Goal: Task Accomplishment & Management: Manage account settings

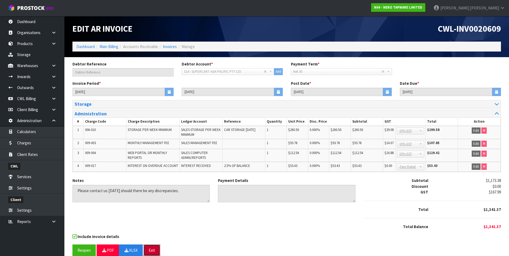
click at [153, 253] on button "Exit" at bounding box center [152, 251] width 17 height 12
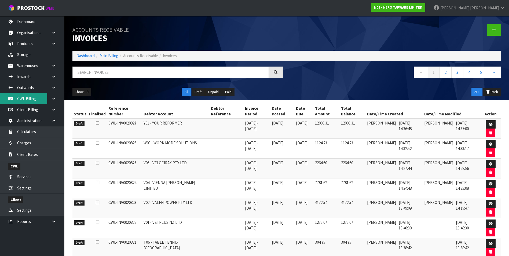
click at [30, 98] on link "CWL Billing" at bounding box center [32, 98] width 64 height 11
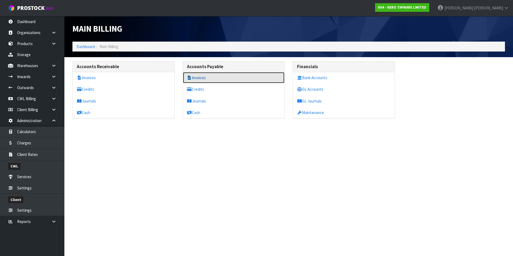
click at [211, 78] on link "Invoices" at bounding box center [234, 77] width 102 height 11
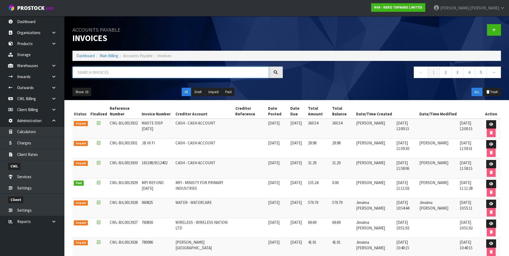
click at [104, 72] on input "text" at bounding box center [170, 73] width 196 height 12
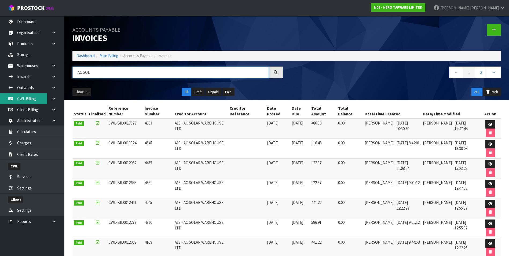
type input "AC SOL"
click at [29, 100] on link "CWL Billing" at bounding box center [32, 98] width 64 height 11
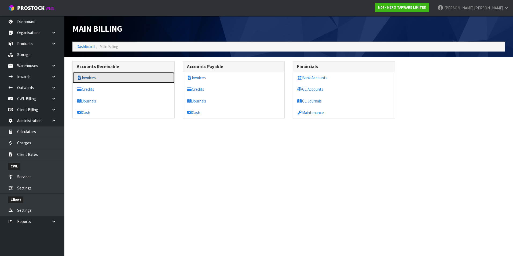
click at [97, 76] on link "Invoices" at bounding box center [124, 77] width 102 height 11
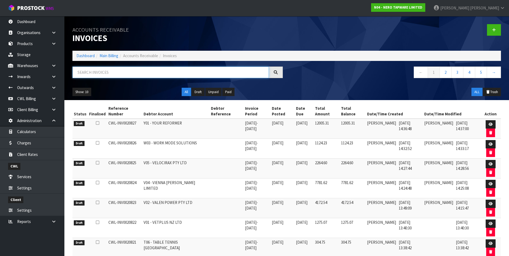
click at [96, 73] on input "text" at bounding box center [170, 73] width 196 height 12
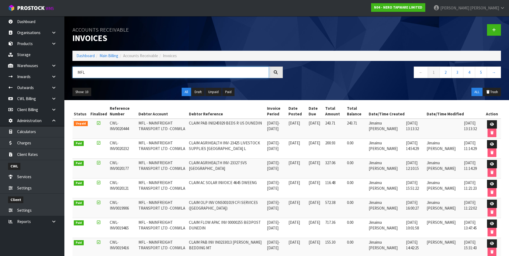
type input "MFL"
click at [53, 223] on icon at bounding box center [53, 222] width 5 height 4
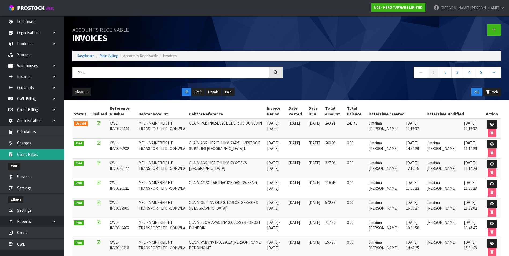
scroll to position [5, 0]
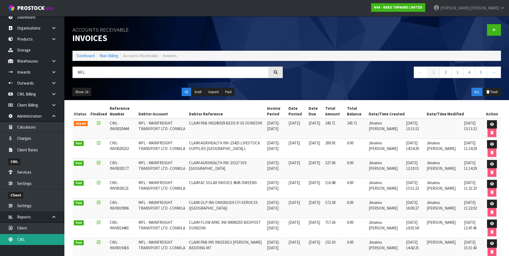
click at [30, 243] on link "CWL" at bounding box center [32, 239] width 64 height 11
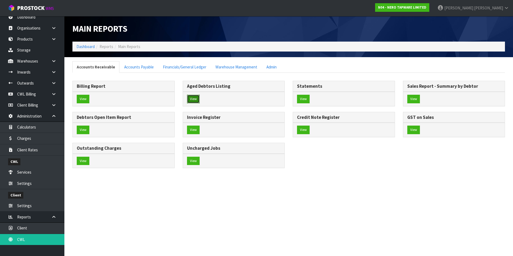
click at [198, 101] on button "View" at bounding box center [193, 99] width 13 height 9
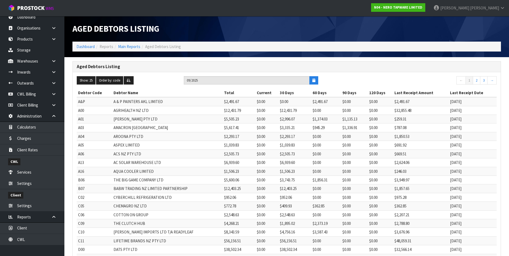
scroll to position [101, 0]
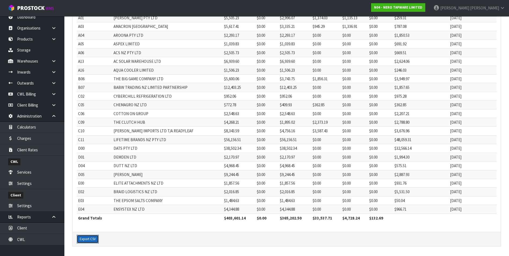
click at [89, 239] on button "Export CSV" at bounding box center [88, 239] width 22 height 9
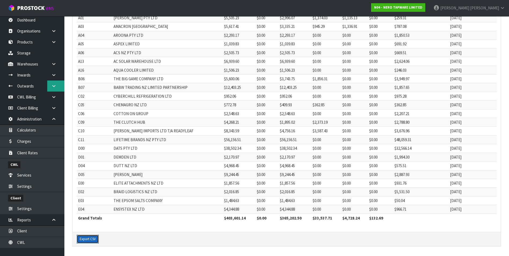
scroll to position [0, 0]
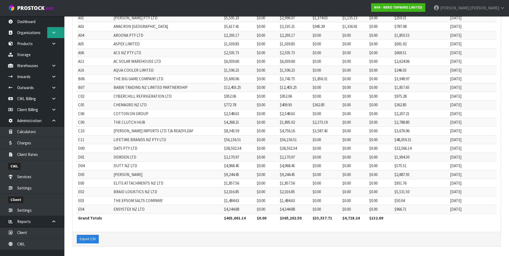
click at [56, 32] on icon at bounding box center [53, 33] width 5 height 4
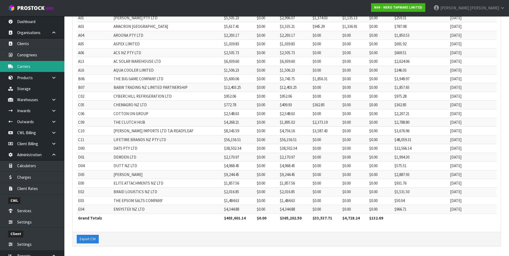
click at [33, 65] on link "Carriers" at bounding box center [32, 66] width 64 height 11
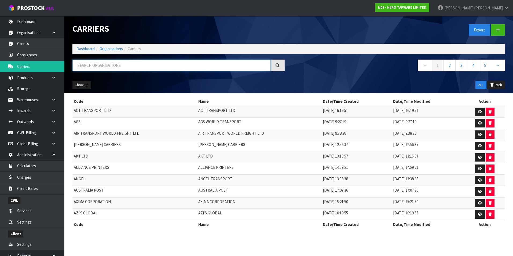
click at [95, 65] on input "text" at bounding box center [171, 66] width 198 height 12
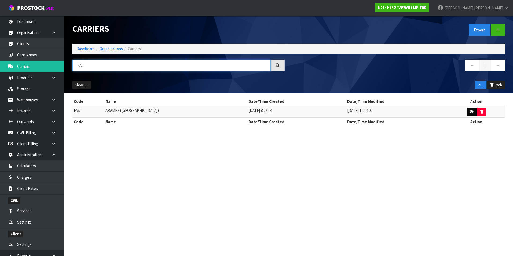
type input "FAS"
click at [470, 110] on icon at bounding box center [472, 111] width 4 height 3
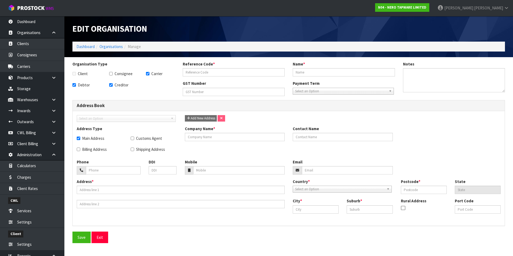
checkbox input "true"
type input "FAS"
type input "ARAMEX (NEW ZEALAND)"
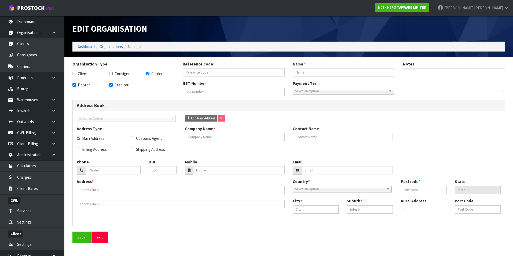
type input "14-011-512"
checkbox input "true"
type input "ARAMEX (NEW ZEALAND)"
type input "+6409-6343704"
type input "PO BOX 13-947"
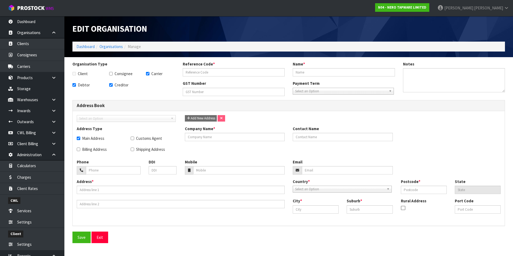
type input "1061"
type input "[GEOGRAPHIC_DATA]"
type input "PENROSE"
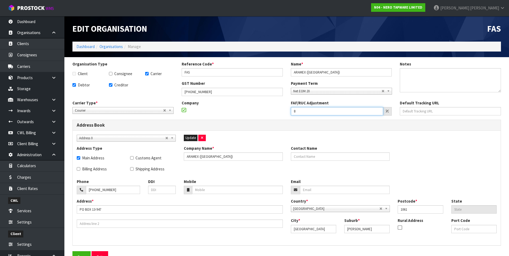
click at [321, 110] on input "8" at bounding box center [337, 111] width 93 height 8
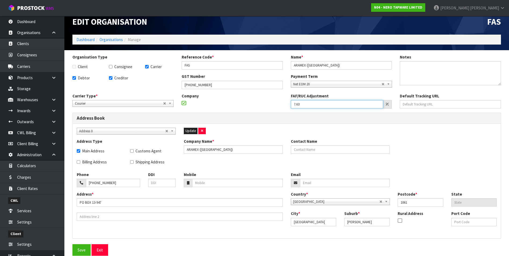
scroll to position [11, 0]
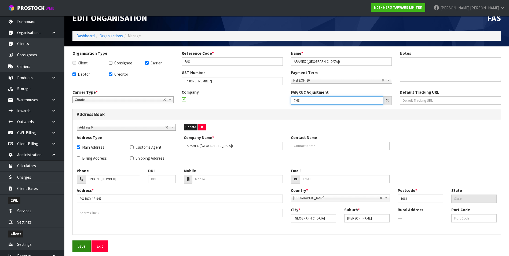
type input "7.63"
click at [81, 246] on button "Save" at bounding box center [81, 246] width 18 height 12
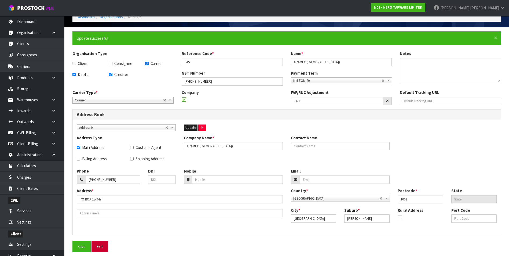
scroll to position [30, 0]
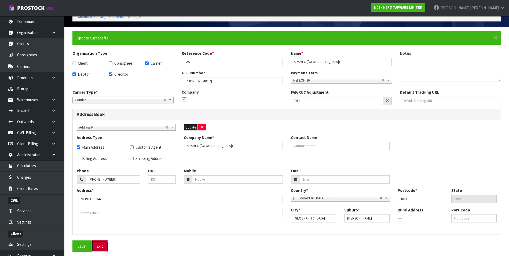
click at [99, 246] on button "Exit" at bounding box center [100, 246] width 17 height 12
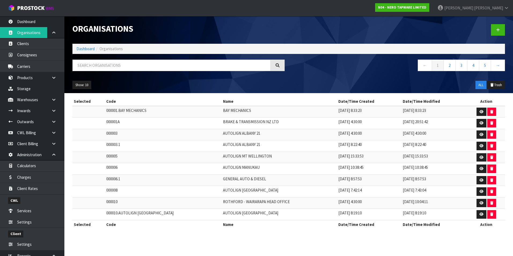
click at [261, 212] on td "AUTOLIGN CHRISTCHURCH" at bounding box center [280, 215] width 116 height 12
click at [28, 20] on link "Dashboard" at bounding box center [32, 21] width 64 height 11
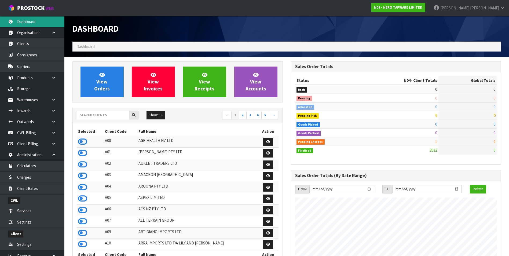
scroll to position [429, 218]
click at [81, 114] on input "text" at bounding box center [103, 115] width 53 height 8
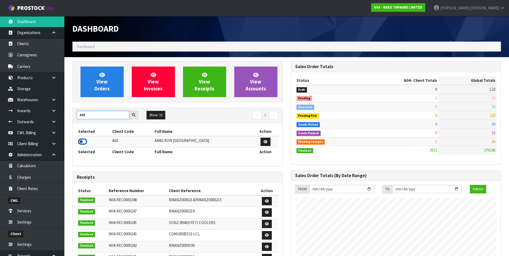
type input "A03"
click at [83, 143] on icon at bounding box center [82, 142] width 9 height 8
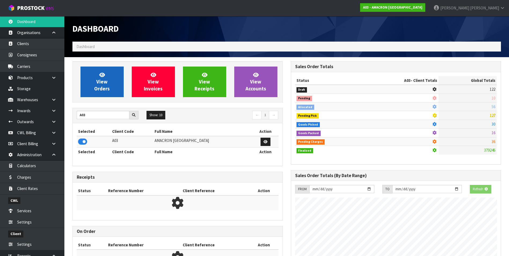
scroll to position [389, 218]
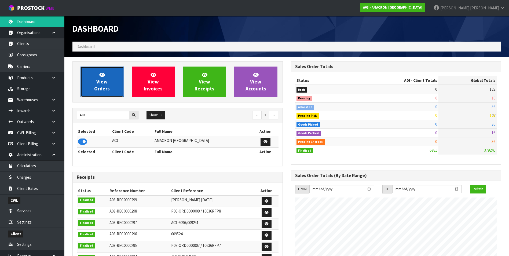
click at [100, 88] on span "View Orders" at bounding box center [102, 82] width 16 height 20
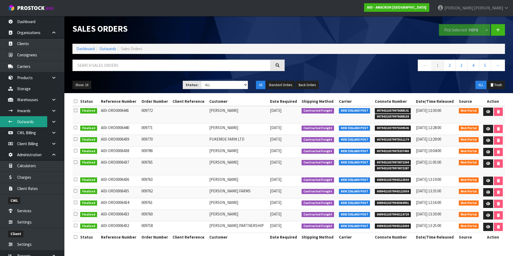
click at [25, 123] on link "Outwards" at bounding box center [32, 121] width 64 height 11
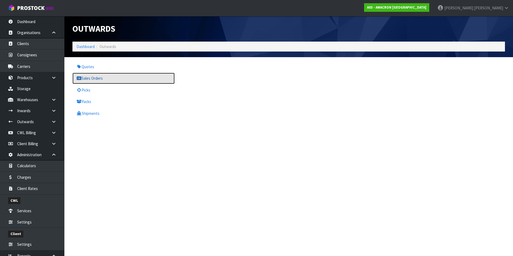
drag, startPoint x: 91, startPoint y: 81, endPoint x: 90, endPoint y: 78, distance: 2.7
click at [91, 81] on link "Sales Orders" at bounding box center [123, 78] width 102 height 11
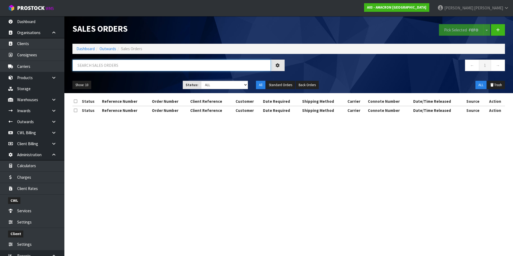
click at [85, 66] on input "text" at bounding box center [171, 66] width 198 height 12
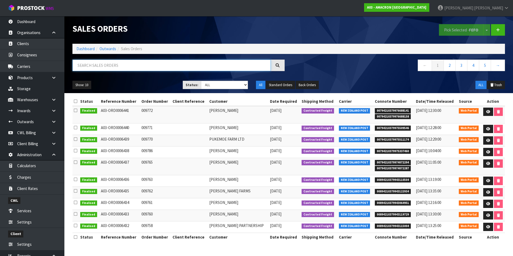
paste input "00794210379975511174"
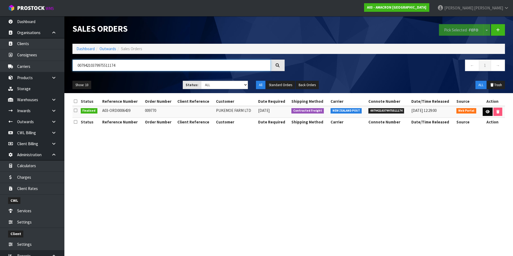
type input "00794210379975511174"
click at [487, 111] on icon at bounding box center [488, 111] width 4 height 3
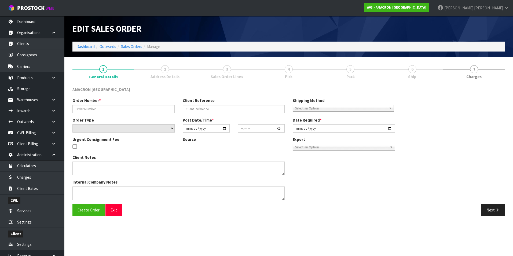
type input "009770"
select select "number:0"
type input "2025-08-29"
type input "10:56:00.000"
type input "2025-08-29"
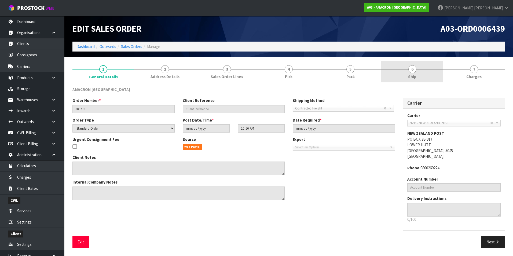
click at [413, 72] on span "6" at bounding box center [412, 69] width 8 height 8
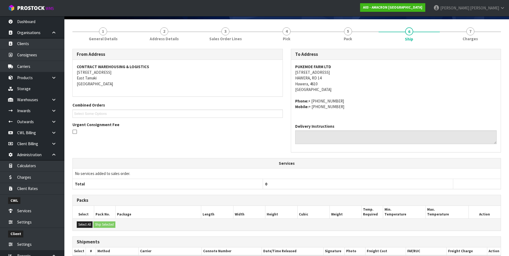
scroll to position [65, 0]
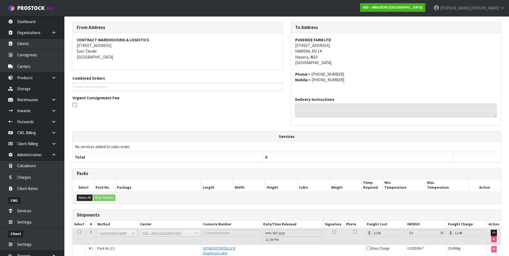
drag, startPoint x: 433, startPoint y: 96, endPoint x: 352, endPoint y: 210, distance: 139.6
click at [432, 96] on div "Delivery Instructions" at bounding box center [396, 109] width 210 height 33
click at [54, 121] on icon at bounding box center [53, 122] width 5 height 4
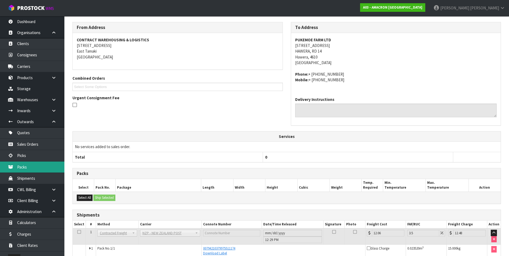
click at [35, 167] on link "Packs" at bounding box center [32, 167] width 64 height 11
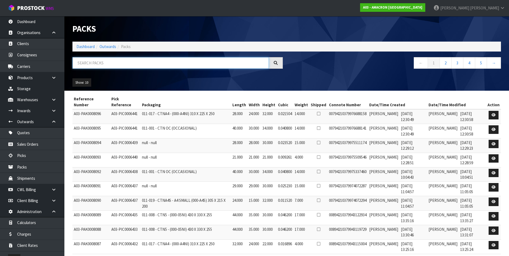
click at [86, 61] on input "text" at bounding box center [170, 63] width 196 height 12
click at [96, 62] on input "text" at bounding box center [170, 63] width 196 height 12
paste input "00794210379975511174"
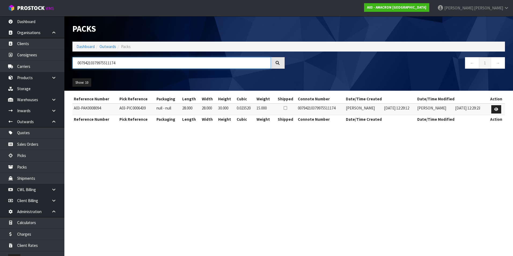
type input "00794210379975511174"
click at [401, 160] on section "Packs Dashboard Outwards Packs 00794210379975511174 ← 1 → Show: 10 5 10 25 50 R…" at bounding box center [256, 128] width 513 height 256
click at [494, 108] on link at bounding box center [496, 109] width 10 height 9
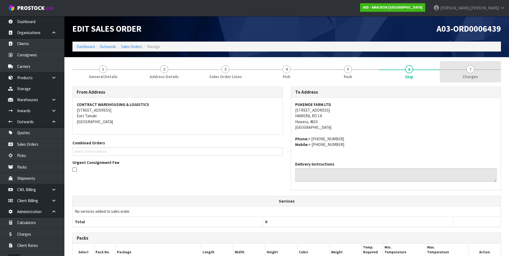
click at [470, 68] on span "7" at bounding box center [470, 69] width 8 height 8
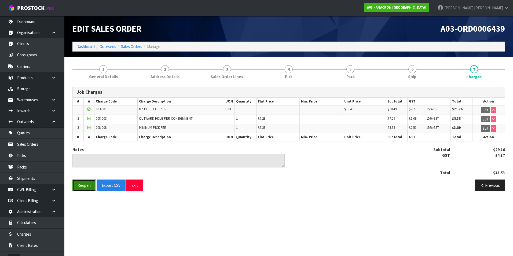
click at [81, 186] on button "Reopen" at bounding box center [83, 186] width 23 height 12
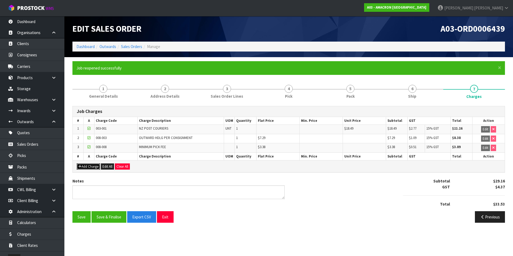
click at [89, 168] on button "Add Charge" at bounding box center [88, 166] width 23 height 6
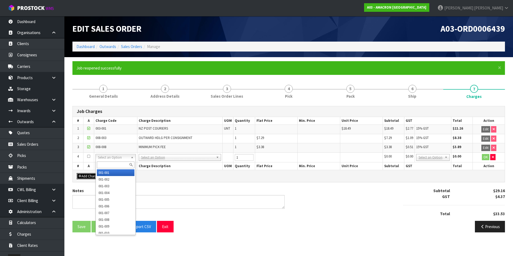
drag, startPoint x: 107, startPoint y: 158, endPoint x: 103, endPoint y: 165, distance: 7.9
click at [103, 165] on input "text" at bounding box center [116, 165] width 38 height 7
type input "003-001"
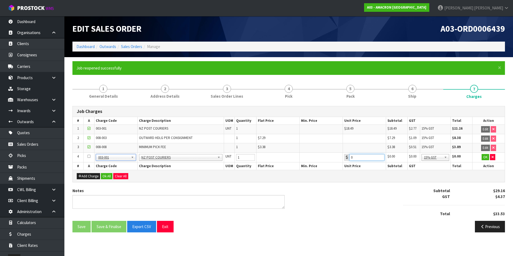
click at [365, 158] on input "0" at bounding box center [366, 157] width 35 height 7
type input "06.79"
click at [486, 157] on button "OK" at bounding box center [486, 157] width 8 height 6
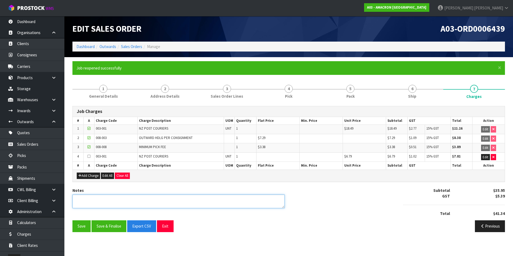
click at [87, 198] on textarea at bounding box center [178, 202] width 212 height 14
type textarea "RURAL FEE ADDED"
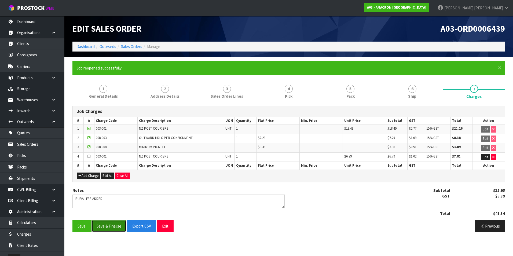
click at [116, 226] on button "Save & Finalise" at bounding box center [109, 226] width 35 height 12
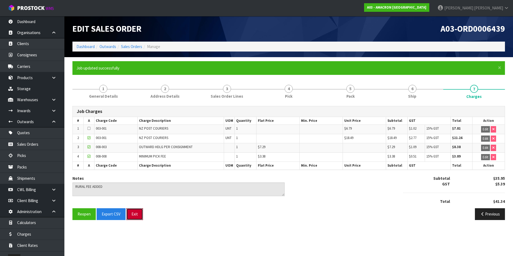
drag, startPoint x: 133, startPoint y: 213, endPoint x: 204, endPoint y: 208, distance: 71.3
click at [135, 211] on button "Exit" at bounding box center [134, 214] width 17 height 12
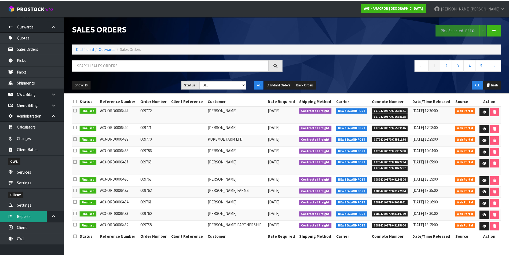
scroll to position [96, 0]
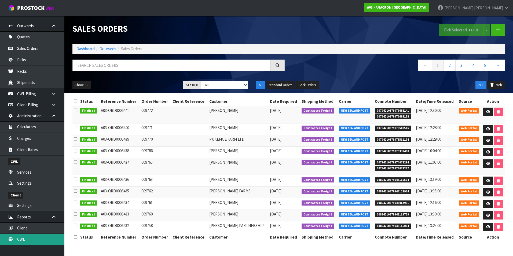
click at [30, 239] on link "CWL" at bounding box center [32, 239] width 64 height 11
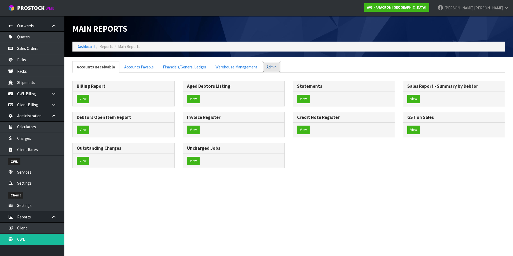
click at [273, 66] on link "Admin" at bounding box center [271, 67] width 19 height 12
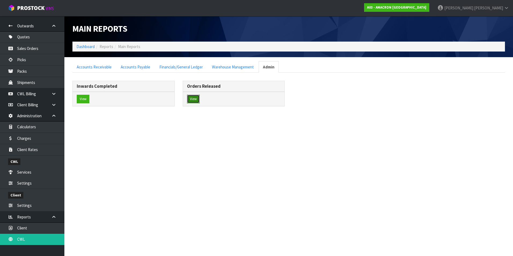
click at [193, 99] on button "View" at bounding box center [193, 99] width 13 height 9
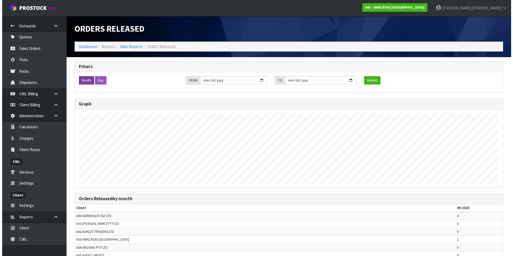
scroll to position [256, 509]
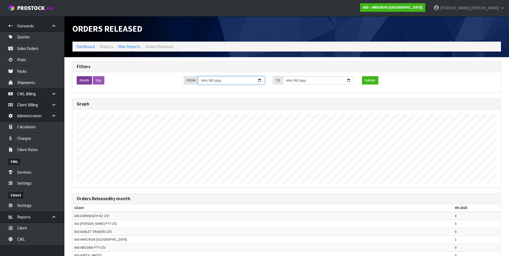
click at [259, 80] on input "[DATE]" at bounding box center [231, 80] width 67 height 8
type input "2025-08-01"
click at [350, 81] on input "[DATE]" at bounding box center [318, 80] width 71 height 8
type input "2025-08-31"
click at [370, 81] on button "Refresh" at bounding box center [370, 80] width 16 height 9
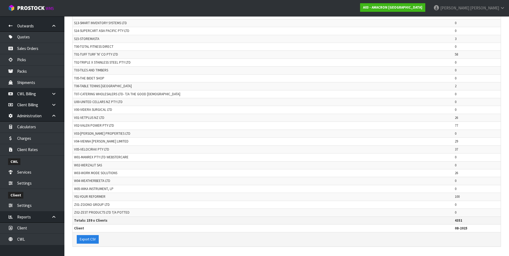
scroll to position [1252, 0]
click at [36, 93] on link "CWL Billing" at bounding box center [32, 93] width 64 height 11
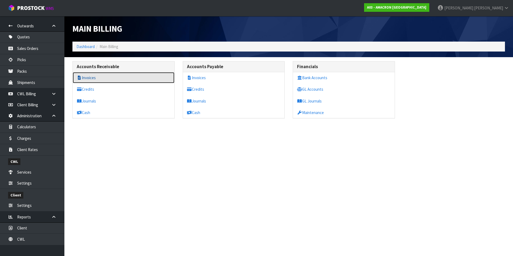
click at [83, 78] on link "Invoices" at bounding box center [124, 77] width 102 height 11
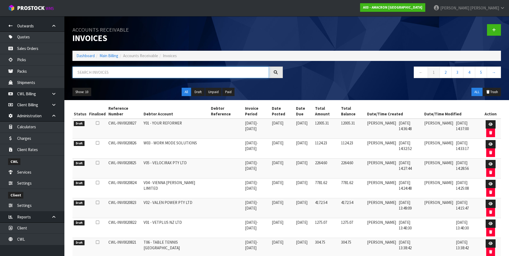
click at [85, 73] on input "text" at bounding box center [170, 73] width 196 height 12
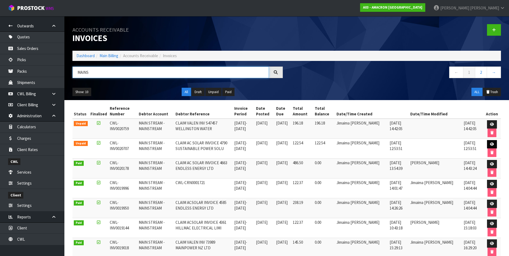
type input "MAINS"
click at [489, 144] on link at bounding box center [492, 144] width 10 height 9
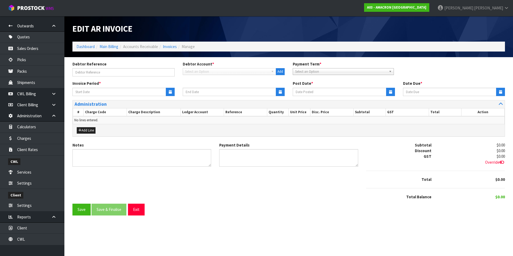
type input "CLAIM AC SOLAR INVOICE 4790 SUSTAINABLE POWER SOLU"
type input "[DATE]"
type input "10/09/2025"
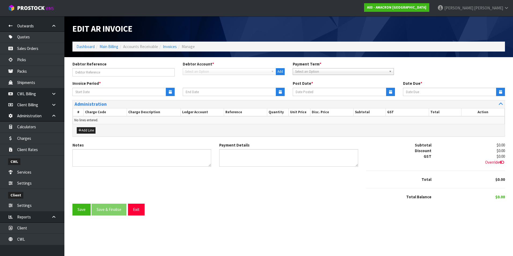
type textarea "Please contact us [DATE] should there be any discrepancies."
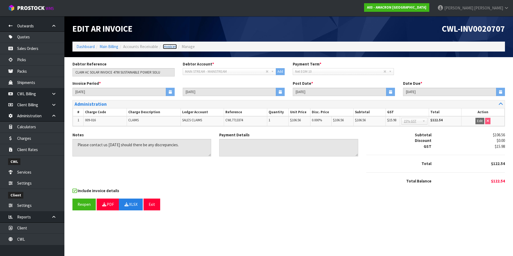
click at [170, 48] on link "Invoices" at bounding box center [170, 46] width 14 height 5
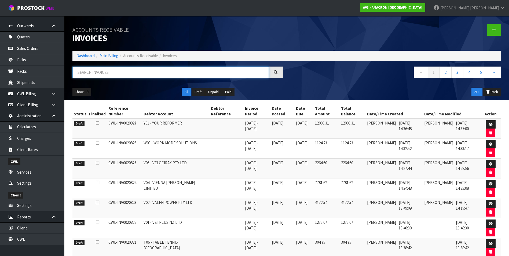
drag, startPoint x: 124, startPoint y: 74, endPoint x: 123, endPoint y: 70, distance: 3.3
click at [123, 73] on input "text" at bounding box center [170, 73] width 196 height 12
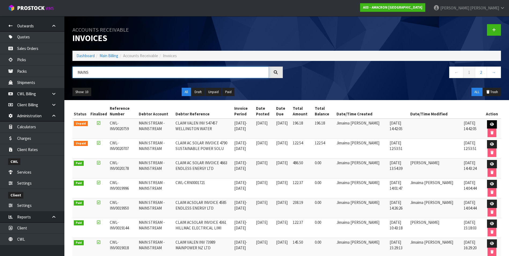
type input "MAINS"
click at [492, 125] on icon at bounding box center [492, 124] width 4 height 3
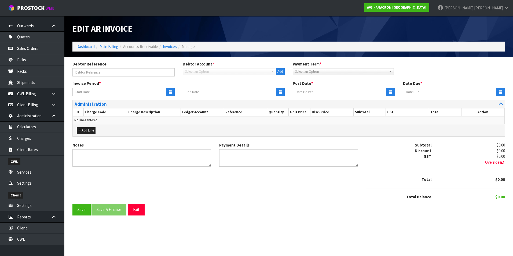
type input "CLAIM VALEN INV S47457 WELLINGTON WATER"
type input "[DATE]"
type input "10/09/2025"
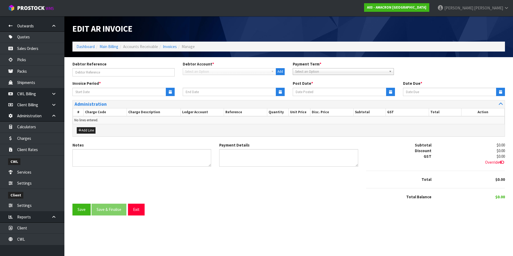
type textarea "Please contact us [DATE] should there be any discrepancies."
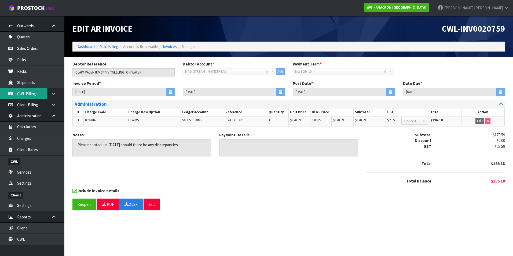
click at [31, 94] on link "CWL Billing" at bounding box center [32, 93] width 64 height 11
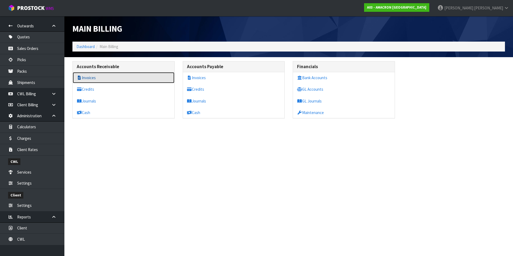
click at [90, 79] on link "Invoices" at bounding box center [124, 77] width 102 height 11
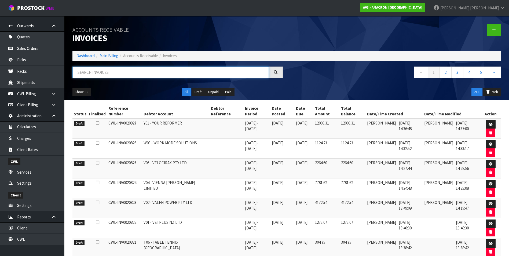
click at [89, 72] on input "text" at bounding box center [170, 73] width 196 height 12
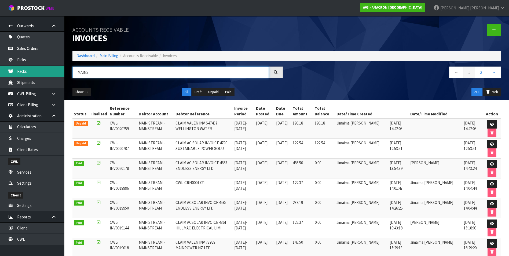
type input "MAINS"
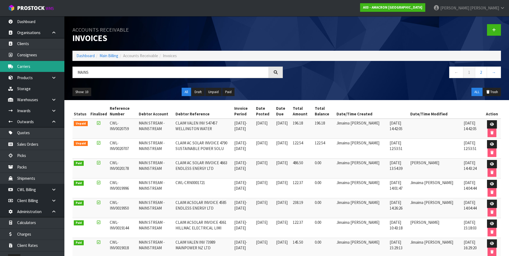
click at [37, 68] on link "Carriers" at bounding box center [32, 66] width 64 height 11
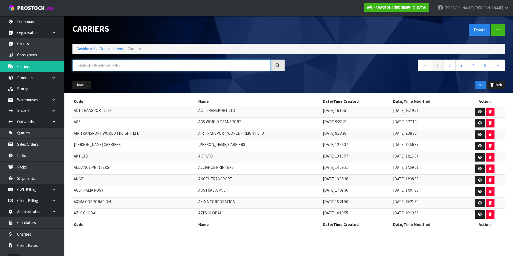
click at [101, 64] on input "text" at bounding box center [171, 66] width 198 height 12
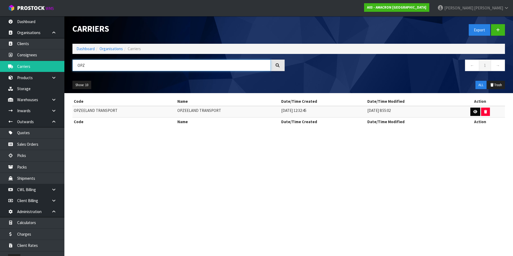
type input "OPZ"
click at [472, 111] on link at bounding box center [475, 112] width 10 height 9
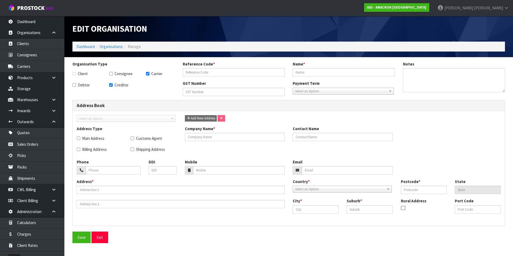
checkbox input "true"
type input "OPZEELAND TRANSPORT"
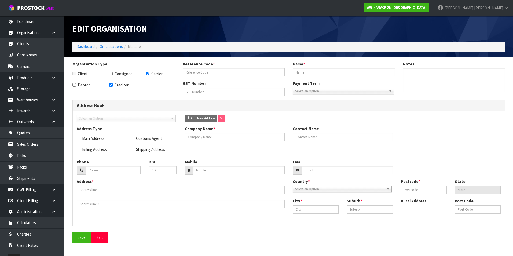
type input "12 MOUNT VIEW PLACE"
type input "8441"
type input "CHRISTCHURCH"
type input "HORNBY"
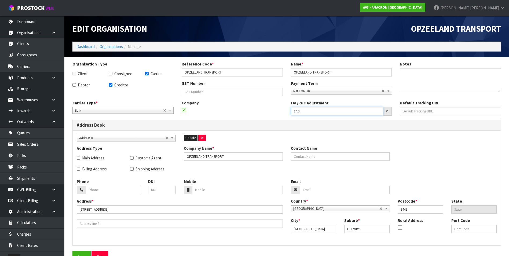
click at [317, 114] on input "14.9" at bounding box center [337, 111] width 93 height 8
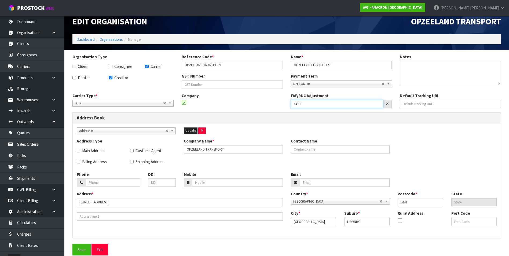
scroll to position [11, 0]
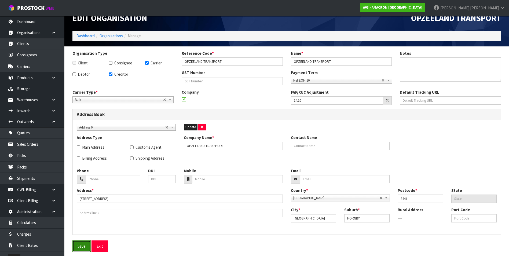
click at [78, 247] on button "Save" at bounding box center [81, 246] width 18 height 12
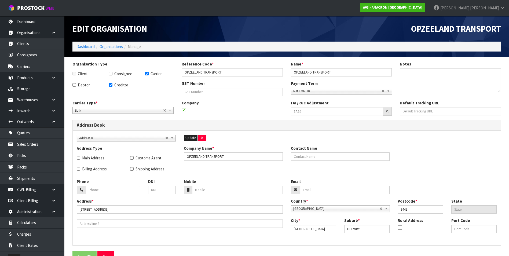
type input "14.1"
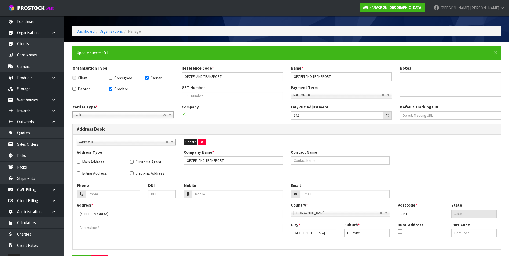
scroll to position [30, 0]
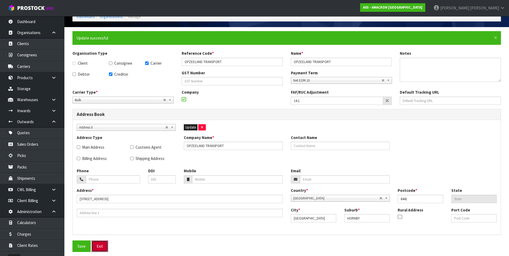
click at [98, 249] on button "Exit" at bounding box center [100, 246] width 17 height 12
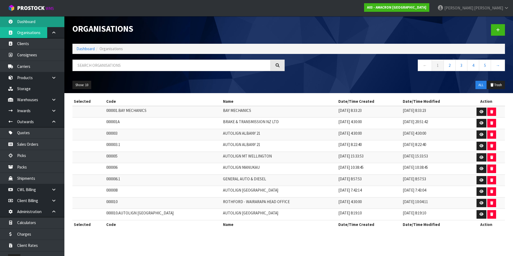
click at [38, 21] on link "Dashboard" at bounding box center [32, 21] width 64 height 11
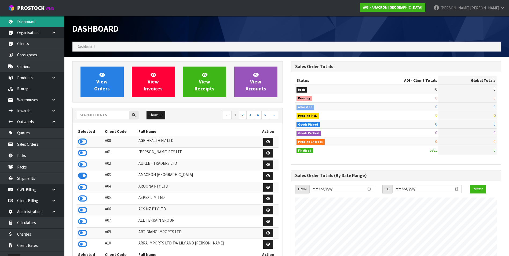
scroll to position [389, 218]
drag, startPoint x: 110, startPoint y: 114, endPoint x: 109, endPoint y: 111, distance: 2.8
click at [110, 114] on input "text" at bounding box center [103, 115] width 53 height 8
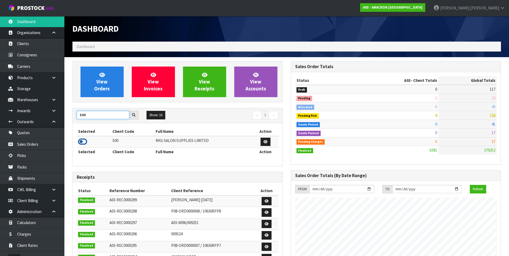
type input "S00"
click at [79, 142] on icon at bounding box center [82, 142] width 9 height 8
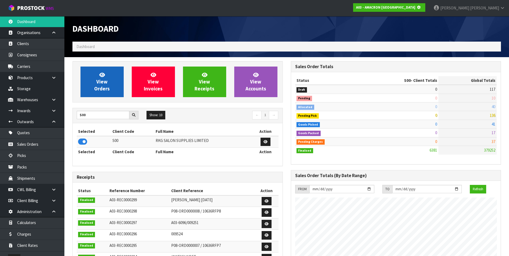
scroll to position [335, 218]
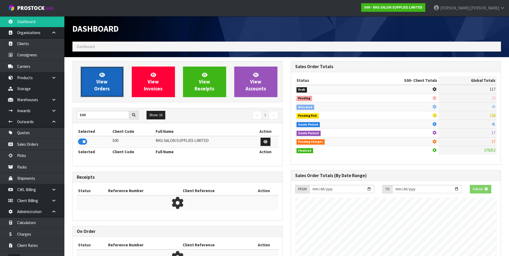
click at [98, 87] on span "View Orders" at bounding box center [102, 82] width 16 height 20
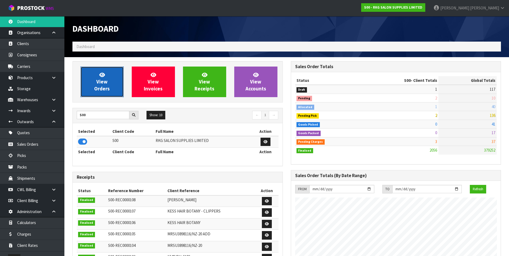
scroll to position [407, 218]
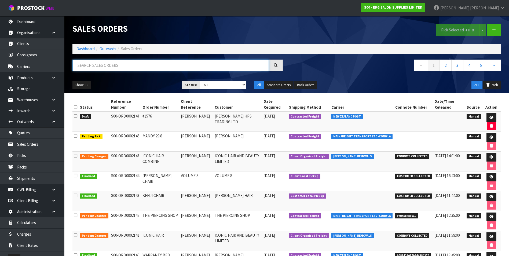
click at [99, 63] on input "text" at bounding box center [170, 66] width 196 height 12
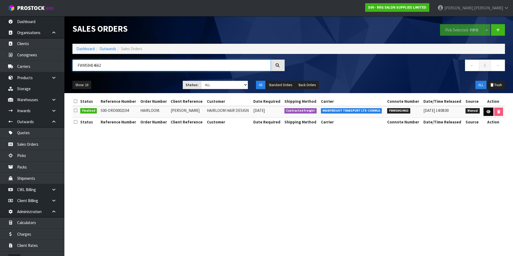
type input "FWM58414662"
click at [490, 112] on icon at bounding box center [489, 111] width 4 height 3
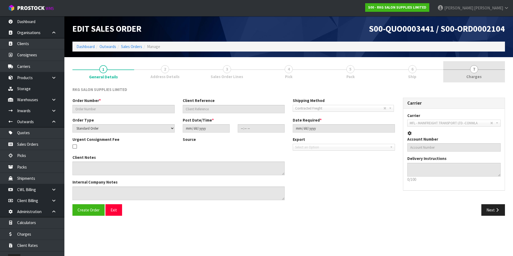
type input "HAIRLOOM."
type input "LOUISA HENDERSON"
select select "number:0"
type input "2025-08-22"
type input "00:00:00.000"
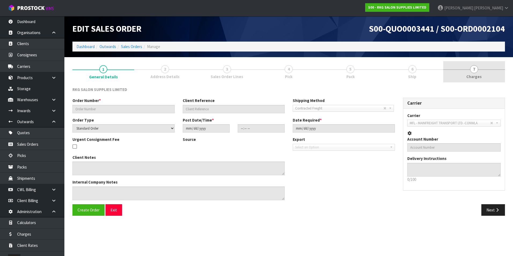
type input "2025-08-26"
type textarea "PLEASE ALL IN 1 PALLET FOR DELIVERY ON FRIDAY 29/8"
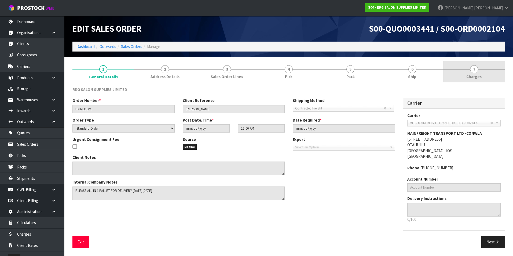
click at [473, 72] on span "7" at bounding box center [474, 69] width 8 height 8
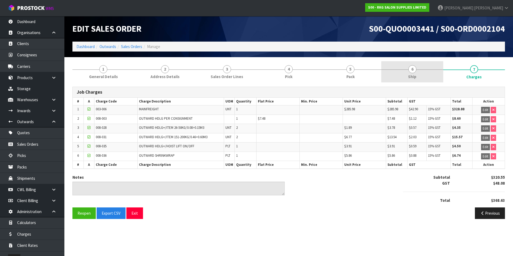
drag, startPoint x: 416, startPoint y: 71, endPoint x: 421, endPoint y: 80, distance: 10.1
click at [416, 72] on link "6 Ship" at bounding box center [412, 71] width 62 height 21
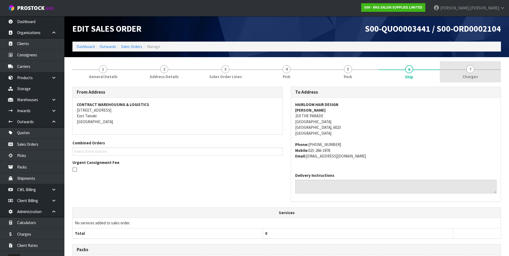
click at [470, 68] on span "7" at bounding box center [470, 69] width 8 height 8
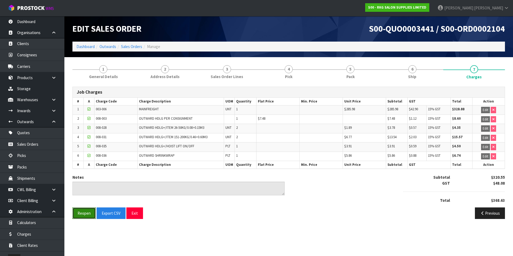
click at [82, 213] on button "Reopen" at bounding box center [83, 213] width 23 height 12
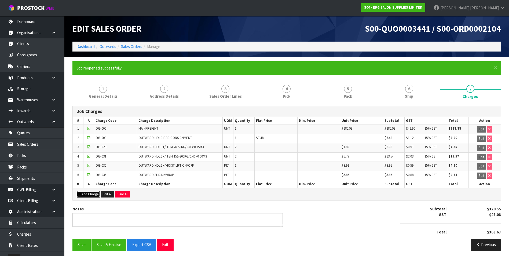
click at [94, 195] on button "Add Charge" at bounding box center [88, 194] width 23 height 6
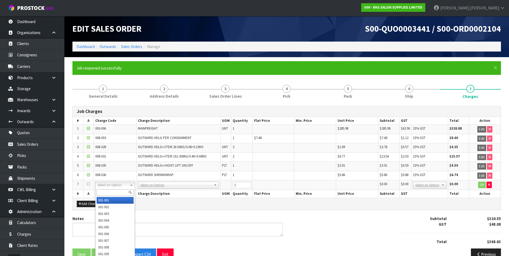
drag, startPoint x: 107, startPoint y: 190, endPoint x: 104, endPoint y: 187, distance: 4.6
click at [107, 190] on input "text" at bounding box center [115, 192] width 37 height 7
type input "003-006"
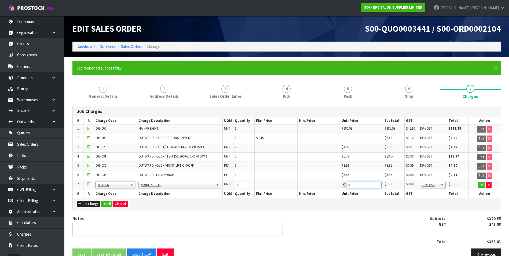
click at [357, 185] on input "0" at bounding box center [364, 185] width 35 height 7
type input "056.34"
drag, startPoint x: 481, startPoint y: 184, endPoint x: 354, endPoint y: 202, distance: 128.1
click at [480, 184] on button "OK" at bounding box center [482, 185] width 8 height 6
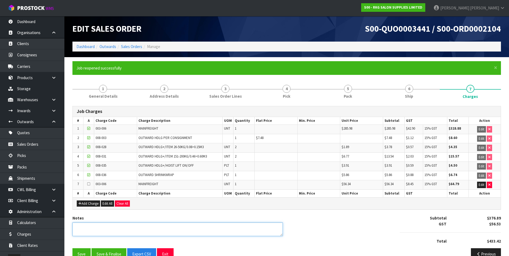
click at [98, 225] on textarea at bounding box center [177, 229] width 210 height 14
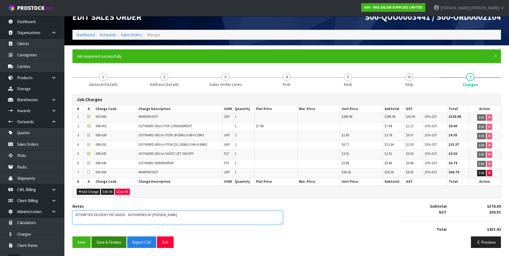
type textarea "ATTEMPTED DELIVERY FEE ADDED - AUTHORISED BY MARIE"
click at [111, 243] on button "Save & Finalise" at bounding box center [109, 242] width 35 height 12
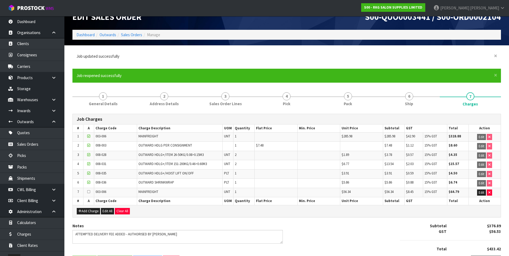
scroll to position [0, 0]
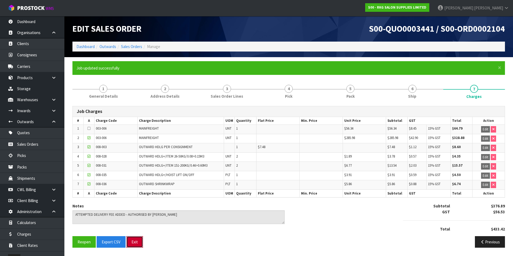
click at [136, 240] on button "Exit" at bounding box center [134, 242] width 17 height 12
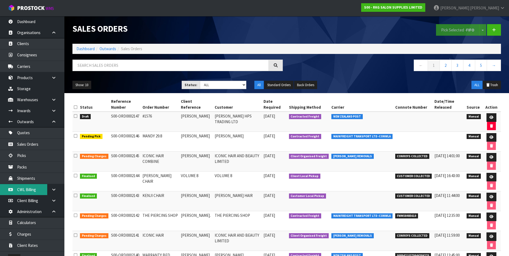
click at [29, 189] on link "CWL Billing" at bounding box center [32, 189] width 64 height 11
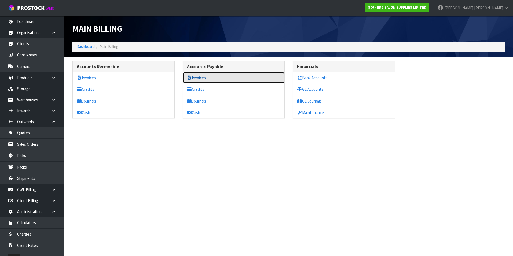
click at [195, 78] on link "Invoices" at bounding box center [234, 77] width 102 height 11
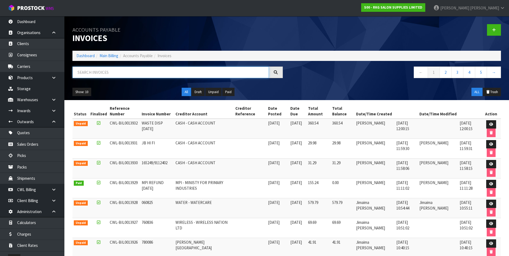
click at [101, 71] on input "text" at bounding box center [170, 73] width 196 height 12
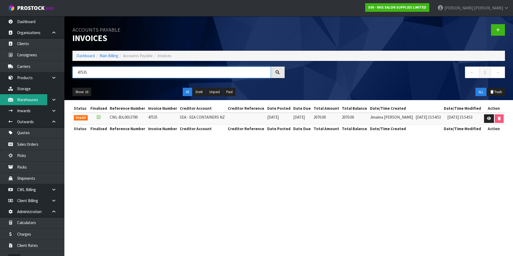
type input "47535"
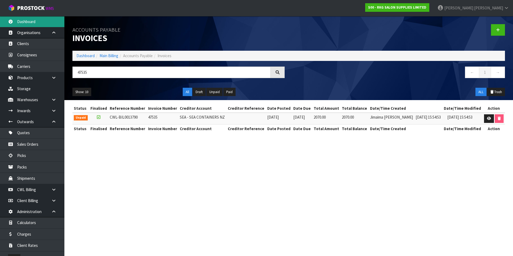
click at [41, 24] on link "Dashboard" at bounding box center [32, 21] width 64 height 11
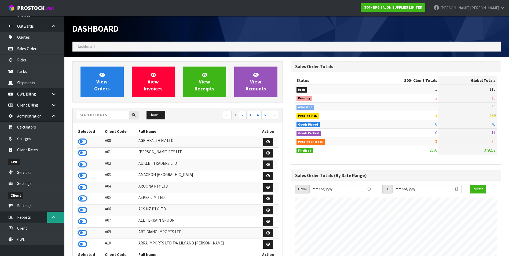
scroll to position [96, 0]
click at [30, 106] on link "Client Billing" at bounding box center [32, 104] width 64 height 11
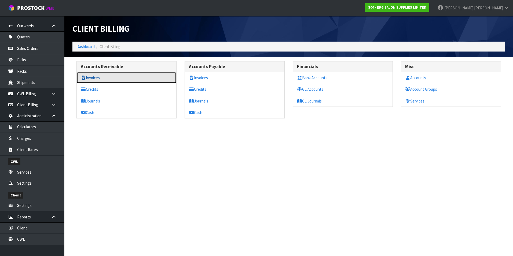
click at [101, 78] on link "Invoices" at bounding box center [127, 77] width 100 height 11
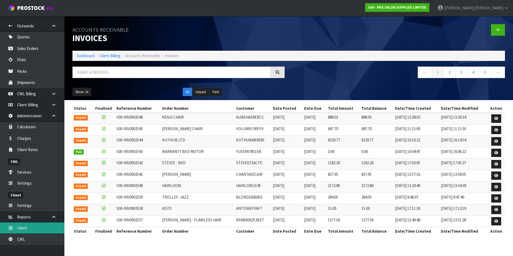
click at [34, 230] on link "Client" at bounding box center [32, 227] width 64 height 11
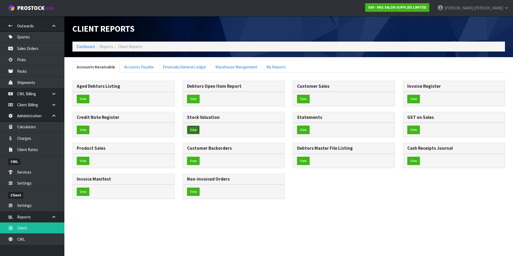
click at [194, 129] on button "View" at bounding box center [193, 130] width 13 height 9
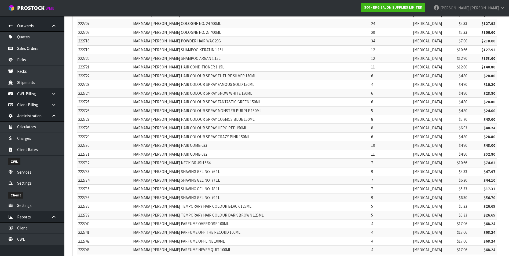
scroll to position [5764, 0]
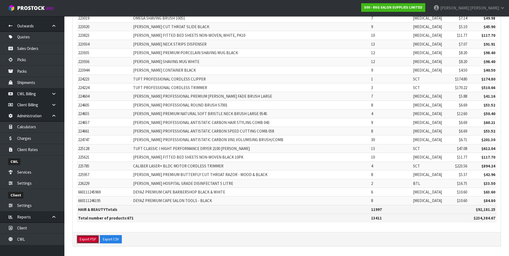
click at [91, 239] on button "Export PDF" at bounding box center [88, 239] width 22 height 9
click at [309, 132] on td "BOB PROFESSIONAL ANTISTATIC CARBON SPEED CUTTING COMB 058" at bounding box center [234, 131] width 205 height 9
click at [113, 240] on button "Export CSV" at bounding box center [111, 239] width 22 height 9
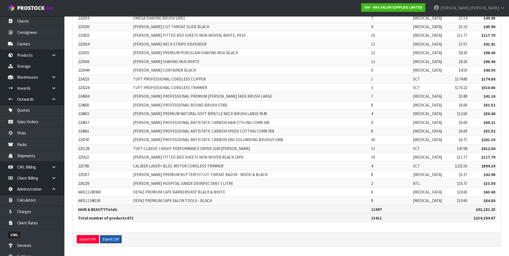
scroll to position [0, 0]
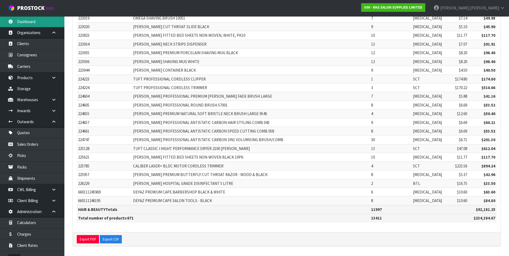
click at [37, 22] on link "Dashboard" at bounding box center [32, 21] width 64 height 11
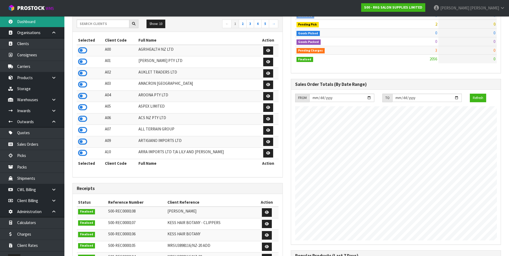
scroll to position [37, 0]
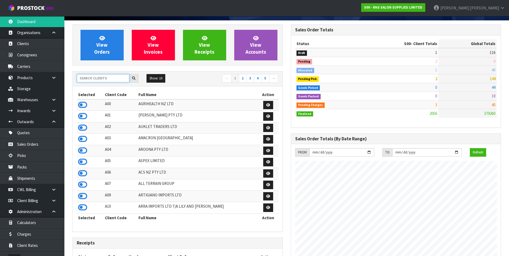
click at [94, 77] on input "text" at bounding box center [103, 78] width 53 height 8
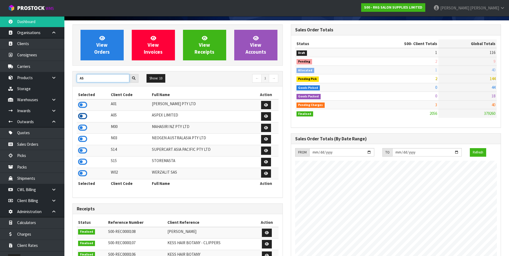
type input "AS"
click at [82, 117] on icon at bounding box center [82, 116] width 9 height 8
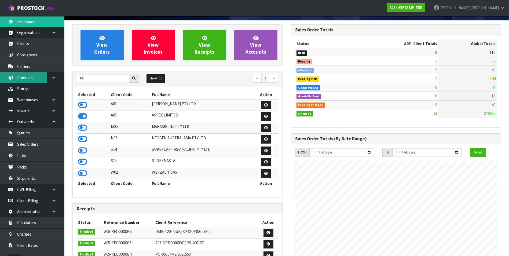
scroll to position [328, 218]
click at [39, 110] on link "Inwards" at bounding box center [32, 110] width 64 height 11
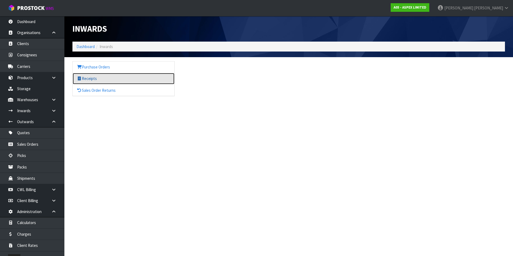
click at [89, 79] on link "Receipts" at bounding box center [124, 78] width 102 height 11
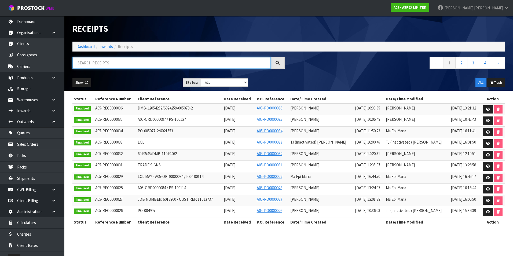
click at [115, 63] on input "text" at bounding box center [171, 63] width 198 height 12
type input "005078-2"
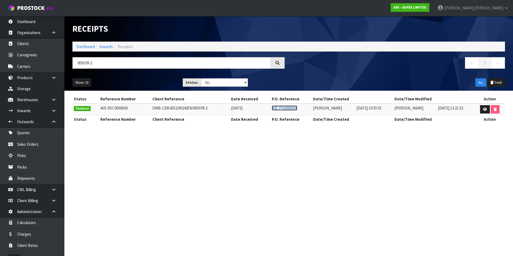
click at [283, 107] on link "A05-PO0000036" at bounding box center [284, 107] width 25 height 5
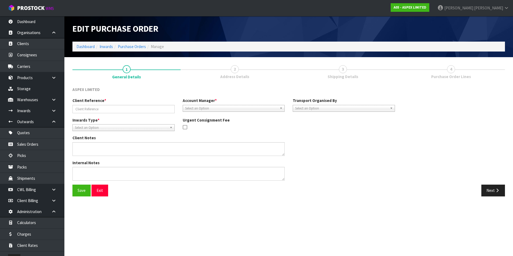
type input "DMB-12054252/6024259/005078-2"
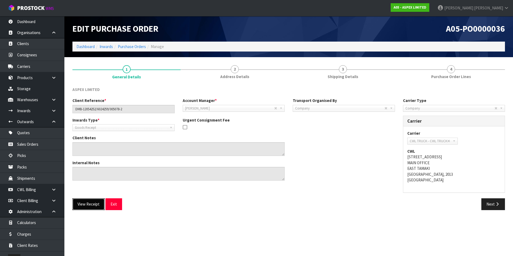
click at [83, 206] on button "View Receipt" at bounding box center [88, 204] width 32 height 12
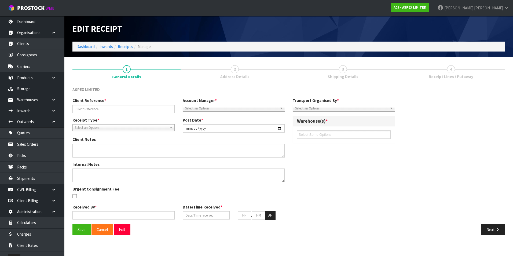
type input "DMB-12054252/6024259/005078-2"
type input "2025-08-26"
type input "Prabhneet Kaur"
type input "25/08/2025"
type input "10"
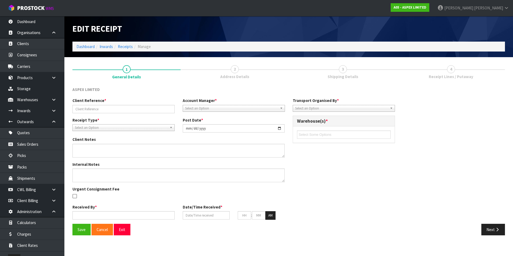
type input "35"
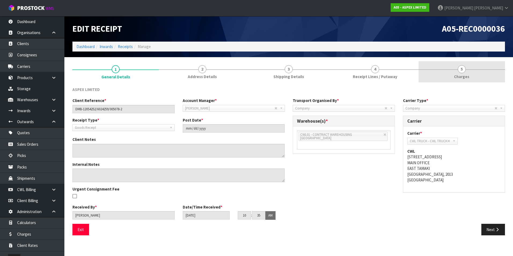
click at [464, 70] on span "5" at bounding box center [462, 69] width 8 height 8
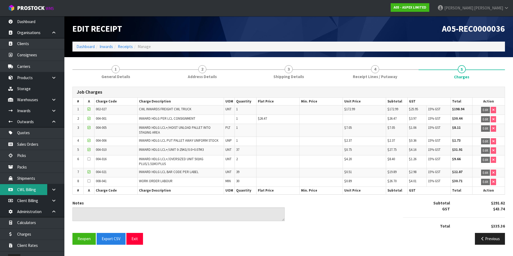
click at [30, 187] on link "CWL Billing" at bounding box center [32, 189] width 64 height 11
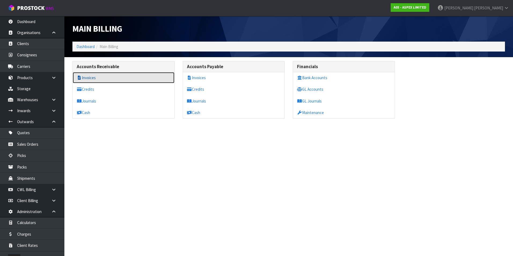
click at [94, 78] on link "Invoices" at bounding box center [124, 77] width 102 height 11
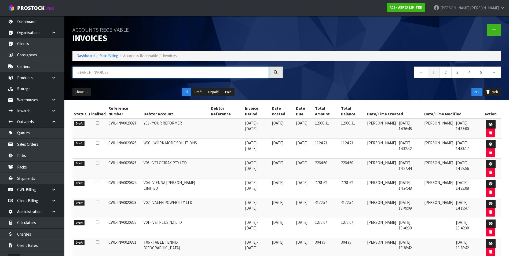
click at [95, 72] on input "text" at bounding box center [170, 73] width 196 height 12
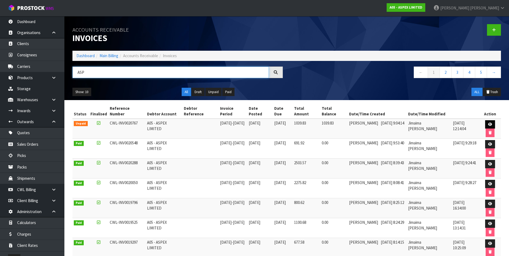
type input "ASP"
click at [488, 124] on link at bounding box center [490, 124] width 10 height 9
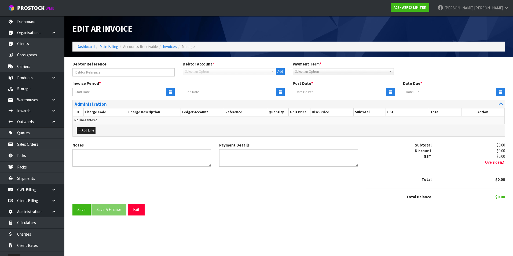
type input "01/08/2025"
type input "31/08/2025"
type input "20/09/2025"
type textarea "Please contact us within 7 days should there be any discrepancies."
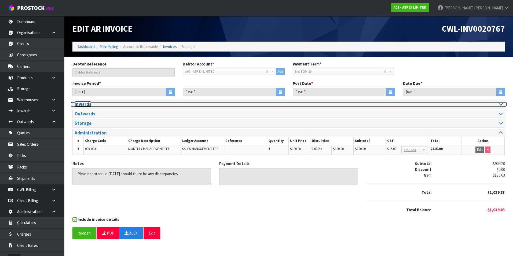
click at [501, 104] on icon at bounding box center [501, 104] width 4 height 5
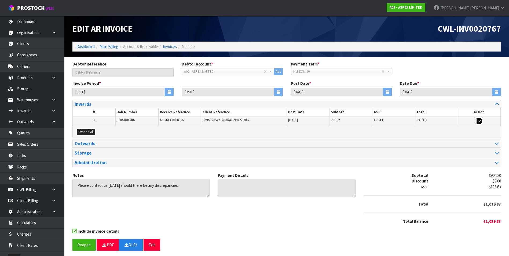
click at [479, 121] on icon "button" at bounding box center [479, 120] width 3 height 3
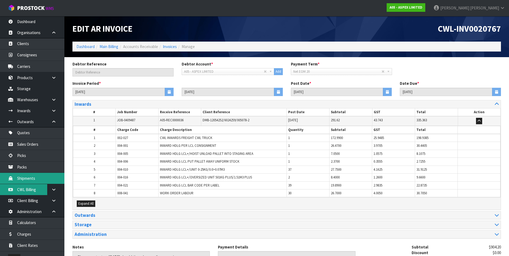
drag, startPoint x: 38, startPoint y: 189, endPoint x: 52, endPoint y: 182, distance: 16.0
click at [38, 189] on link "CWL Billing" at bounding box center [32, 189] width 64 height 11
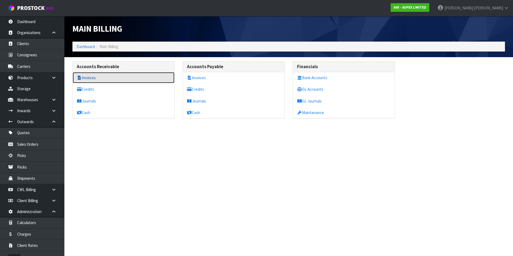
click at [93, 79] on link "Invoices" at bounding box center [124, 77] width 102 height 11
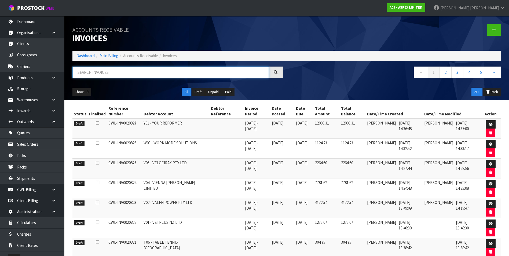
click at [92, 71] on input "text" at bounding box center [170, 73] width 196 height 12
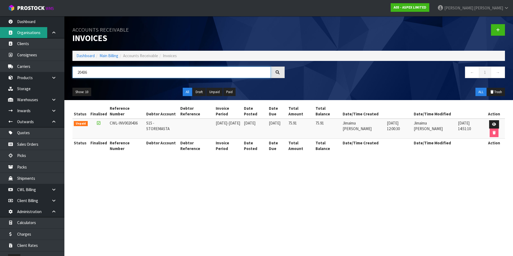
type input "20436"
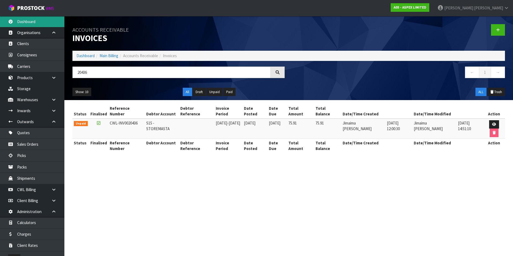
click at [35, 21] on link "Dashboard" at bounding box center [32, 21] width 64 height 11
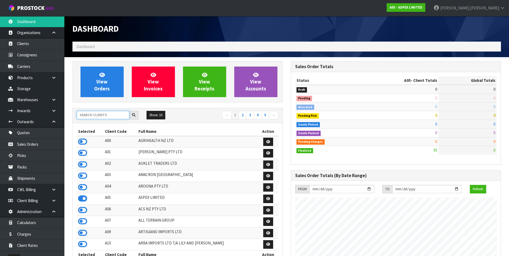
click at [87, 114] on input "text" at bounding box center [103, 115] width 53 height 8
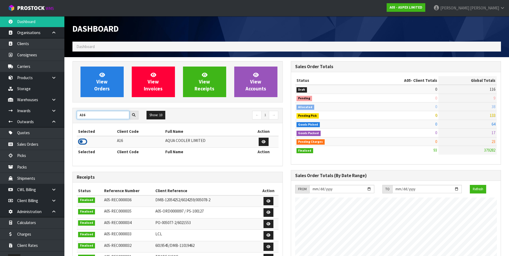
type input "A16"
click at [82, 143] on icon at bounding box center [82, 142] width 9 height 8
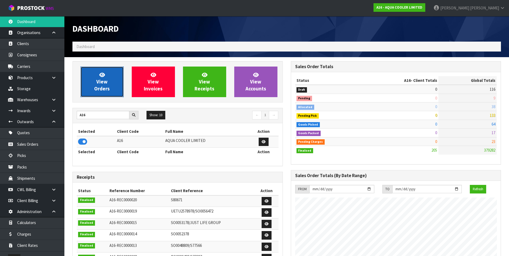
scroll to position [369, 218]
click at [98, 82] on span "View Orders" at bounding box center [102, 82] width 16 height 20
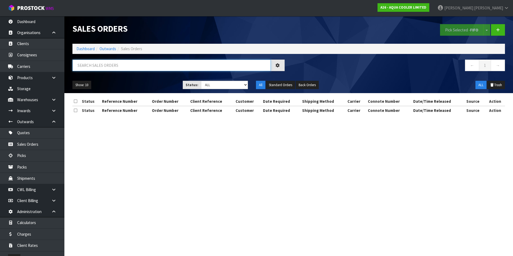
click at [94, 64] on input "text" at bounding box center [171, 66] width 198 height 12
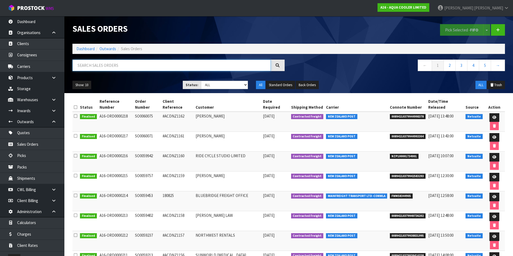
paste input "NZP100001734001"
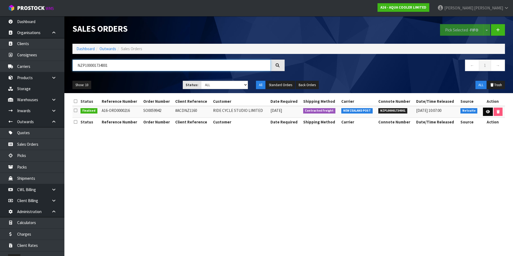
type input "NZP100001734001"
click at [487, 111] on icon at bounding box center [488, 111] width 4 height 3
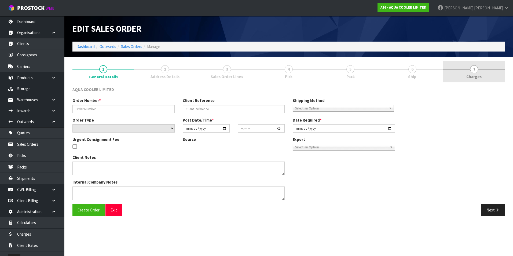
type input "SO0059942"
type input "#ACDNZ1160"
select select "number:0"
type input "2025-08-27"
type input "17:45:10.000"
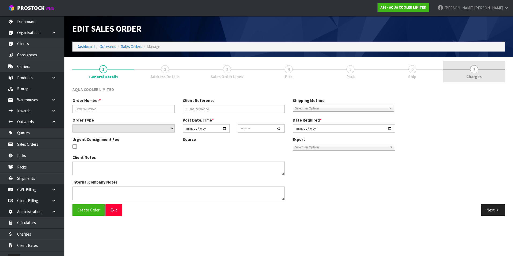
type input "2025-08-28"
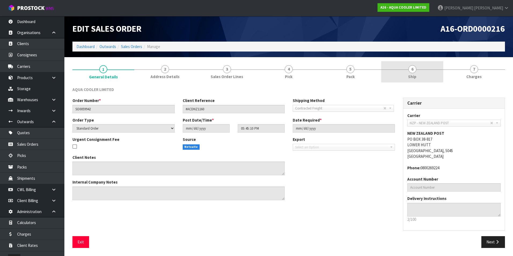
click at [411, 70] on span "6" at bounding box center [412, 69] width 8 height 8
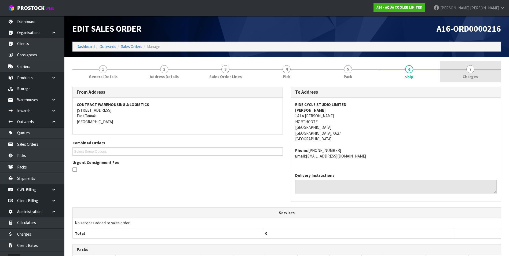
click at [474, 72] on link "7 Charges" at bounding box center [470, 71] width 61 height 21
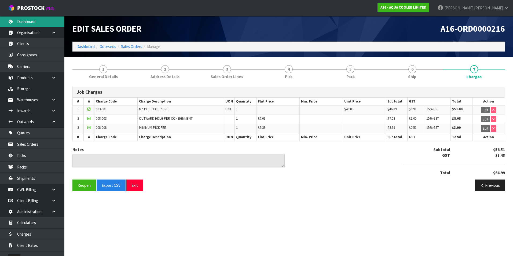
click at [27, 21] on link "Dashboard" at bounding box center [32, 21] width 64 height 11
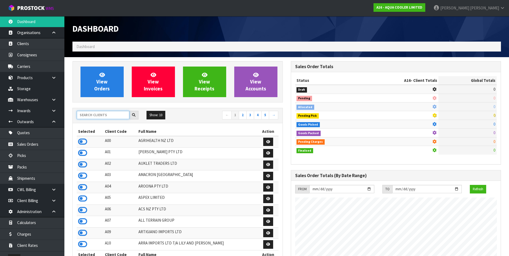
scroll to position [369, 218]
click at [93, 113] on input "text" at bounding box center [103, 115] width 53 height 8
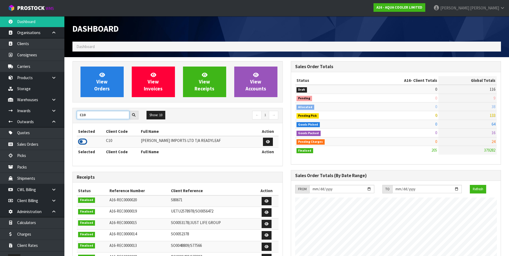
type input "C10"
click at [81, 141] on icon at bounding box center [82, 142] width 9 height 8
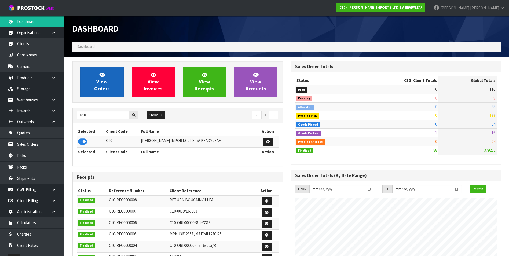
scroll to position [346, 218]
click at [92, 87] on link "View Orders" at bounding box center [102, 82] width 43 height 31
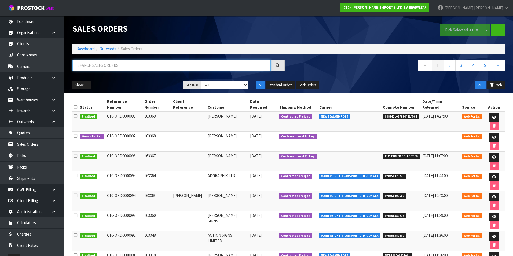
click at [96, 66] on input "text" at bounding box center [171, 66] width 198 height 12
paste input "NZP100001627001"
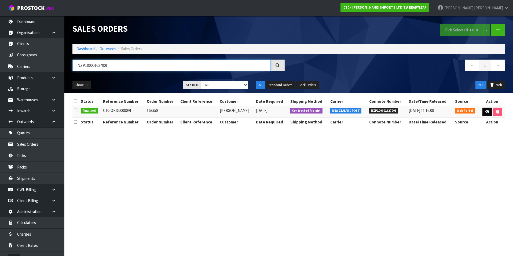
type input "NZP100001627001"
click at [486, 113] on icon at bounding box center [488, 111] width 4 height 3
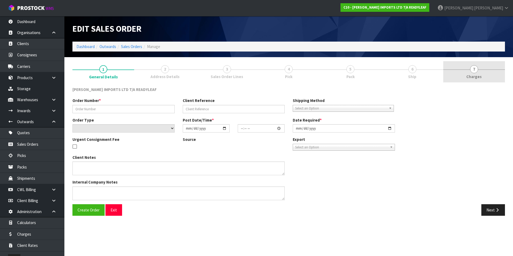
type input "163358"
select select "number:0"
type input "2025-08-21"
type input "07:53:00.000"
type input "2025-08-25"
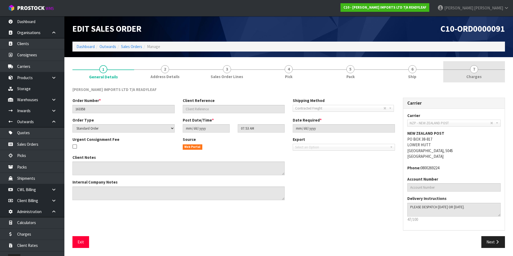
click at [475, 70] on span "7" at bounding box center [474, 69] width 8 height 8
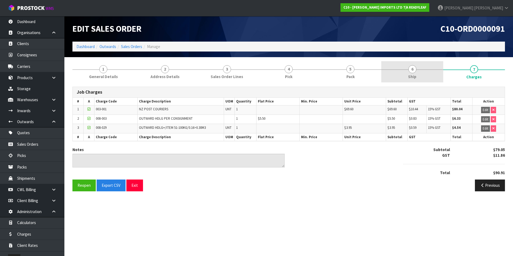
drag, startPoint x: 414, startPoint y: 71, endPoint x: 415, endPoint y: 79, distance: 8.4
click at [414, 72] on span "6" at bounding box center [412, 69] width 8 height 8
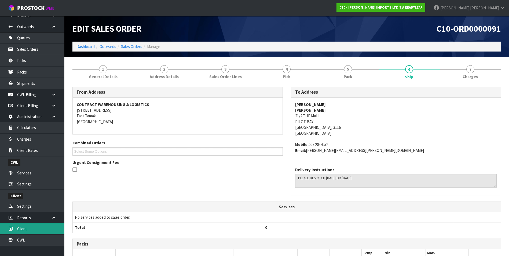
scroll to position [96, 0]
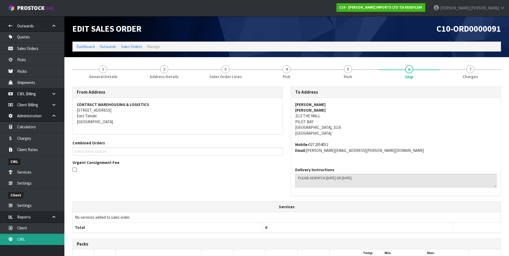
click at [43, 239] on link "CWL" at bounding box center [32, 239] width 64 height 11
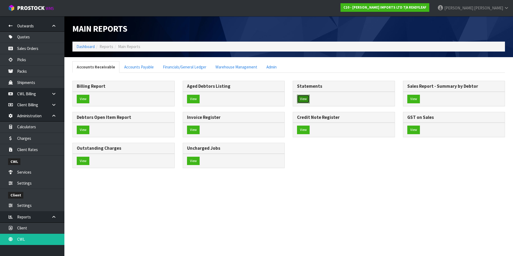
click at [301, 99] on button "View" at bounding box center [303, 99] width 13 height 9
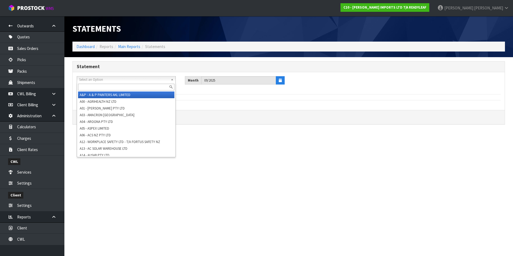
click at [111, 80] on span "Select an Option" at bounding box center [123, 79] width 89 height 6
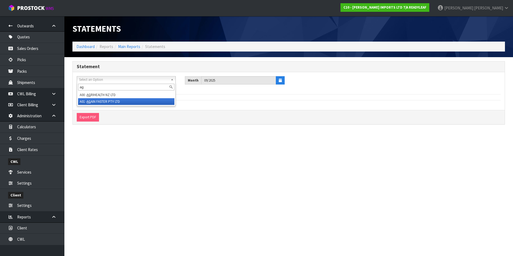
type input "ag"
click at [105, 101] on li "A01 - AG AIN FASTER PTY LTD" at bounding box center [126, 101] width 96 height 7
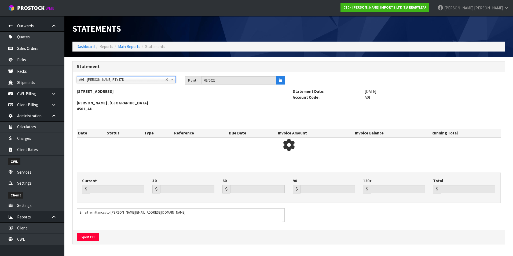
type input "0.00"
type input "2996.07"
type input "1374.03"
type input "1135.13"
type input "0.00"
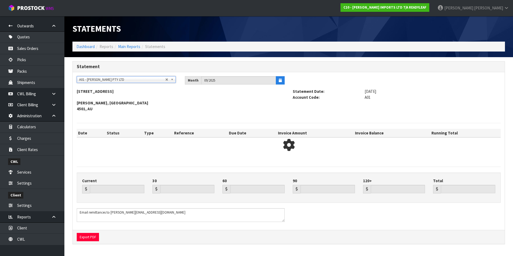
type input "5505.23"
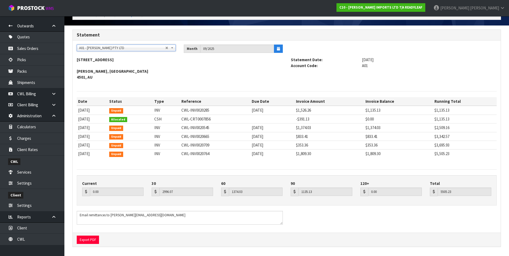
scroll to position [32, 0]
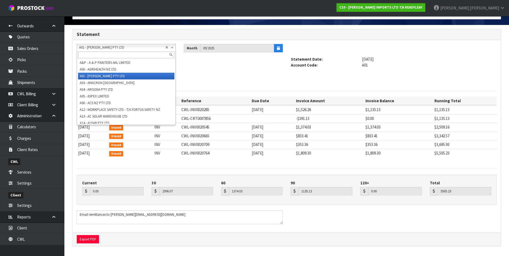
click at [93, 49] on span "A01 - AGAIN FASTER PTY LTD" at bounding box center [122, 47] width 86 height 6
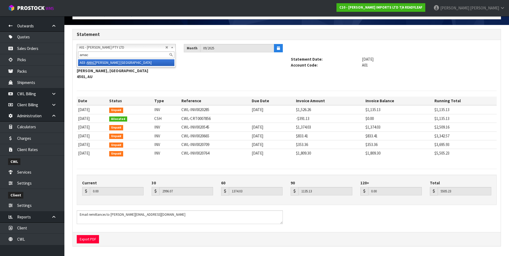
type input "amac"
click at [103, 63] on li "A03 - AMAC RON NEW ZEALAND" at bounding box center [126, 62] width 96 height 7
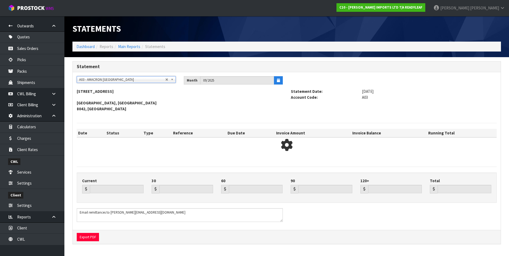
scroll to position [0, 0]
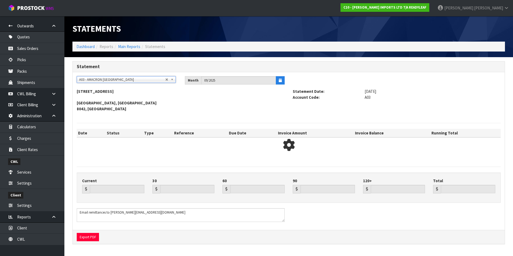
type input "0.00"
type input "3335.21"
type input "945.29"
type input "1336.91"
type input "0.00"
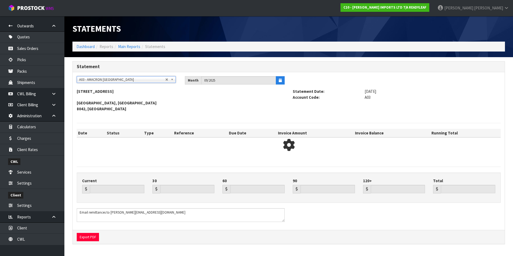
type input "5617.41"
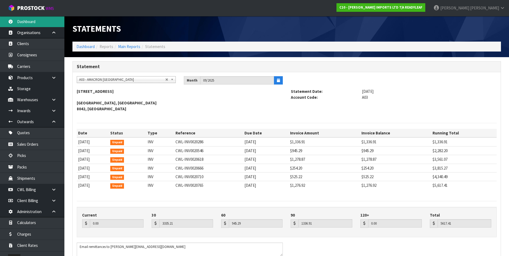
drag, startPoint x: 27, startPoint y: 23, endPoint x: 53, endPoint y: 33, distance: 27.8
click at [27, 23] on link "Dashboard" at bounding box center [32, 21] width 64 height 11
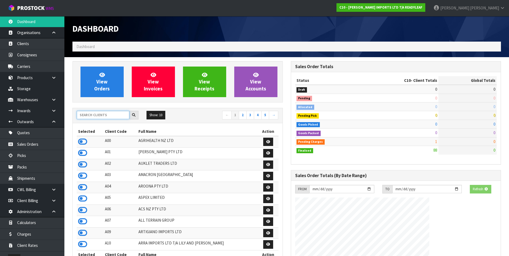
click at [99, 116] on input "text" at bounding box center [103, 115] width 53 height 8
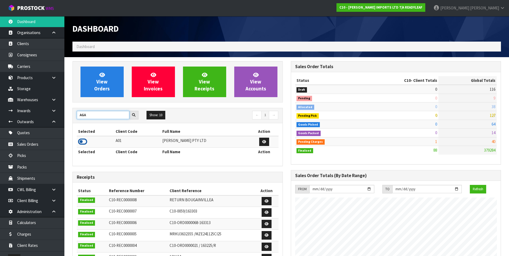
type input "AGA"
click at [83, 142] on icon at bounding box center [82, 142] width 9 height 8
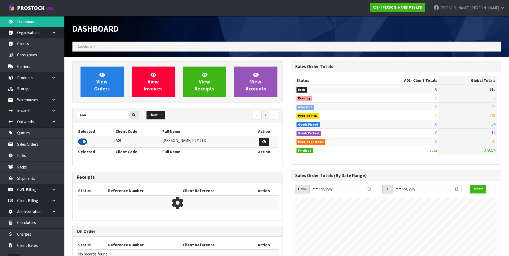
scroll to position [355, 218]
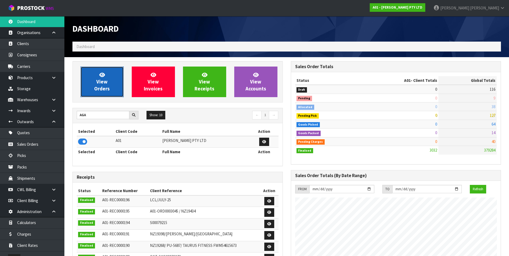
click at [105, 96] on link "View Orders" at bounding box center [102, 82] width 43 height 31
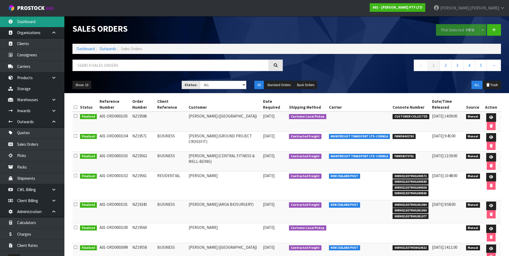
click at [45, 19] on link "Dashboard" at bounding box center [32, 21] width 64 height 11
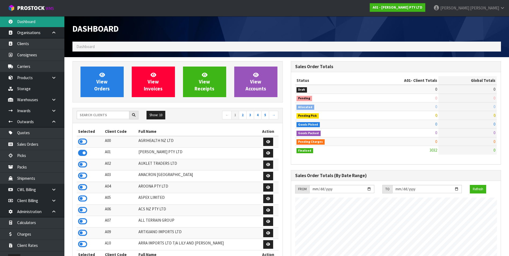
scroll to position [355, 218]
click at [98, 118] on input "text" at bounding box center [103, 115] width 53 height 8
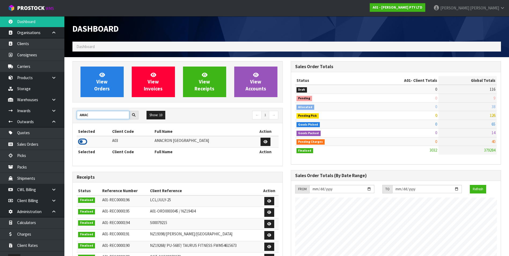
type input "AMAC"
click at [84, 140] on icon at bounding box center [82, 142] width 9 height 8
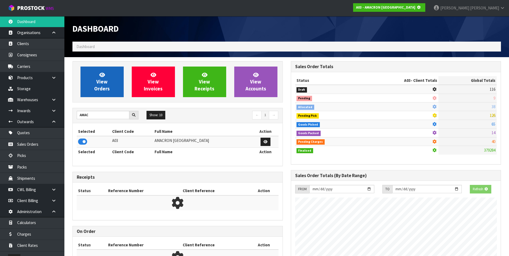
scroll to position [268059, 268176]
click at [94, 84] on link "View Orders" at bounding box center [102, 82] width 43 height 31
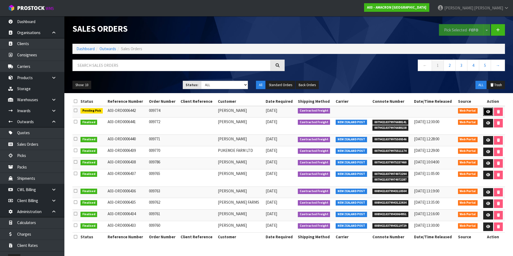
click at [489, 110] on icon at bounding box center [488, 111] width 4 height 3
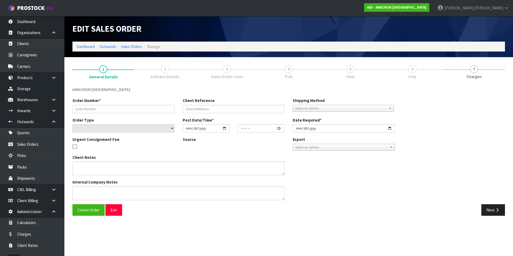
type input "009774"
select select "number:0"
type input "2025-09-02"
type input "10:11:00.000"
type input "2025-09-02"
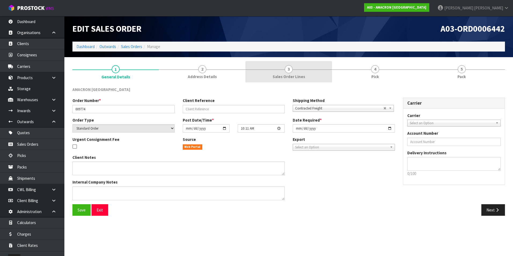
click at [290, 69] on span "3" at bounding box center [289, 69] width 8 height 8
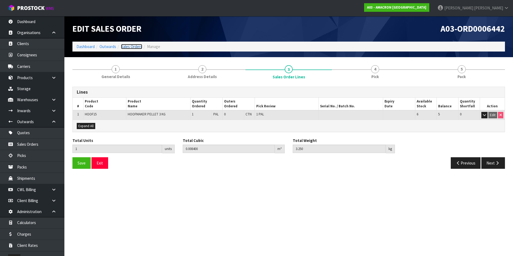
click at [126, 46] on link "Sales Orders" at bounding box center [131, 46] width 21 height 5
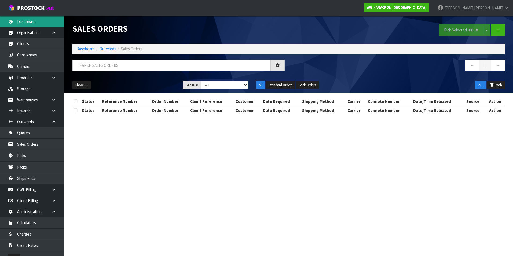
click at [32, 19] on link "Dashboard" at bounding box center [32, 21] width 64 height 11
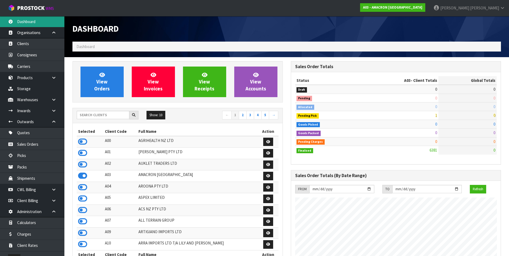
scroll to position [389, 218]
click at [94, 117] on input "text" at bounding box center [103, 115] width 53 height 8
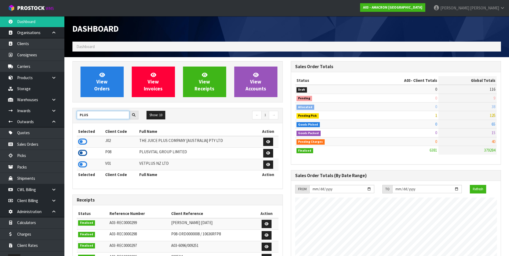
type input "PLUS"
click at [84, 152] on icon at bounding box center [82, 153] width 9 height 8
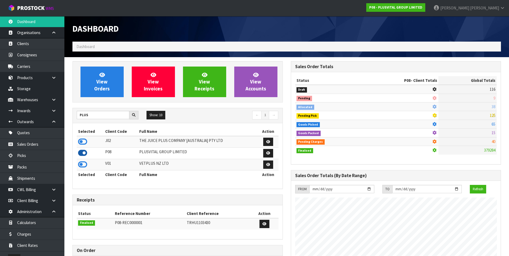
scroll to position [328, 218]
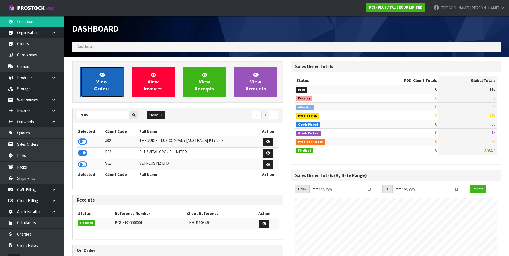
click at [96, 89] on span "View Orders" at bounding box center [102, 82] width 16 height 20
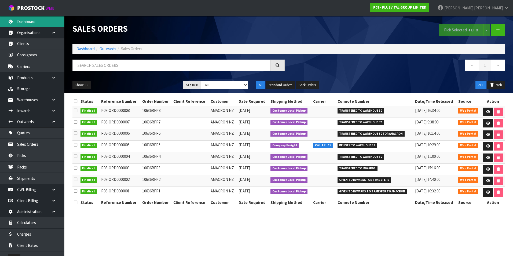
click at [42, 25] on link "Dashboard" at bounding box center [32, 21] width 64 height 11
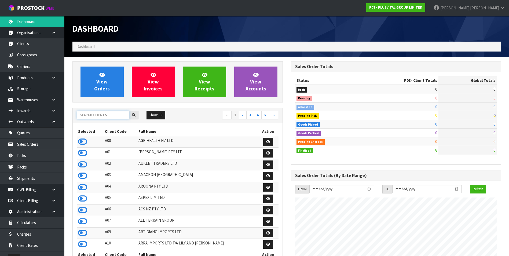
click at [88, 116] on input "text" at bounding box center [103, 115] width 53 height 8
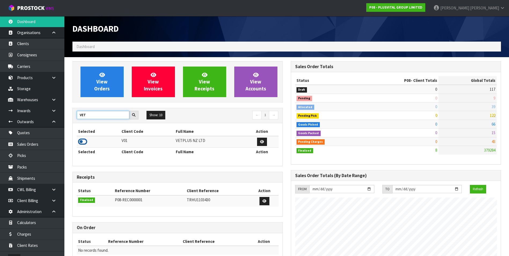
type input "VET"
click at [84, 140] on icon at bounding box center [82, 142] width 9 height 8
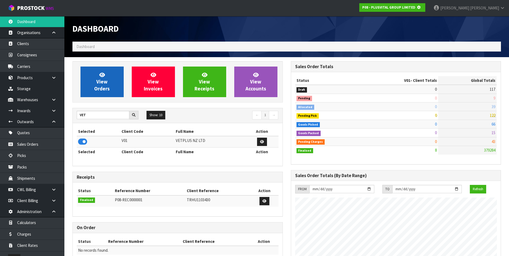
scroll to position [335, 218]
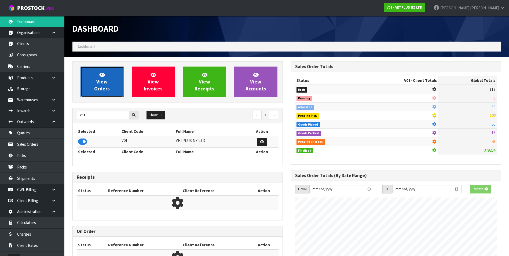
click at [103, 85] on link "View Orders" at bounding box center [102, 82] width 43 height 31
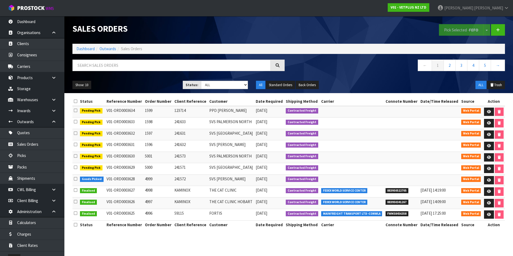
click at [391, 151] on td at bounding box center [401, 146] width 35 height 12
click at [27, 90] on link "Storage" at bounding box center [32, 88] width 64 height 11
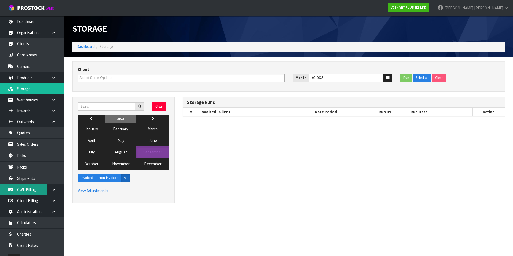
click at [34, 189] on link "CWL Billing" at bounding box center [32, 189] width 64 height 11
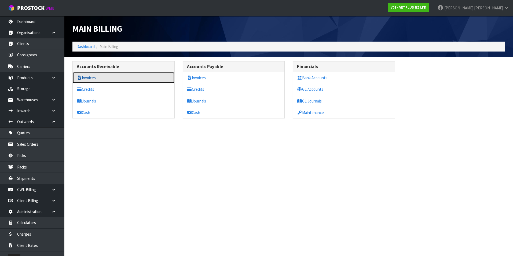
click at [94, 78] on link "Invoices" at bounding box center [124, 77] width 102 height 11
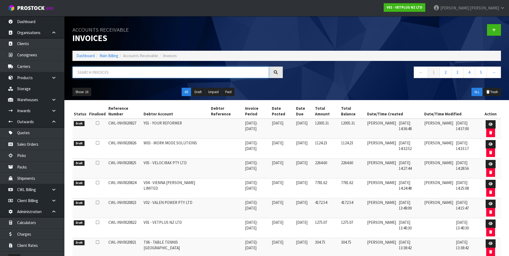
click at [100, 72] on input "text" at bounding box center [170, 73] width 196 height 12
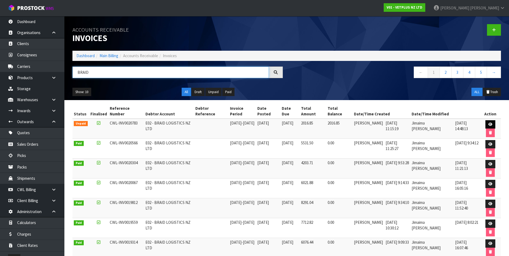
type input "BRAID"
click at [492, 124] on icon at bounding box center [490, 124] width 4 height 3
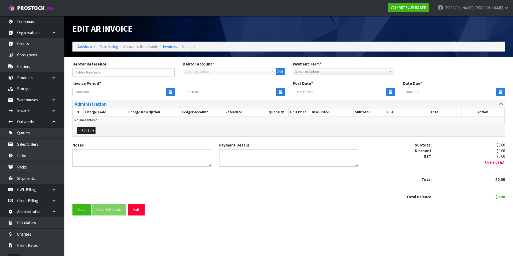
type input "29/07/2025"
type input "31/08/2025"
type input "20/09/2025"
type textarea "Please contact us within 7 days should there be any discrepancies."
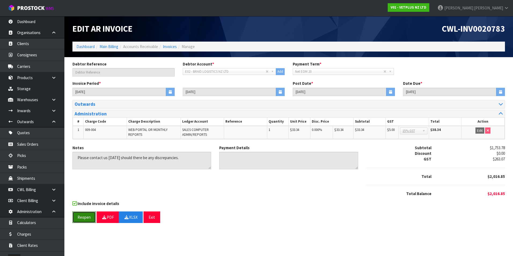
click at [86, 218] on button "Reopen" at bounding box center [83, 217] width 23 height 12
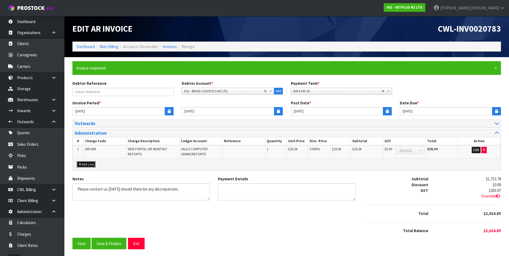
click at [92, 164] on button "Add Line" at bounding box center [86, 164] width 19 height 6
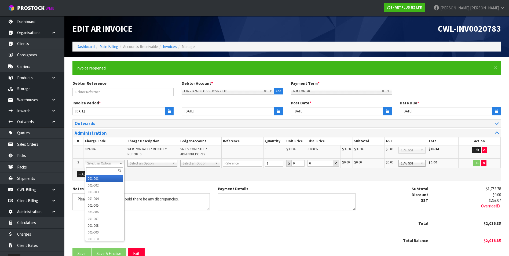
click at [93, 171] on input "text" at bounding box center [104, 170] width 37 height 7
type input "006-002"
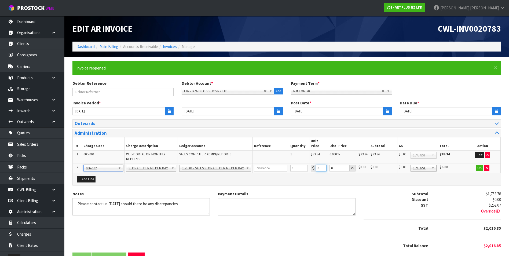
click at [319, 165] on input "0" at bounding box center [321, 168] width 11 height 7
type input "2557.40"
click at [478, 165] on button "OK" at bounding box center [480, 168] width 8 height 6
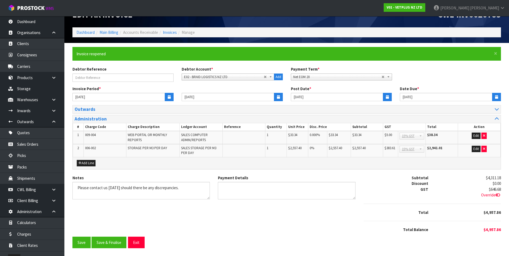
scroll to position [14, 0]
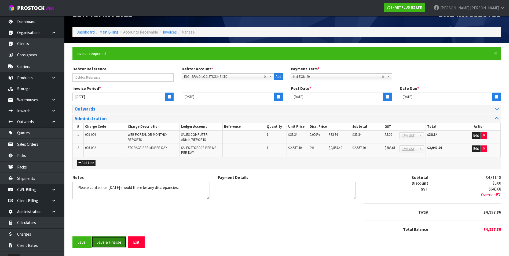
click at [106, 243] on button "Save & Finalise" at bounding box center [109, 242] width 35 height 12
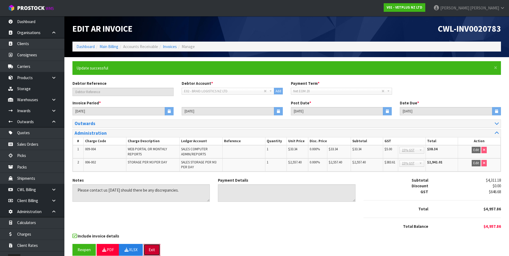
click at [151, 250] on button "Exit" at bounding box center [152, 250] width 17 height 12
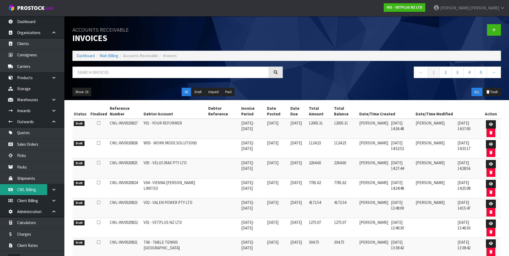
click at [37, 191] on link "CWL Billing" at bounding box center [32, 189] width 64 height 11
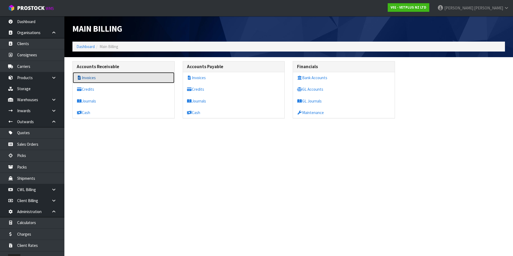
click at [101, 79] on link "Invoices" at bounding box center [124, 77] width 102 height 11
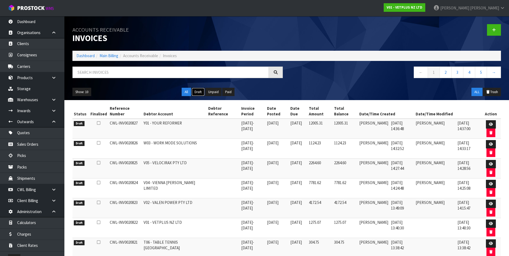
click at [199, 92] on button "Draft" at bounding box center [198, 92] width 13 height 9
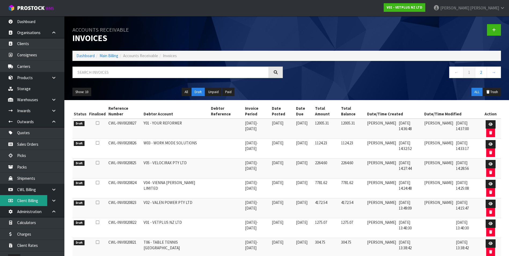
click at [18, 202] on link "Client Billing" at bounding box center [32, 200] width 64 height 11
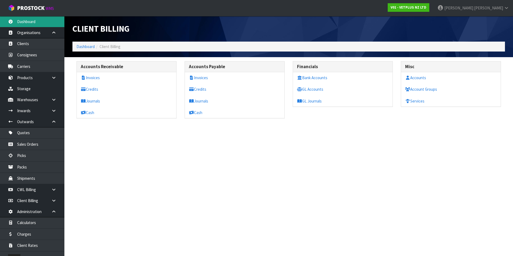
click at [41, 21] on link "Dashboard" at bounding box center [32, 21] width 64 height 11
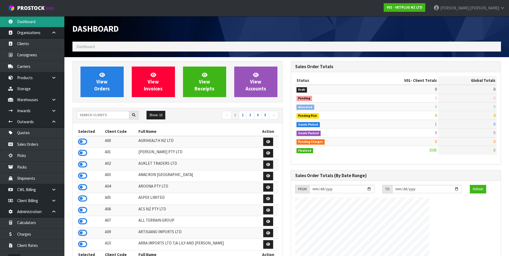
scroll to position [407, 218]
click at [90, 115] on input "text" at bounding box center [103, 115] width 53 height 8
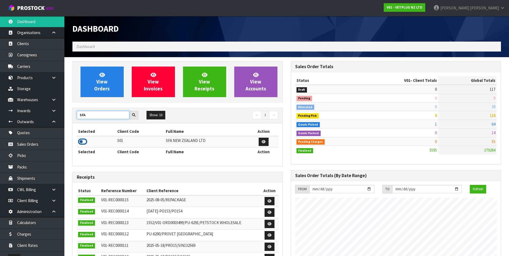
type input "SFA"
drag, startPoint x: 81, startPoint y: 141, endPoint x: 99, endPoint y: 99, distance: 45.9
click at [81, 141] on icon at bounding box center [82, 142] width 9 height 8
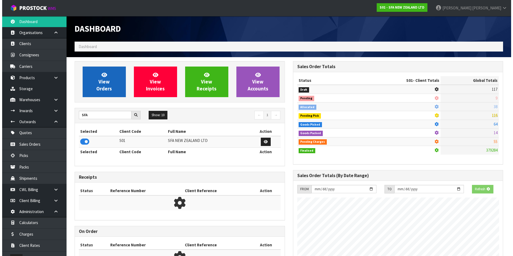
scroll to position [268059, 268176]
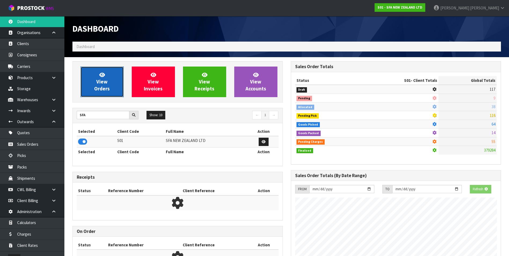
click at [98, 91] on span "View Orders" at bounding box center [102, 82] width 16 height 20
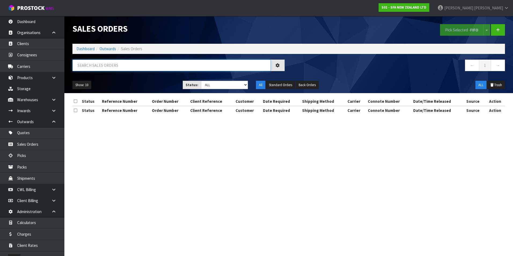
click at [97, 64] on input "text" at bounding box center [171, 66] width 198 height 12
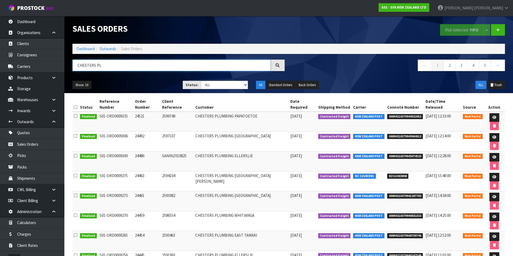
type input "CHESTERS PL"
drag, startPoint x: 395, startPoint y: 146, endPoint x: 378, endPoint y: 145, distance: 16.7
click at [387, 174] on span "BZGG003898" at bounding box center [397, 176] width 21 height 5
copy span "BZGG003898"
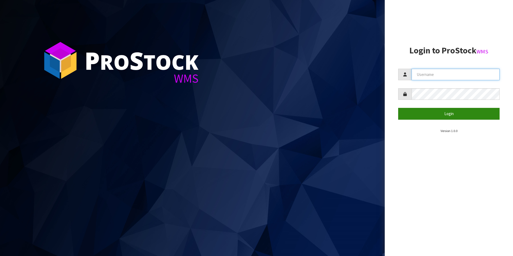
type input "[PERSON_NAME][EMAIL_ADDRESS][DOMAIN_NAME]"
click at [433, 115] on button "Login" at bounding box center [448, 114] width 101 height 12
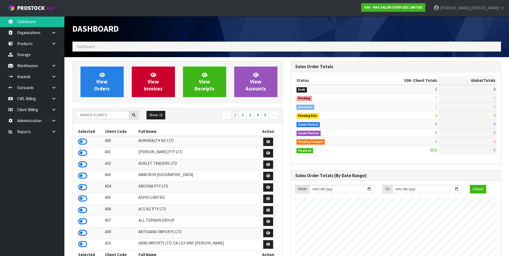
scroll to position [407, 218]
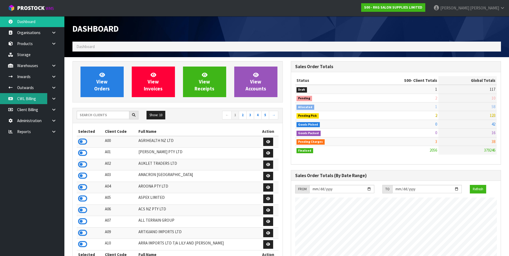
click at [36, 99] on link "CWL Billing" at bounding box center [32, 98] width 64 height 11
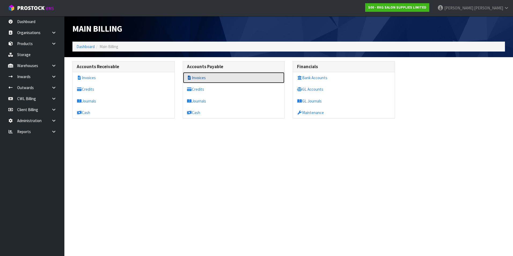
click at [198, 75] on link "Invoices" at bounding box center [234, 77] width 102 height 11
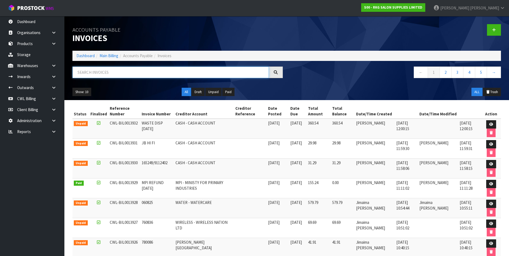
click at [121, 75] on input "text" at bounding box center [170, 73] width 196 height 12
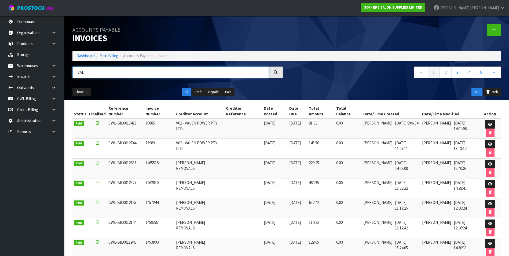
type input "VAL"
click at [218, 174] on td "[PERSON_NAME] REMOVALS" at bounding box center [200, 168] width 50 height 20
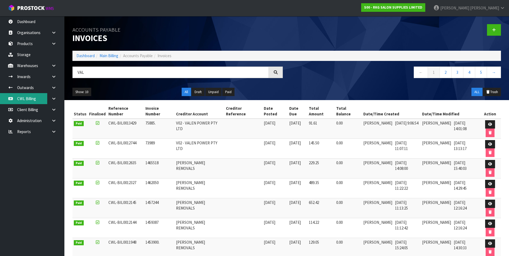
click at [20, 99] on link "CWL Billing" at bounding box center [32, 98] width 64 height 11
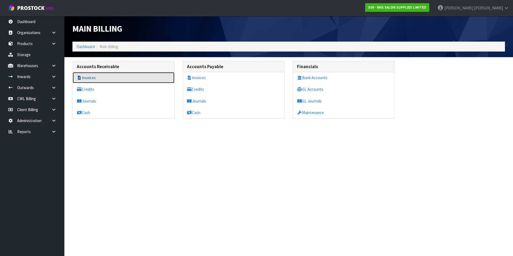
click at [95, 76] on link "Invoices" at bounding box center [124, 77] width 102 height 11
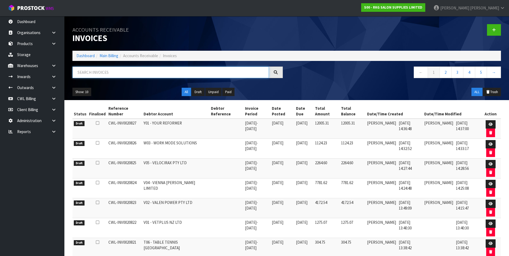
click at [98, 73] on input "text" at bounding box center [170, 73] width 196 height 12
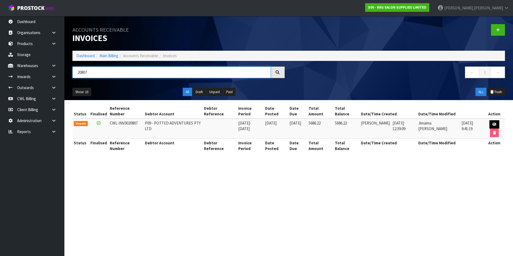
type input "20807"
click at [494, 125] on icon at bounding box center [495, 124] width 4 height 3
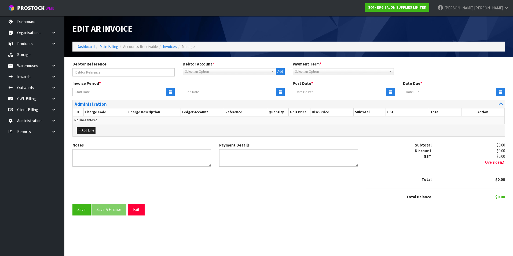
type input "[DATE]"
type input "14/09/2025"
type textarea "Please contact us within 7 days should there be any discrepancies."
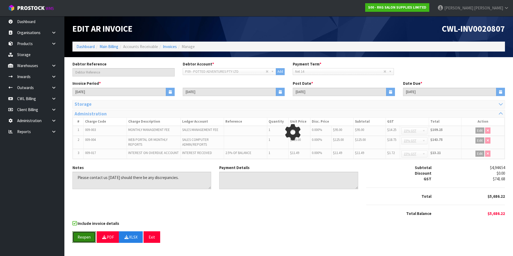
click at [84, 235] on button "Reopen" at bounding box center [83, 237] width 23 height 12
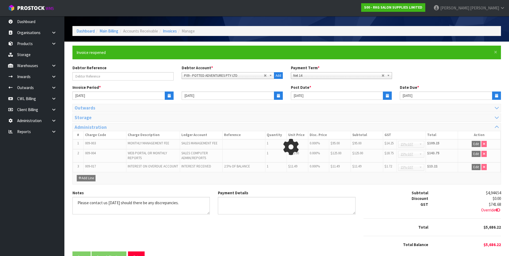
scroll to position [31, 0]
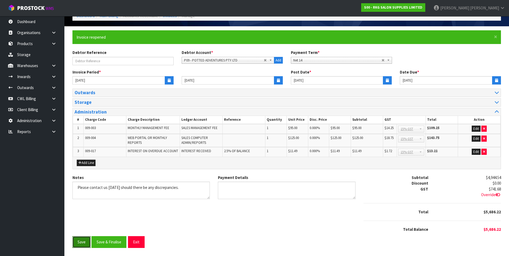
click at [83, 243] on button "Save" at bounding box center [81, 242] width 18 height 12
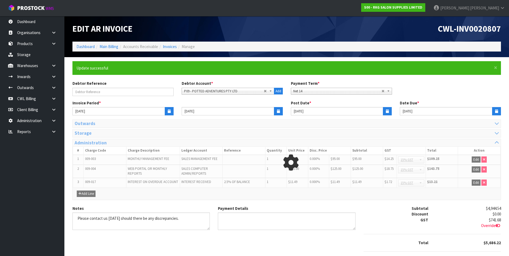
click at [146, 242] on div "Notes Payment Details Subtotal $4,944.54 Discount $0.00 GST $741.68 Override" at bounding box center [286, 237] width 437 height 62
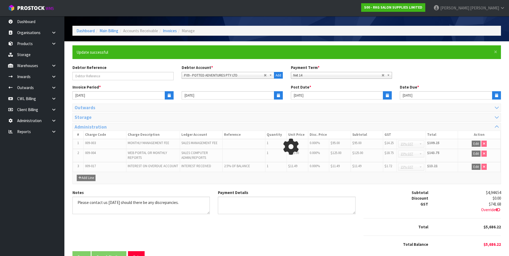
scroll to position [31, 0]
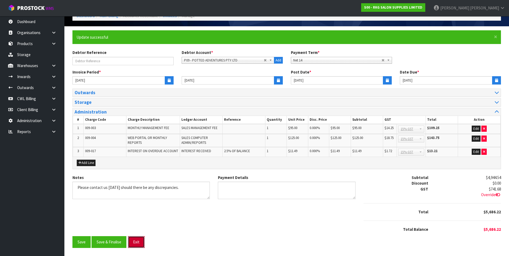
click at [139, 240] on button "Exit" at bounding box center [136, 242] width 17 height 12
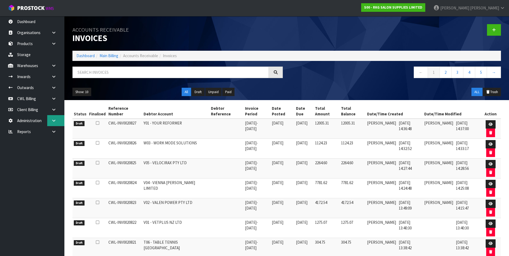
click at [54, 119] on icon at bounding box center [53, 121] width 5 height 4
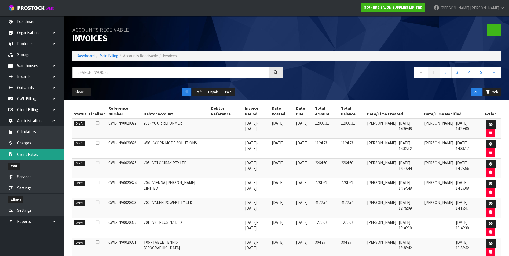
click at [50, 159] on link "Client Rates" at bounding box center [32, 154] width 64 height 11
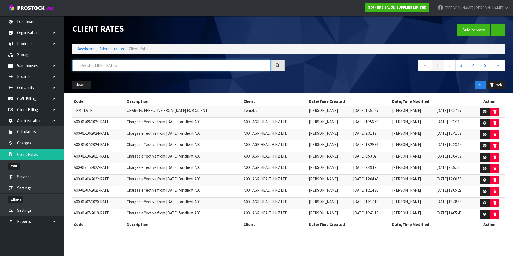
click at [99, 67] on input "text" at bounding box center [171, 66] width 198 height 12
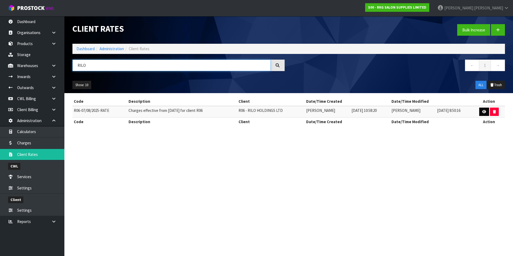
type input "RILO"
click at [486, 111] on icon at bounding box center [484, 111] width 4 height 3
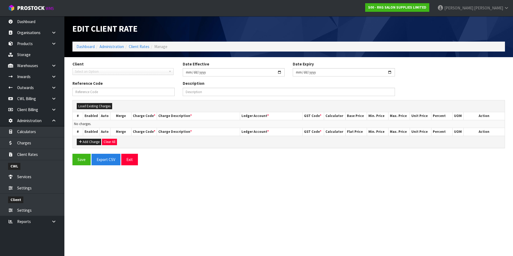
type input "2025-08-07"
type input "R06-07/08/2025-RATE"
type input "Charges effective from 07/08/2025 for client R06"
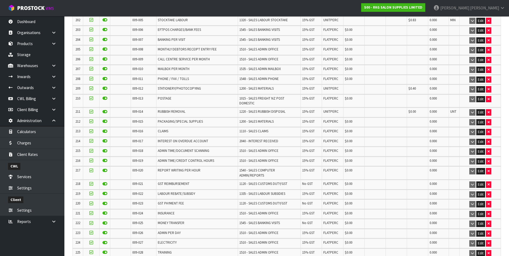
scroll to position [2260, 0]
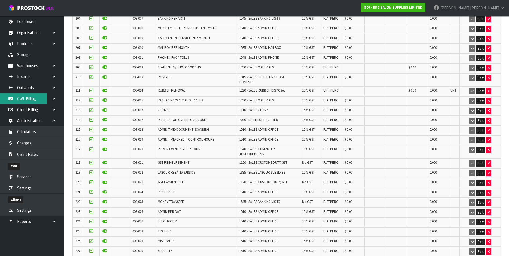
click at [31, 98] on link "CWL Billing" at bounding box center [32, 98] width 64 height 11
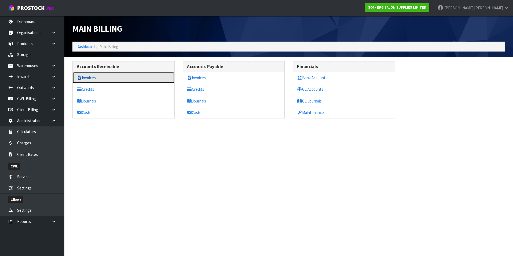
click at [98, 79] on link "Invoices" at bounding box center [124, 77] width 102 height 11
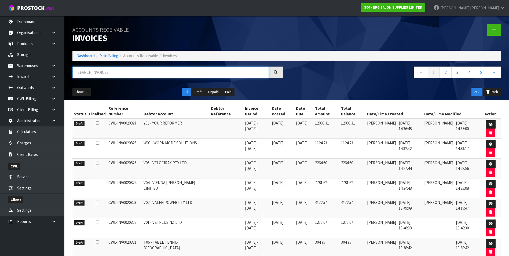
drag, startPoint x: 92, startPoint y: 72, endPoint x: 90, endPoint y: 68, distance: 3.5
click at [92, 72] on input "text" at bounding box center [170, 73] width 196 height 12
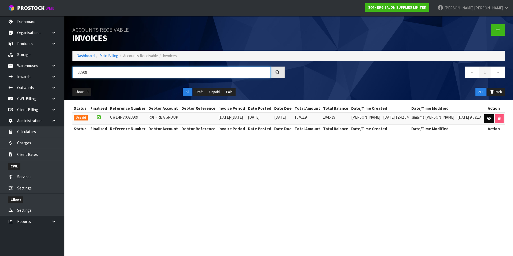
type input "20809"
click at [485, 120] on link at bounding box center [489, 118] width 10 height 9
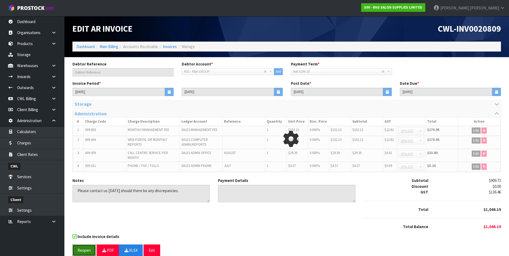
click at [85, 250] on button "Reopen" at bounding box center [83, 251] width 23 height 12
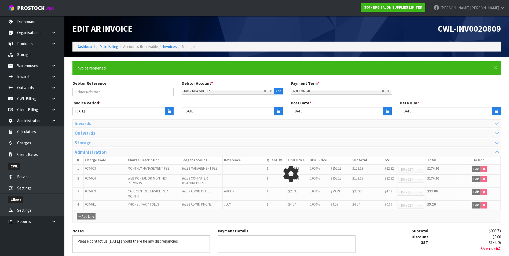
scroll to position [53, 0]
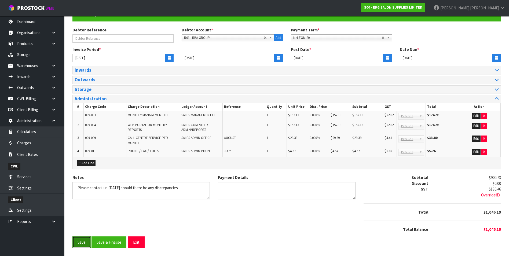
click at [83, 242] on button "Save" at bounding box center [81, 242] width 18 height 12
click at [84, 244] on button "Save" at bounding box center [81, 242] width 18 height 12
click at [138, 243] on button "Exit" at bounding box center [136, 242] width 17 height 12
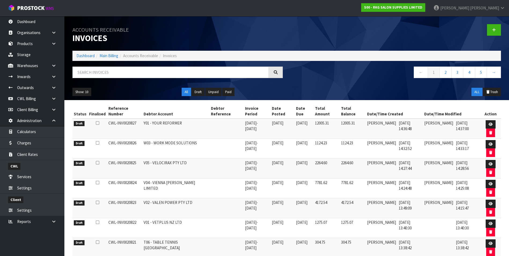
click at [169, 121] on span "Y01 - YOUR REFORMER" at bounding box center [163, 123] width 38 height 5
click at [45, 155] on link "Client Rates" at bounding box center [32, 154] width 64 height 11
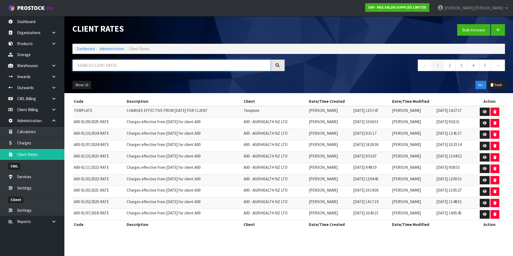
click at [105, 64] on input "text" at bounding box center [171, 66] width 198 height 12
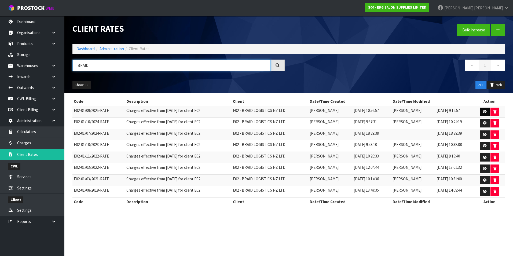
type input "BRAID"
click at [485, 111] on icon at bounding box center [485, 111] width 4 height 3
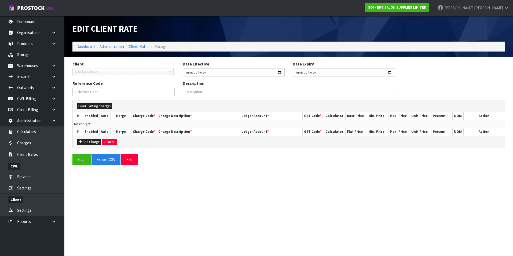
type input "2025-09-01"
type input "E02-01/09/2025-RATE"
type input "Charges effective from 01/09/2025 for client E02"
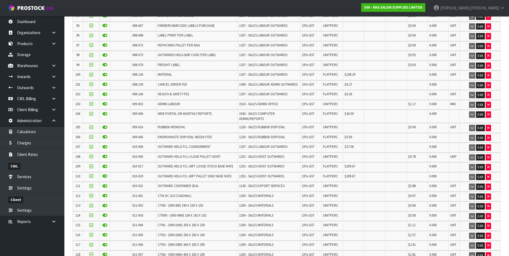
scroll to position [1099, 0]
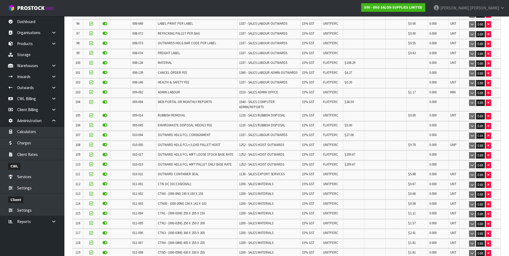
drag, startPoint x: 481, startPoint y: 128, endPoint x: 469, endPoint y: 128, distance: 12.1
click at [481, 133] on button "Edit" at bounding box center [480, 136] width 9 height 6
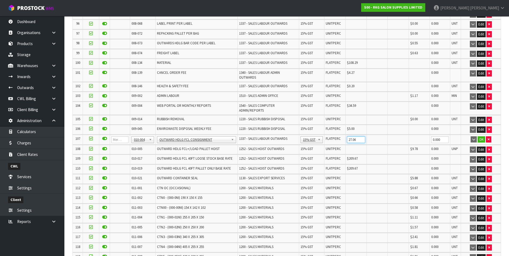
click at [357, 136] on input "27.06" at bounding box center [356, 139] width 18 height 7
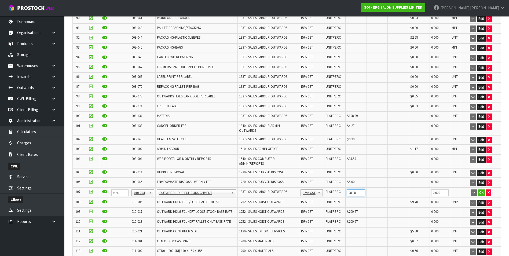
scroll to position [1046, 0]
type input "28.08"
click at [479, 190] on button "OK" at bounding box center [482, 193] width 8 height 6
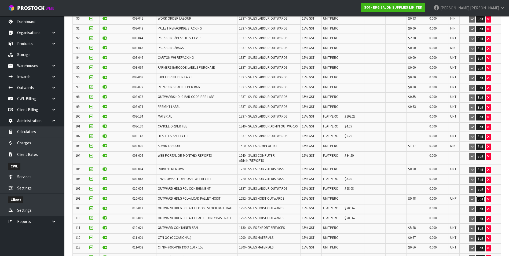
click at [479, 196] on button "Edit" at bounding box center [480, 199] width 9 height 6
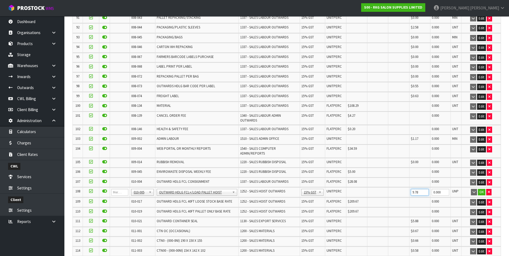
click at [417, 195] on input "9.78" at bounding box center [420, 192] width 18 height 7
type input "10.15"
click at [481, 195] on button "OK" at bounding box center [482, 192] width 8 height 6
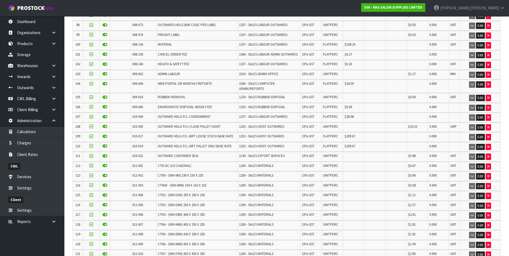
scroll to position [1126, 0]
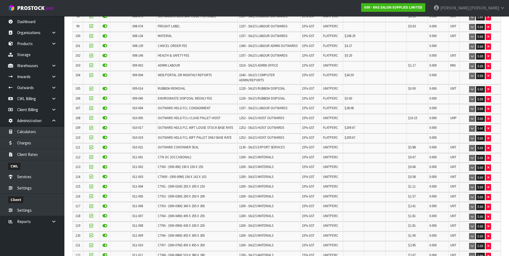
click at [479, 125] on button "Edit" at bounding box center [480, 128] width 9 height 6
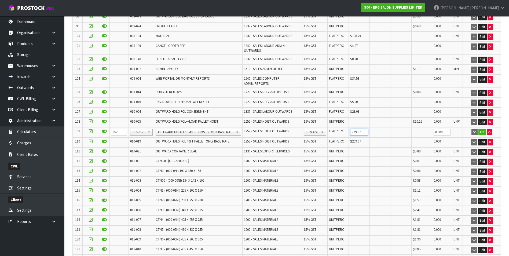
click at [359, 129] on input "209.67" at bounding box center [359, 132] width 18 height 7
type input "217.53"
click at [482, 129] on button "OK" at bounding box center [483, 132] width 8 height 6
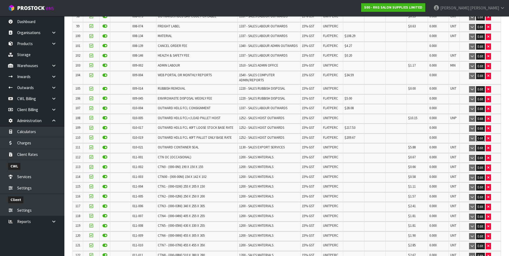
click at [480, 135] on button "Edit" at bounding box center [480, 138] width 9 height 6
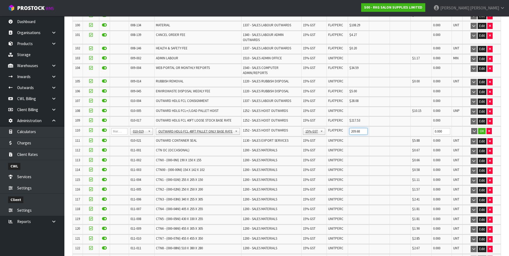
click at [360, 133] on input "209.68" at bounding box center [358, 131] width 18 height 7
type input "217.53"
click at [482, 134] on button "OK" at bounding box center [482, 131] width 8 height 6
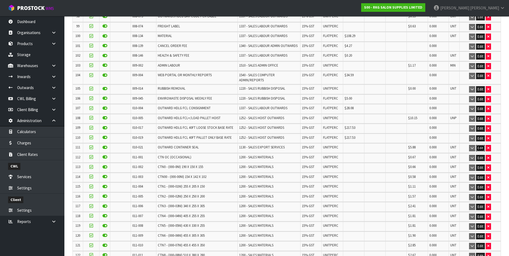
click at [479, 145] on button "Edit" at bounding box center [480, 148] width 9 height 6
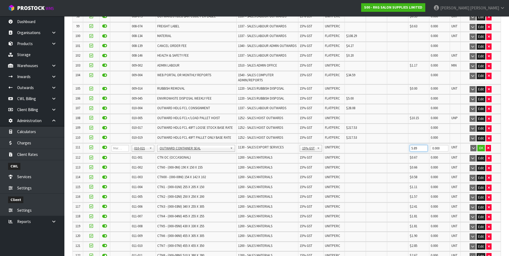
click at [421, 145] on input "5.89" at bounding box center [419, 148] width 18 height 7
type input "6.10"
click at [479, 145] on button "OK" at bounding box center [481, 148] width 8 height 6
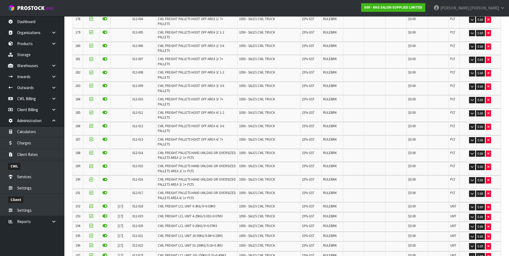
scroll to position [1958, 0]
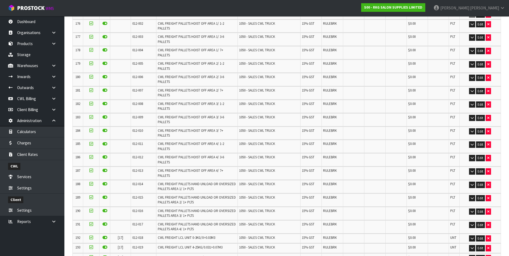
scroll to position [1978, 0]
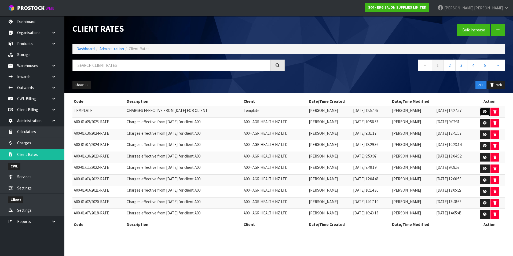
click at [484, 111] on icon at bounding box center [485, 111] width 4 height 3
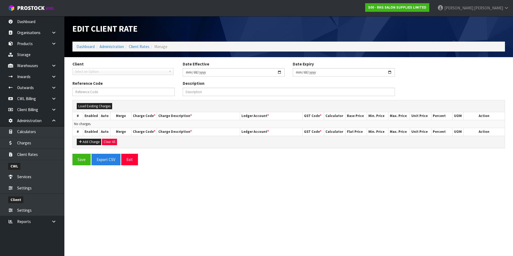
type input "2024-11-01"
type input "TEMPLATE"
type input "CHARGES EFFECTIVE FROM 01/11/2024 FOR CLIENT"
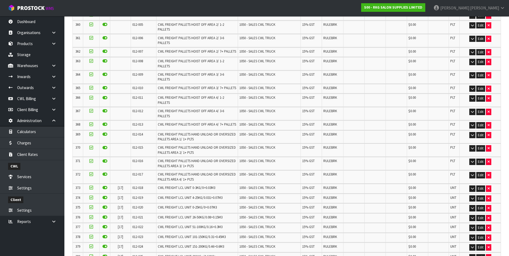
scroll to position [3864, 0]
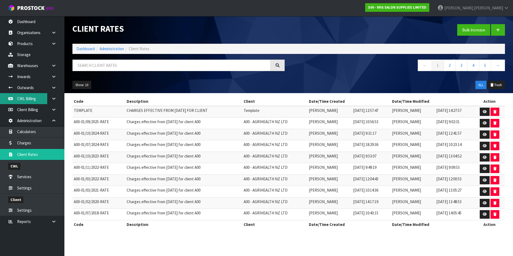
click at [32, 100] on link "CWL Billing" at bounding box center [32, 98] width 64 height 11
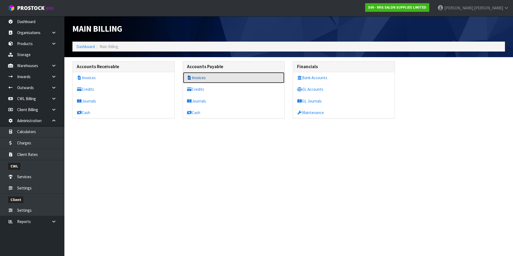
click at [201, 75] on link "Invoices" at bounding box center [234, 77] width 102 height 11
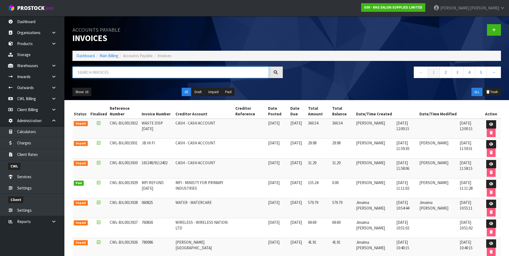
drag, startPoint x: 115, startPoint y: 72, endPoint x: 115, endPoint y: 70, distance: 2.7
click at [115, 72] on input "text" at bounding box center [170, 73] width 196 height 12
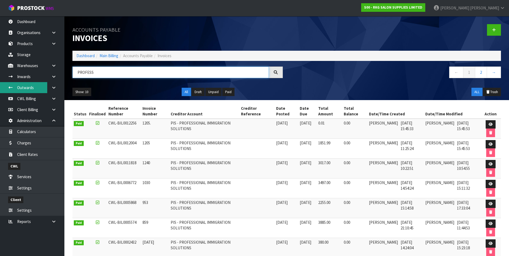
type input "PROFESS"
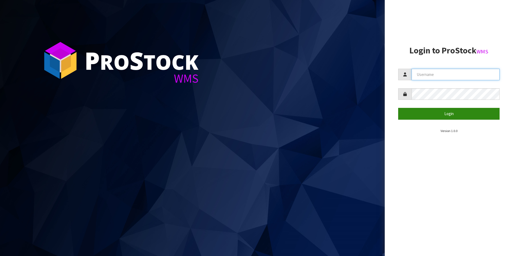
type input "[PERSON_NAME][EMAIL_ADDRESS][DOMAIN_NAME]"
click at [433, 113] on button "Login" at bounding box center [448, 114] width 101 height 12
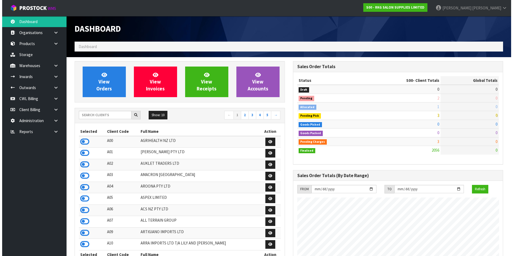
scroll to position [407, 218]
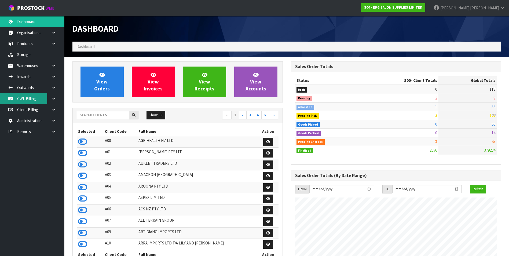
click at [32, 100] on link "CWL Billing" at bounding box center [32, 98] width 64 height 11
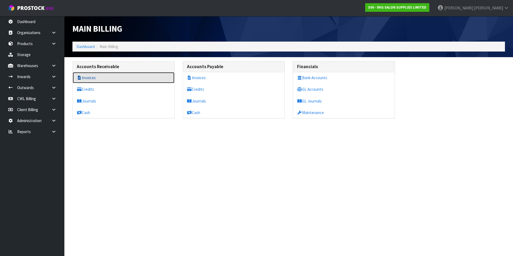
click at [93, 76] on link "Invoices" at bounding box center [124, 77] width 102 height 11
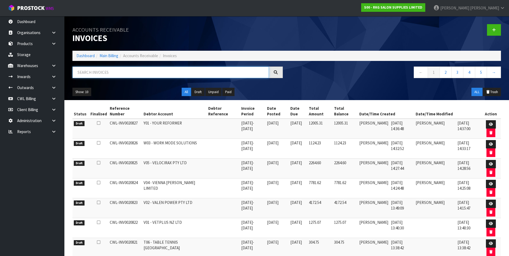
click at [97, 69] on input "text" at bounding box center [170, 73] width 196 height 12
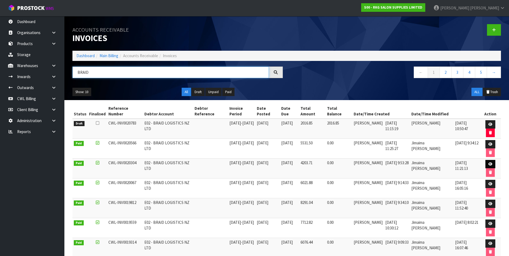
type input "BRAID"
click at [491, 163] on icon at bounding box center [490, 163] width 4 height 3
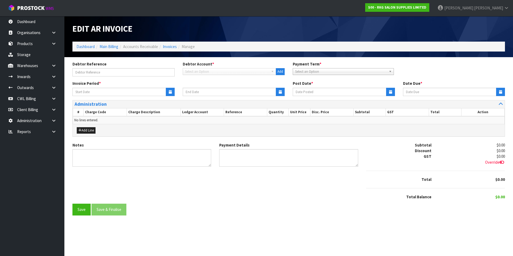
type input "[DATE]"
type textarea "Please contact us [DATE] should there be any discrepancies."
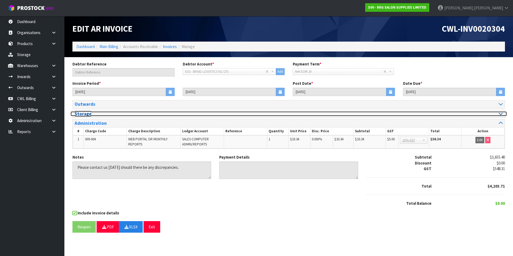
click at [502, 112] on icon at bounding box center [501, 113] width 4 height 5
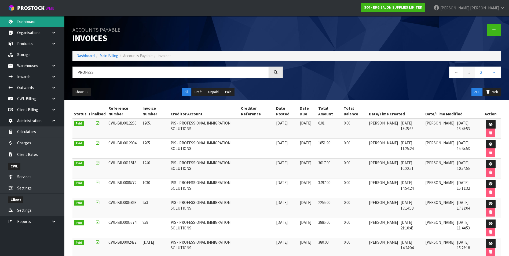
click at [32, 21] on link "Dashboard" at bounding box center [32, 21] width 64 height 11
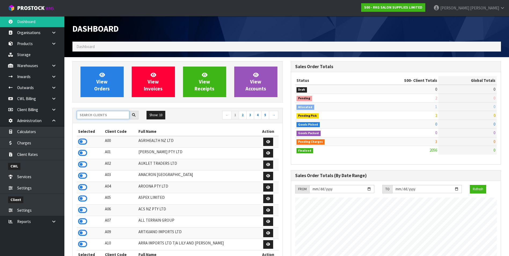
click at [95, 116] on input "text" at bounding box center [103, 115] width 53 height 8
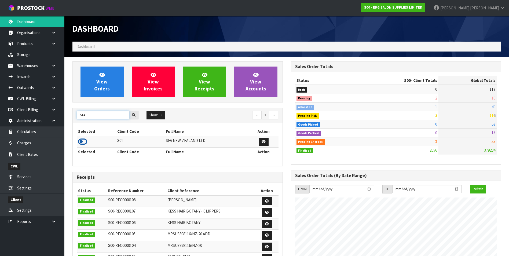
type input "SFA"
drag, startPoint x: 81, startPoint y: 142, endPoint x: 92, endPoint y: 101, distance: 42.6
click at [81, 141] on icon at bounding box center [82, 142] width 9 height 8
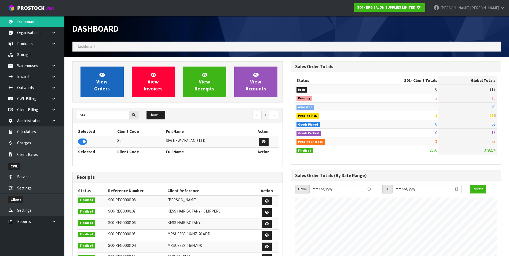
scroll to position [335, 218]
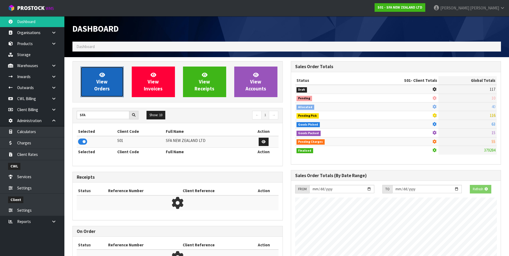
click at [95, 88] on span "View Orders" at bounding box center [102, 82] width 16 height 20
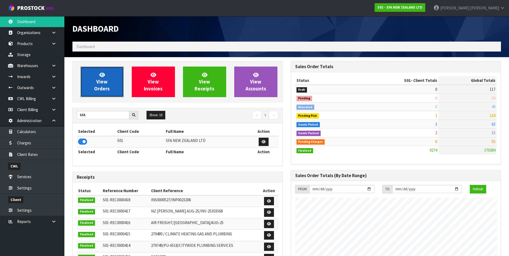
scroll to position [407, 218]
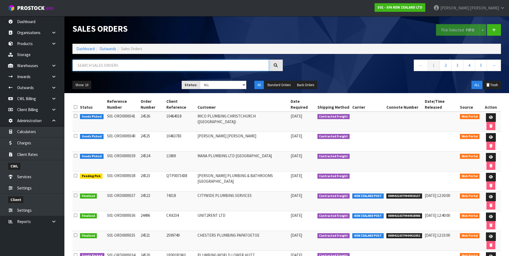
click at [107, 66] on input "text" at bounding box center [170, 66] width 196 height 12
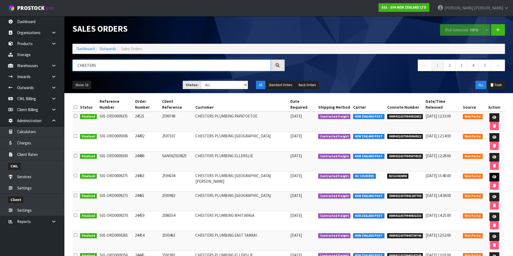
type input "CHESTERS"
click at [490, 173] on link at bounding box center [495, 177] width 10 height 9
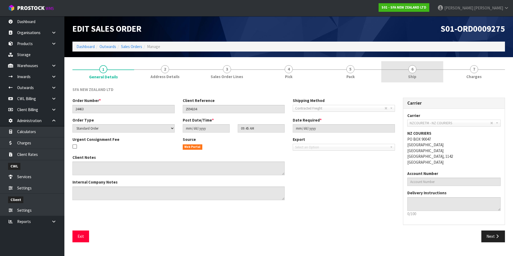
click at [412, 71] on span "6" at bounding box center [412, 69] width 8 height 8
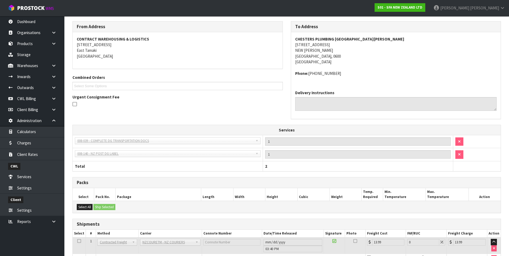
scroll to position [98, 0]
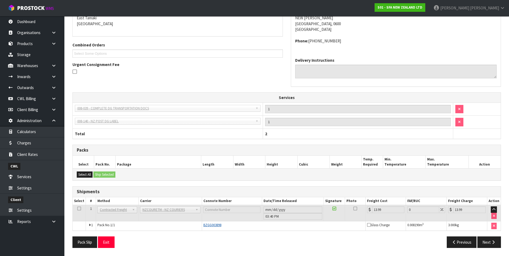
click at [212, 225] on span "BZGG003898" at bounding box center [212, 225] width 18 height 5
click at [206, 225] on span "BZGG003898" at bounding box center [212, 225] width 18 height 5
click at [211, 225] on span "BZGG003898" at bounding box center [212, 225] width 18 height 5
drag, startPoint x: 211, startPoint y: 225, endPoint x: 218, endPoint y: 226, distance: 7.6
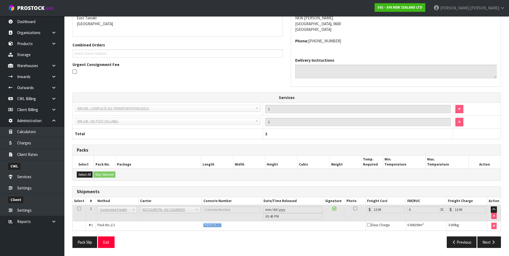
click at [218, 226] on span "BZGG003898" at bounding box center [212, 225] width 18 height 5
drag, startPoint x: 218, startPoint y: 226, endPoint x: 232, endPoint y: 239, distance: 19.0
click at [232, 241] on div "Pack Slip Exit" at bounding box center [177, 242] width 218 height 12
drag, startPoint x: 229, startPoint y: 227, endPoint x: 216, endPoint y: 227, distance: 13.7
click at [216, 227] on div "BZGG003898" at bounding box center [283, 225] width 161 height 5
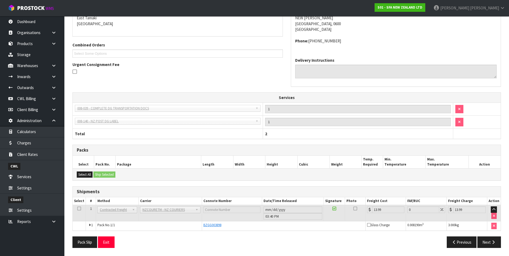
click at [327, 232] on div "From Address CONTRACT WAREHOUSING & LOGISTICS 17 Allens Road East Tamaki Auckla…" at bounding box center [286, 120] width 429 height 263
drag, startPoint x: 221, startPoint y: 225, endPoint x: 203, endPoint y: 225, distance: 18.0
click at [203, 225] on span "BZGG003898" at bounding box center [212, 225] width 18 height 5
copy span "BZGG003898"
click at [37, 21] on link "Dashboard" at bounding box center [32, 21] width 64 height 11
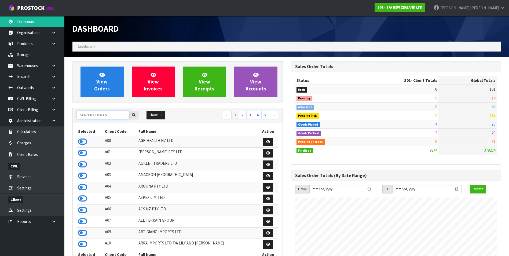
click at [99, 117] on input "text" at bounding box center [103, 115] width 53 height 8
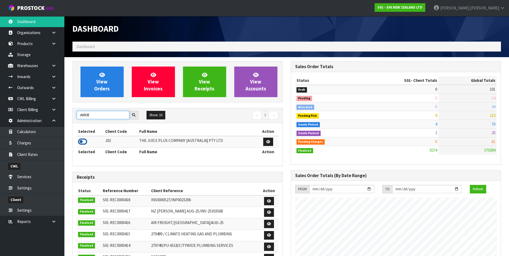
type input "JUICE"
drag, startPoint x: 83, startPoint y: 141, endPoint x: 109, endPoint y: 89, distance: 57.9
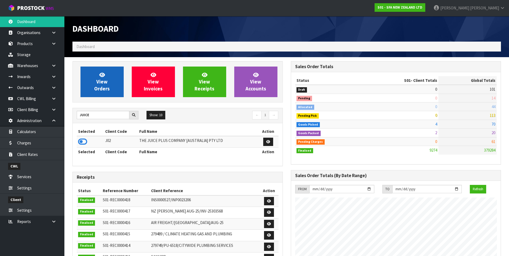
click at [83, 140] on icon at bounding box center [82, 142] width 9 height 8
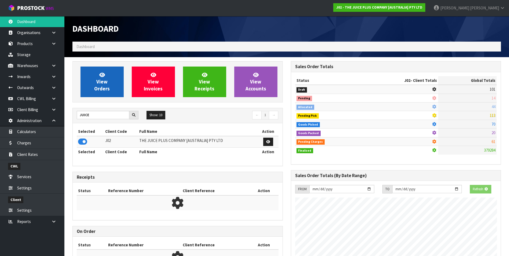
scroll to position [268059, 268176]
click at [108, 86] on span "View Orders" at bounding box center [102, 82] width 16 height 20
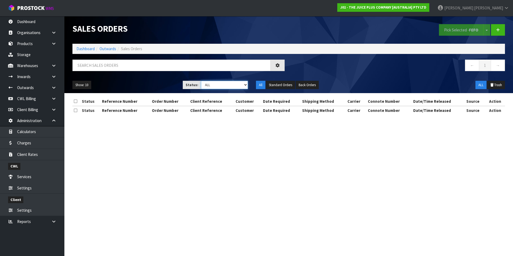
click at [243, 87] on select "Draft Pending Allocated Pending Pick Goods Picked Goods Packed Pending Charges …" at bounding box center [224, 85] width 47 height 8
select select "string:9"
click at [201, 81] on select "Draft Pending Allocated Pending Pick Goods Picked Goods Packed Pending Charges …" at bounding box center [224, 85] width 47 height 8
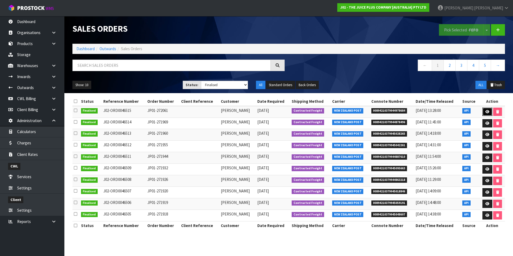
click at [488, 112] on icon at bounding box center [488, 111] width 4 height 3
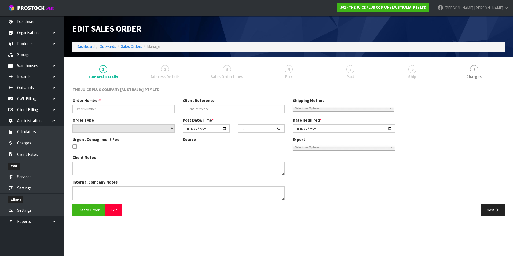
type input "JP01-272061"
select select "number:0"
type input "2025-09-01"
type input "03:02:36.000"
type input "2025-09-01"
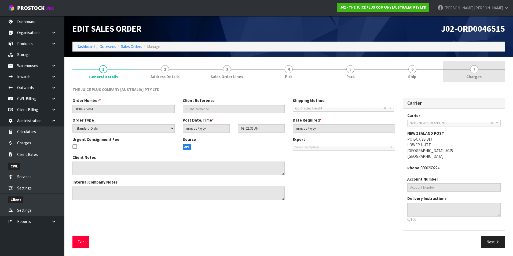
click at [476, 70] on span "7" at bounding box center [474, 69] width 8 height 8
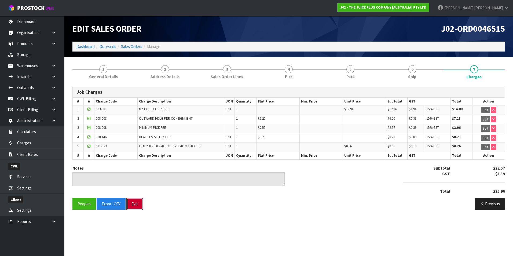
click at [132, 206] on button "Exit" at bounding box center [134, 204] width 17 height 12
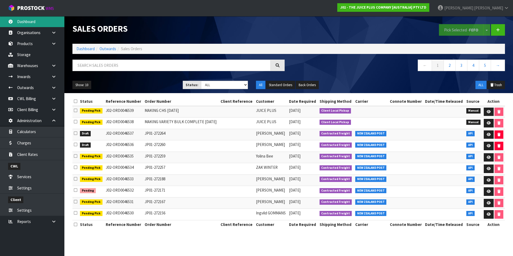
click at [36, 20] on link "Dashboard" at bounding box center [32, 21] width 64 height 11
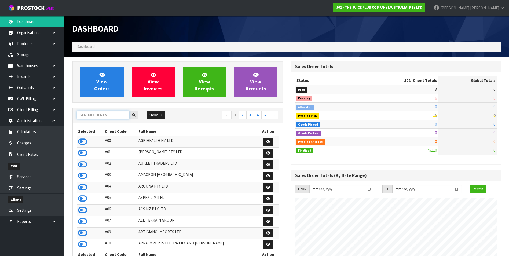
scroll to position [407, 218]
click at [92, 117] on input "text" at bounding box center [103, 115] width 53 height 8
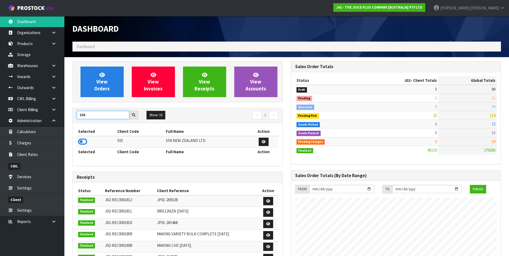
type input "SFA"
click at [84, 141] on icon at bounding box center [82, 142] width 9 height 8
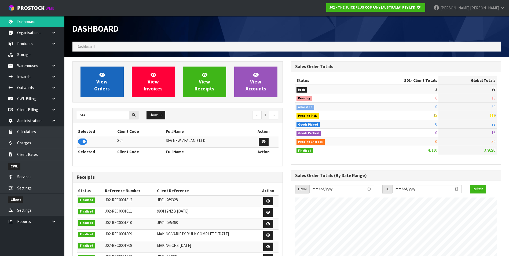
scroll to position [335, 218]
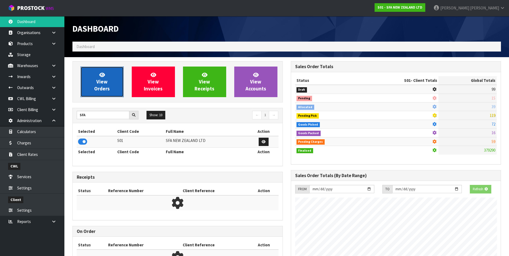
click at [101, 79] on span "View Orders" at bounding box center [102, 82] width 16 height 20
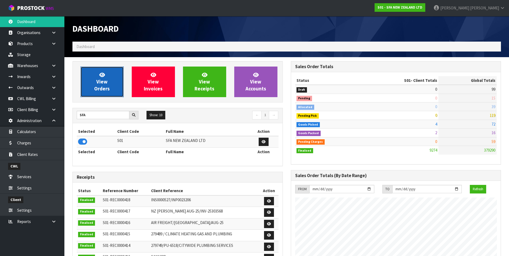
scroll to position [407, 218]
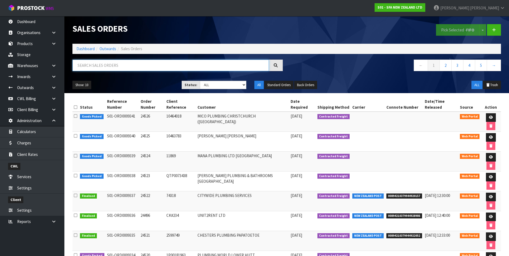
click at [99, 65] on input "text" at bounding box center [170, 66] width 196 height 12
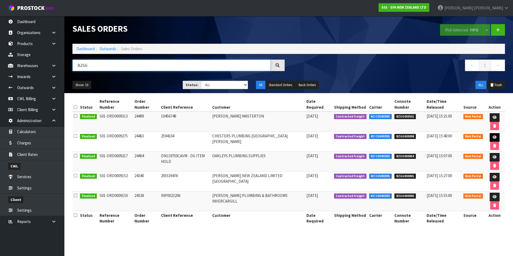
type input "BZGG"
click at [493, 137] on icon at bounding box center [495, 137] width 4 height 3
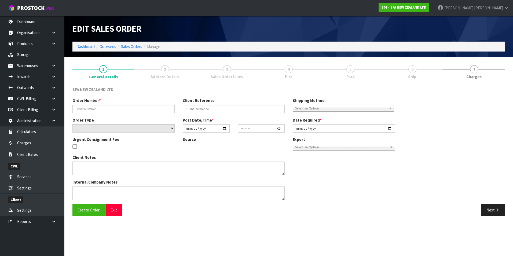
type input "24463"
type input "2594104"
select select "number:0"
type input "2025-08-20"
type input "09:45:00.000"
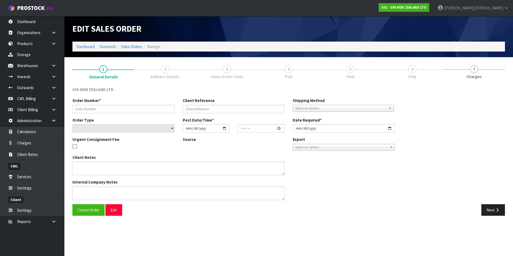
type input "2025-08-20"
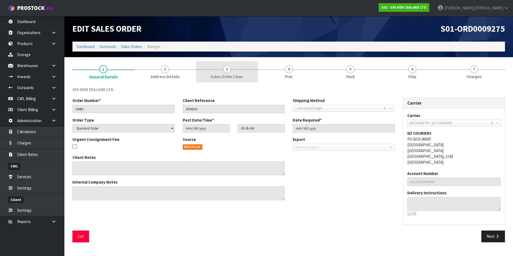
click at [227, 71] on span "3" at bounding box center [227, 69] width 8 height 8
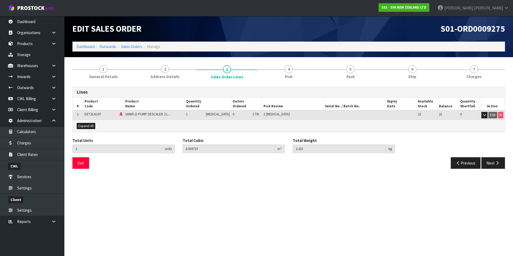
click at [173, 115] on td "SANIFLO PUMP DESCALER 2 L..." at bounding box center [154, 114] width 60 height 9
click at [122, 115] on icon at bounding box center [120, 114] width 3 height 3
drag, startPoint x: 106, startPoint y: 112, endPoint x: 85, endPoint y: 115, distance: 21.7
click at [85, 115] on td "DET2LAUST" at bounding box center [103, 114] width 41 height 9
copy span "DET2LAUST"
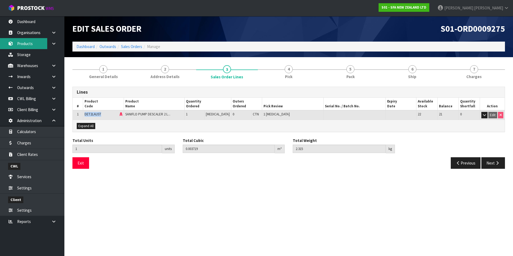
click at [35, 45] on link "Products" at bounding box center [32, 43] width 64 height 11
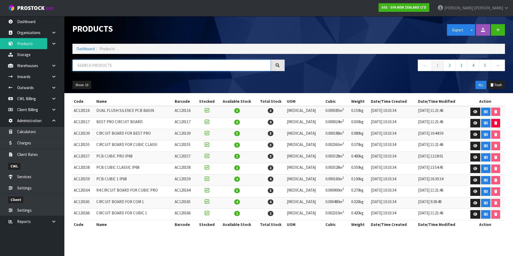
click at [86, 65] on input "text" at bounding box center [171, 66] width 198 height 12
paste input "DET2LAUST"
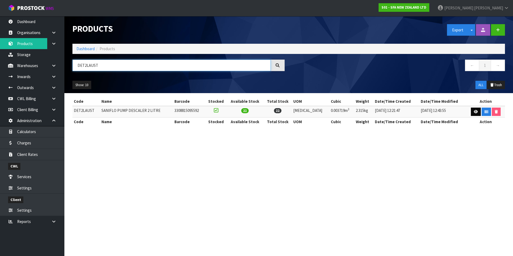
type input "DET2LAUST"
click at [474, 111] on icon at bounding box center [476, 111] width 4 height 3
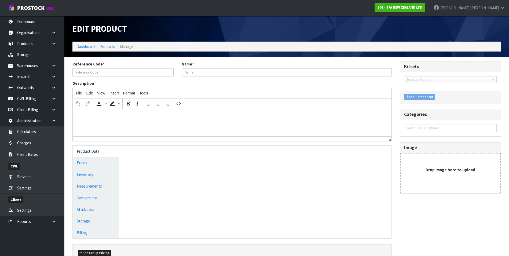
type input "DET2LAUST"
type input "SANIFLO PUMP DESCALER 2 LITRE"
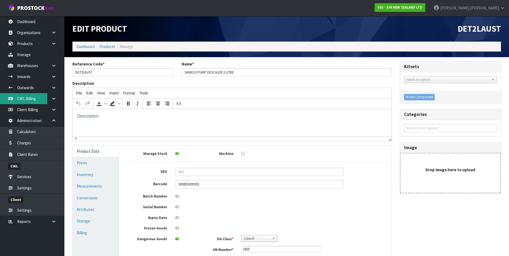
click at [35, 99] on link "CWL Billing" at bounding box center [32, 98] width 64 height 11
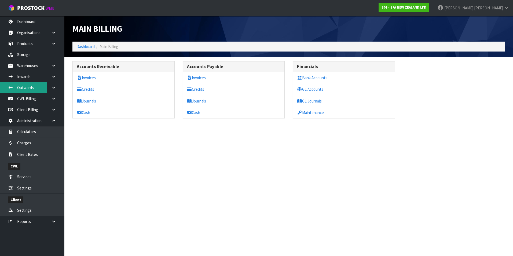
click at [35, 90] on link "Outwards" at bounding box center [32, 87] width 64 height 11
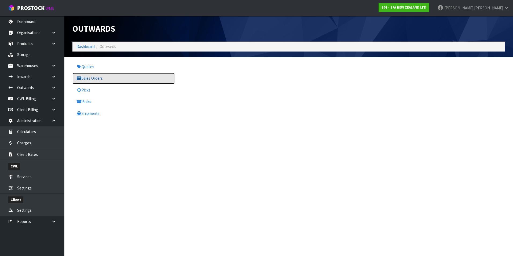
click at [99, 78] on link "Sales Orders" at bounding box center [123, 78] width 102 height 11
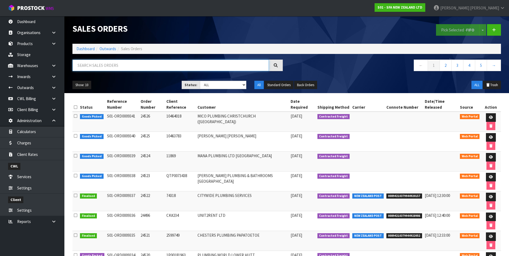
click at [93, 64] on input "text" at bounding box center [170, 66] width 196 height 12
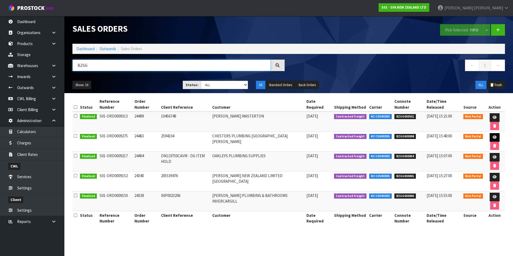
type input "BZGG"
click at [492, 137] on link at bounding box center [495, 137] width 10 height 9
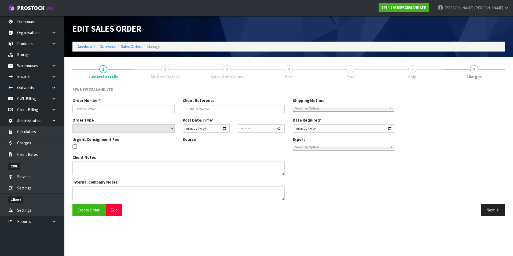
type input "24463"
type input "2594104"
select select "number:0"
type input "2025-08-20"
type input "09:45:00.000"
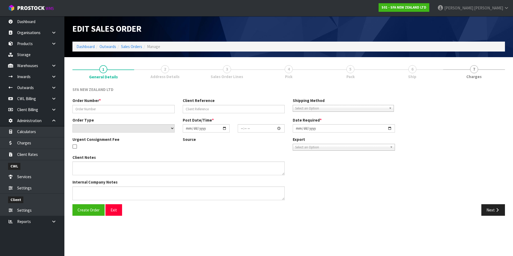
type input "2025-08-20"
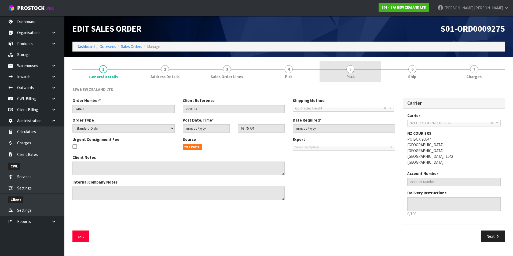
click at [354, 72] on link "5 Pack" at bounding box center [351, 71] width 62 height 21
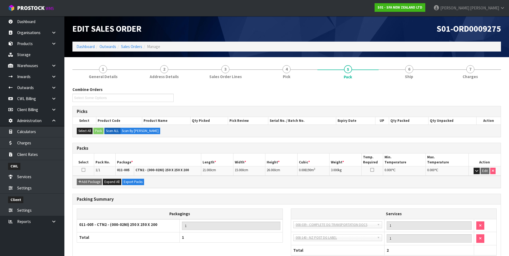
scroll to position [35, 0]
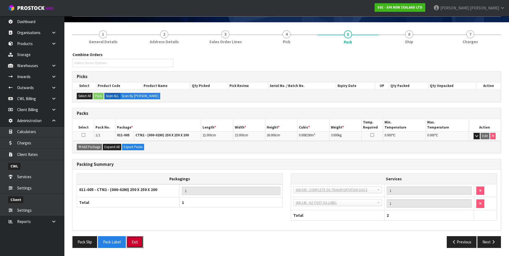
click at [140, 243] on button "Exit" at bounding box center [135, 242] width 17 height 12
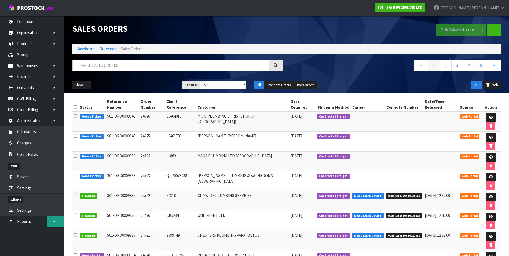
click at [55, 224] on link at bounding box center [55, 221] width 17 height 11
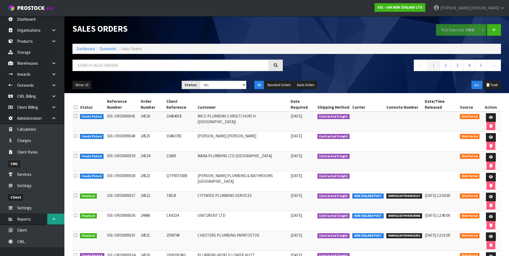
scroll to position [5, 0]
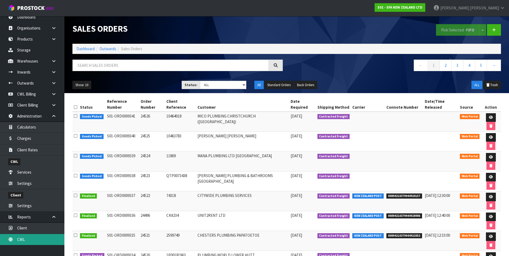
click at [44, 241] on link "CWL" at bounding box center [32, 239] width 64 height 11
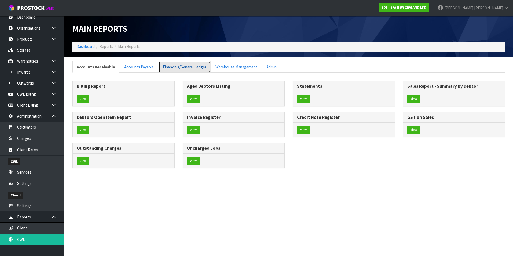
click at [178, 67] on link "Financials/General Ledger" at bounding box center [185, 67] width 52 height 12
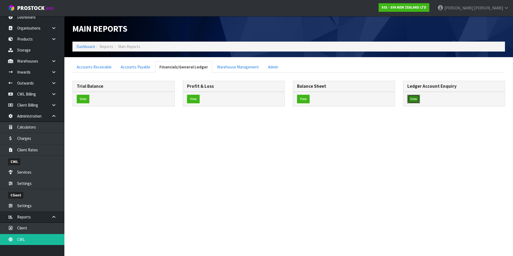
drag, startPoint x: 415, startPoint y: 99, endPoint x: 365, endPoint y: 91, distance: 51.0
click at [415, 99] on button "View" at bounding box center [413, 99] width 13 height 9
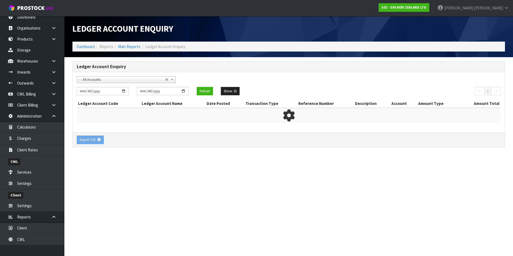
click at [105, 80] on span "- - All Accounts" at bounding box center [122, 79] width 86 height 6
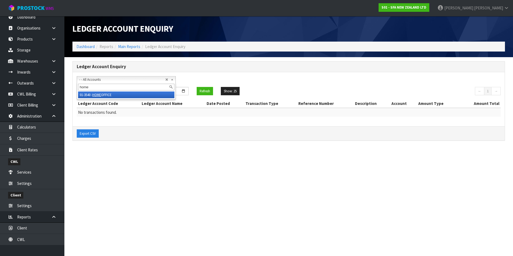
type input "home"
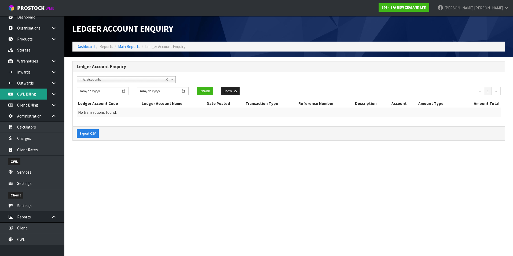
click at [33, 97] on link "CWL Billing" at bounding box center [32, 94] width 64 height 11
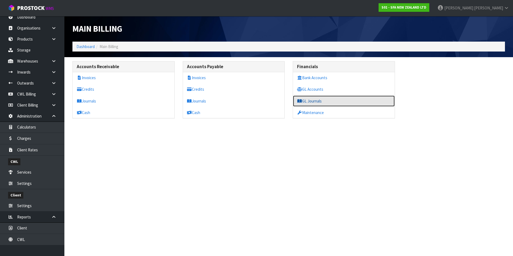
click at [318, 99] on link "GL Journals" at bounding box center [344, 101] width 102 height 11
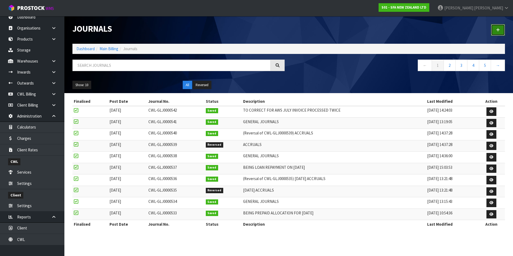
click at [497, 30] on icon at bounding box center [498, 30] width 4 height 4
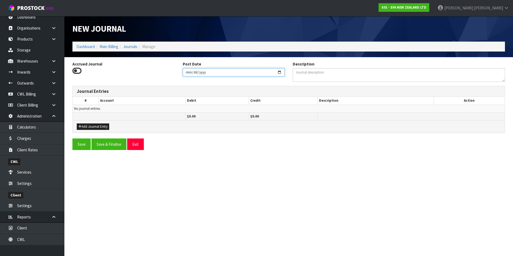
click at [280, 72] on input "[DATE]" at bounding box center [234, 72] width 102 height 8
type input "[DATE]"
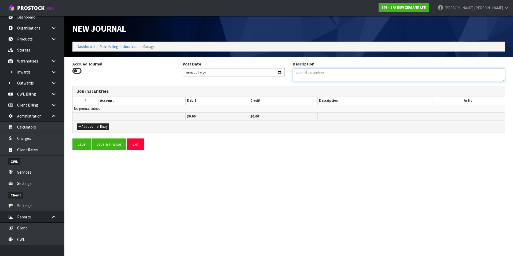
click at [316, 76] on textarea "Description" at bounding box center [399, 75] width 212 height 14
type textarea "YEAR END JNLS PER [PERSON_NAME]"
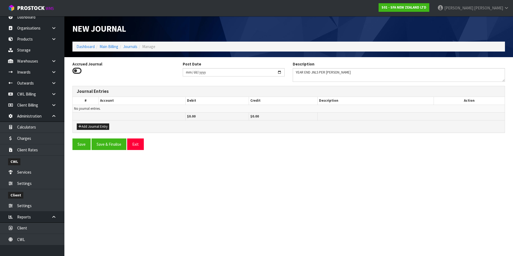
click at [87, 130] on div "Add Journal Entry" at bounding box center [289, 126] width 432 height 12
click at [92, 128] on button "Add Journal Entry" at bounding box center [93, 126] width 32 height 6
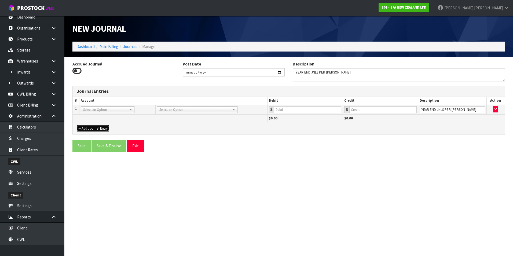
drag, startPoint x: 107, startPoint y: 111, endPoint x: 102, endPoint y: 115, distance: 6.6
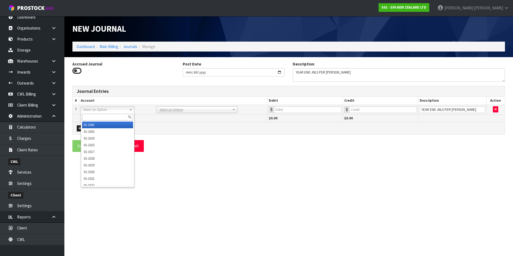
click at [100, 115] on input "text" at bounding box center [107, 117] width 51 height 7
type input "2040"
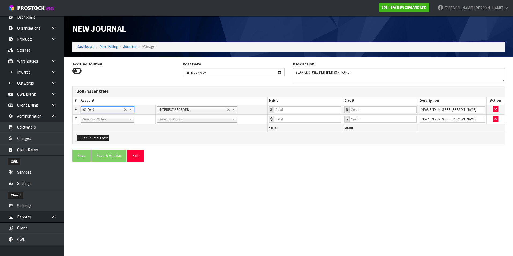
click at [371, 105] on td at bounding box center [380, 110] width 75 height 10
click at [364, 111] on input "number" at bounding box center [382, 109] width 67 height 7
type input "53.40"
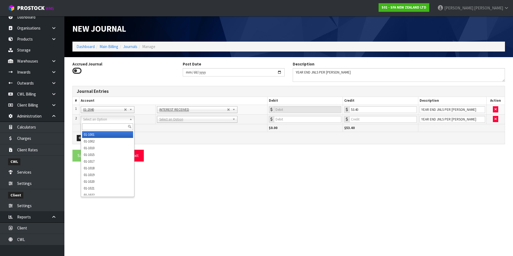
click at [92, 126] on input "text" at bounding box center [107, 126] width 51 height 7
type input "9139"
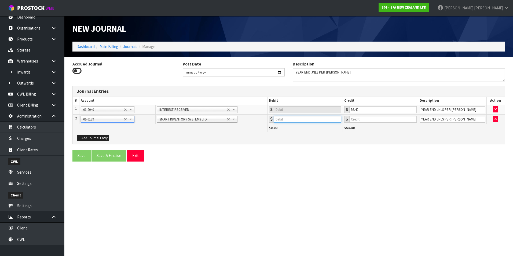
click at [295, 121] on input "number" at bounding box center [307, 119] width 67 height 7
type input "53.40"
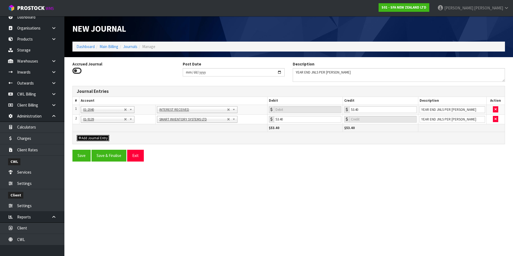
click at [99, 139] on button "Add Journal Entry" at bounding box center [93, 138] width 32 height 6
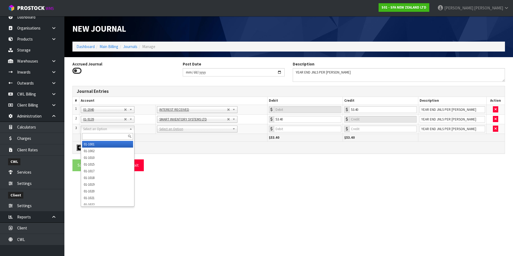
drag, startPoint x: 100, startPoint y: 130, endPoint x: 96, endPoint y: 134, distance: 5.7
click at [96, 134] on input "text" at bounding box center [107, 136] width 51 height 7
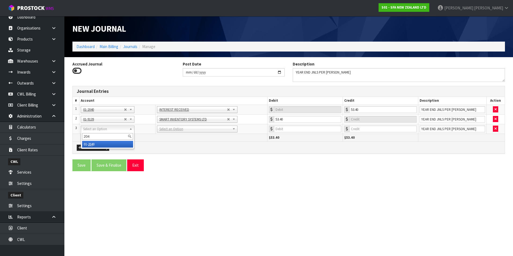
type input "2040"
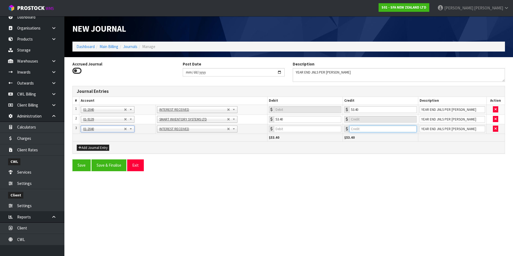
click at [381, 130] on input "number" at bounding box center [382, 129] width 67 height 7
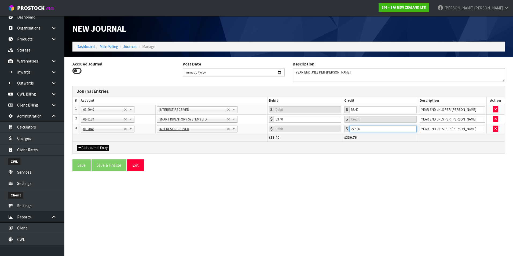
type input "277.36"
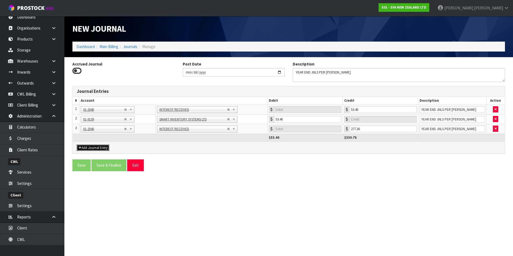
drag, startPoint x: 99, startPoint y: 148, endPoint x: 98, endPoint y: 144, distance: 4.2
click at [99, 147] on button "Add Journal Entry" at bounding box center [93, 148] width 32 height 6
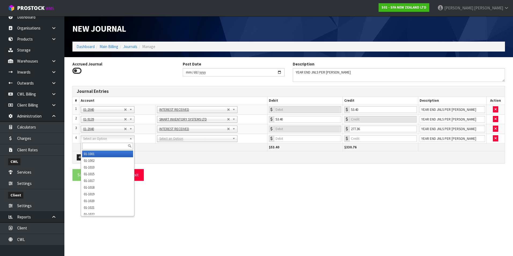
click at [91, 145] on input "text" at bounding box center [107, 146] width 51 height 7
type input "9138"
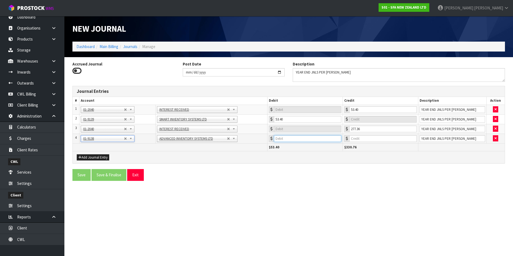
click at [304, 138] on input "number" at bounding box center [307, 138] width 67 height 7
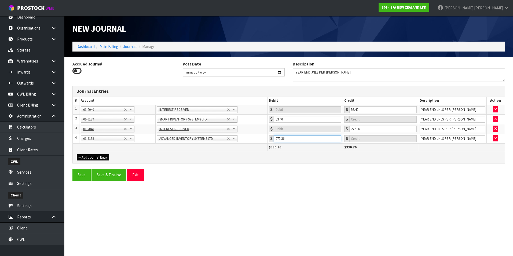
type input "277.36"
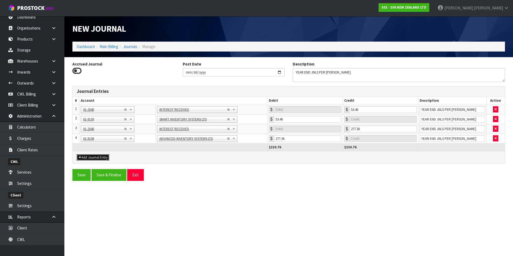
click at [90, 157] on button "Add Journal Entry" at bounding box center [93, 157] width 32 height 6
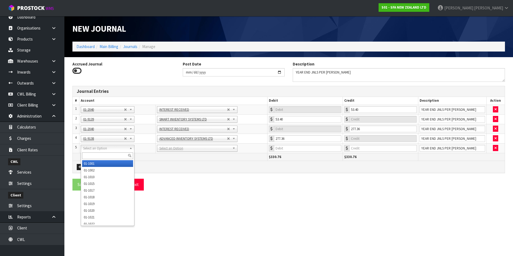
click at [87, 154] on input "text" at bounding box center [107, 155] width 51 height 7
type input "3945"
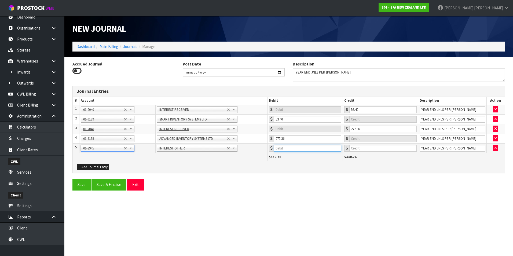
click at [296, 147] on input "number" at bounding box center [307, 148] width 67 height 7
type input "2004.32"
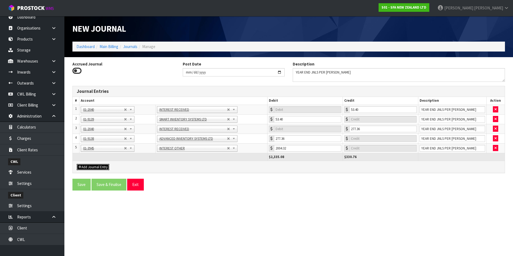
drag, startPoint x: 92, startPoint y: 167, endPoint x: 96, endPoint y: 163, distance: 5.7
click at [92, 166] on button "Add Journal Entry" at bounding box center [93, 167] width 32 height 6
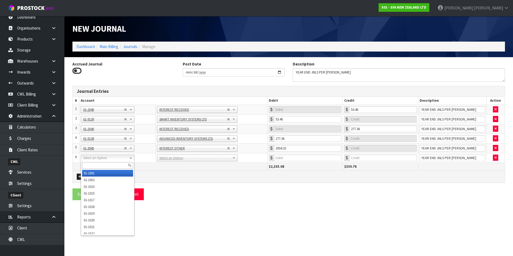
click at [92, 166] on input "text" at bounding box center [107, 165] width 51 height 7
type input "9140"
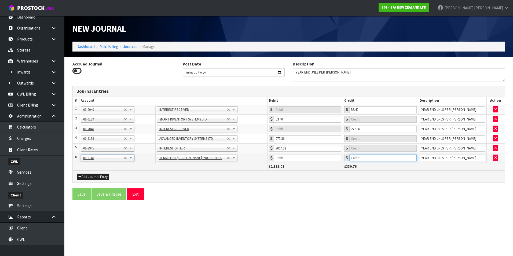
click at [385, 156] on input "number" at bounding box center [382, 158] width 67 height 7
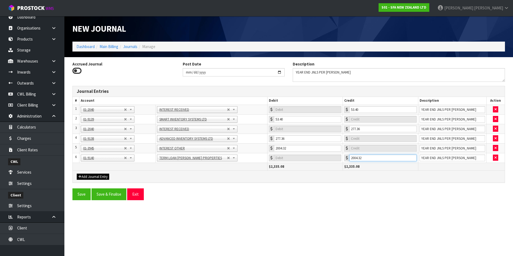
type input "2004.32"
click at [91, 174] on button "Add Journal Entry" at bounding box center [93, 177] width 32 height 6
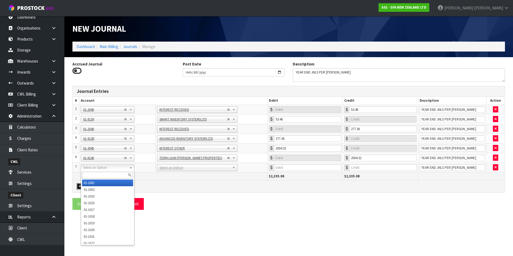
drag, startPoint x: 91, startPoint y: 169, endPoint x: 89, endPoint y: 173, distance: 4.2
click at [88, 173] on input "text" at bounding box center [107, 175] width 51 height 7
type input "9540"
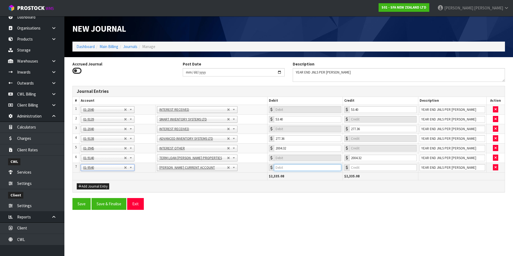
click at [312, 169] on input "number" at bounding box center [307, 167] width 67 height 7
type input "72508.61"
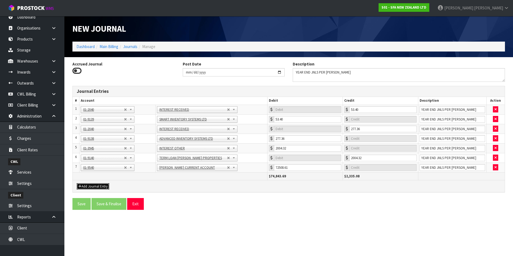
click at [99, 187] on button "Add Journal Entry" at bounding box center [93, 186] width 32 height 6
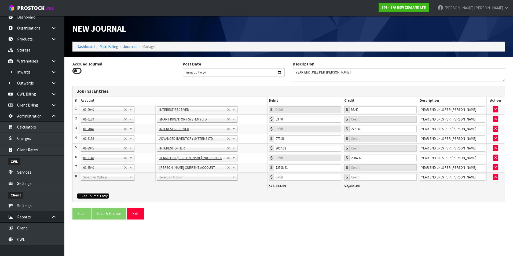
drag, startPoint x: 96, startPoint y: 177, endPoint x: 95, endPoint y: 180, distance: 2.9
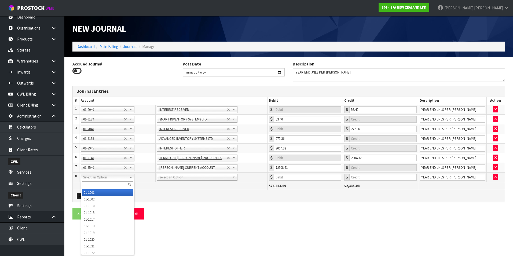
click at [89, 183] on input "text" at bounding box center [107, 184] width 51 height 7
type input "2040"
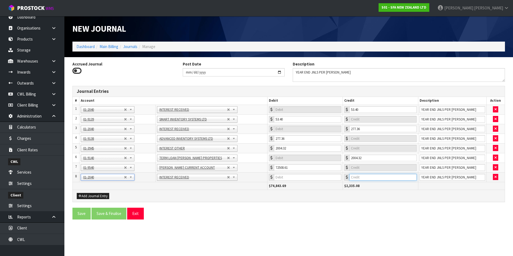
click at [365, 177] on input "number" at bounding box center [382, 177] width 67 height 7
type input "72508.61"
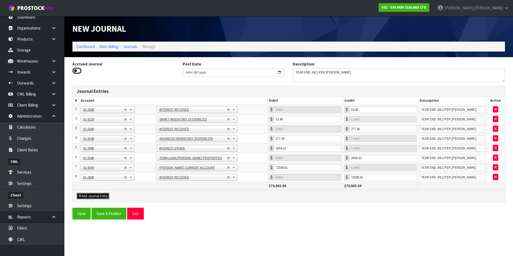
click at [91, 196] on button "Add Journal Entry" at bounding box center [93, 196] width 32 height 6
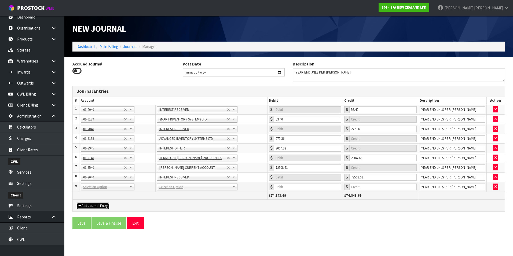
drag, startPoint x: 91, startPoint y: 188, endPoint x: 90, endPoint y: 195, distance: 7.4
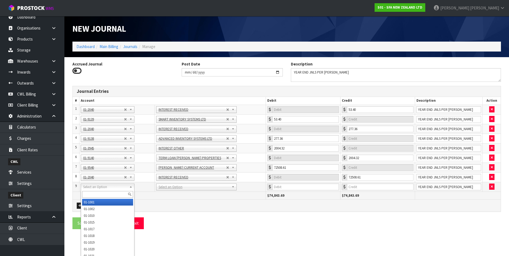
click at [89, 193] on input "text" at bounding box center [107, 194] width 51 height 7
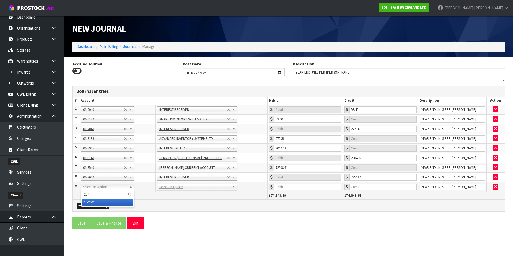
type input "2040"
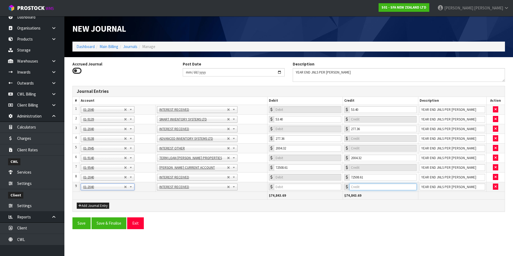
click at [366, 186] on input "number" at bounding box center [382, 187] width 67 height 7
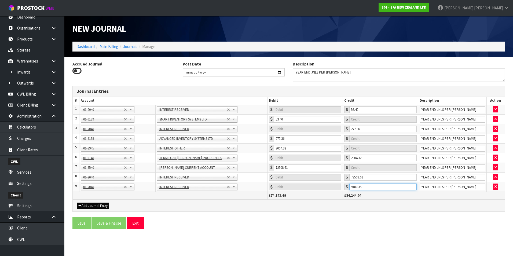
type input "9400.35"
click at [94, 207] on button "Add Journal Entry" at bounding box center [93, 206] width 32 height 6
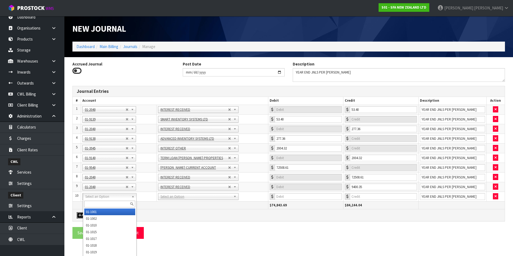
drag, startPoint x: 92, startPoint y: 200, endPoint x: 90, endPoint y: 205, distance: 5.4
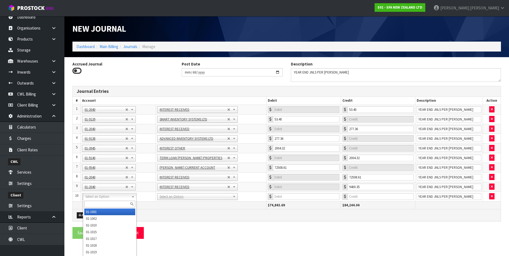
click at [90, 205] on input "text" at bounding box center [109, 204] width 51 height 7
type input "9605"
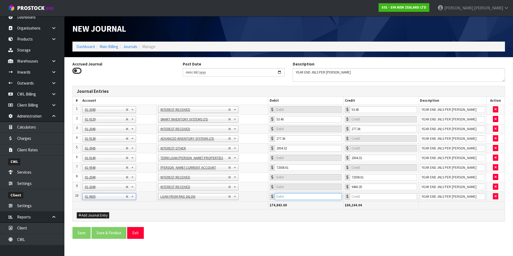
click at [299, 197] on input "number" at bounding box center [308, 196] width 67 height 7
type input "9400.35"
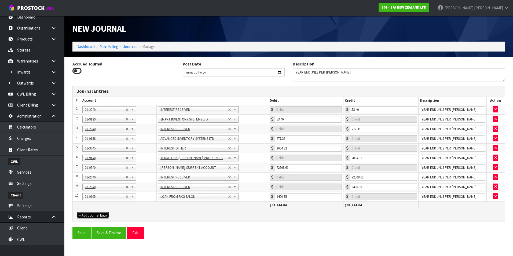
click at [98, 215] on button "Add Journal Entry" at bounding box center [93, 215] width 32 height 6
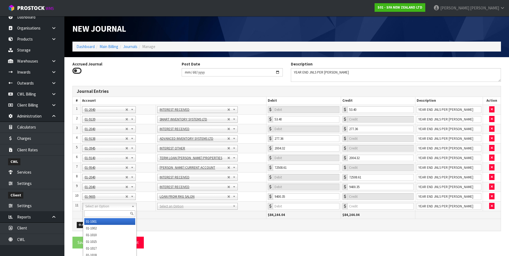
click at [95, 211] on input "text" at bounding box center [109, 213] width 51 height 7
type input "3540"
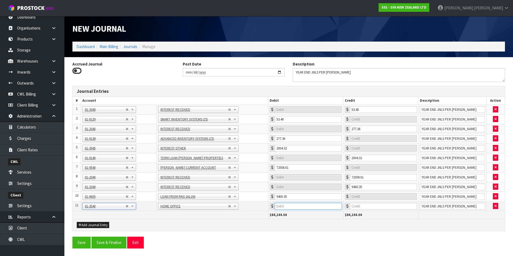
click at [299, 205] on input "number" at bounding box center [308, 206] width 67 height 7
type input "2470.63"
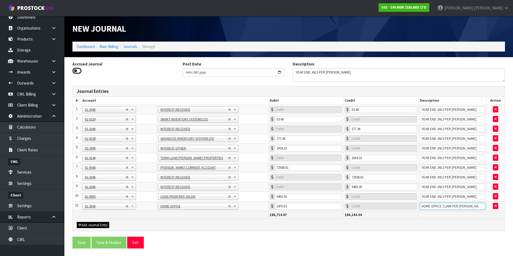
type input "HOME OFFICE CLAIM PER KNOBLOCK"
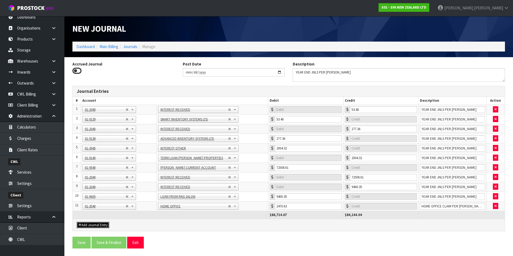
click at [99, 224] on button "Add Journal Entry" at bounding box center [93, 225] width 32 height 6
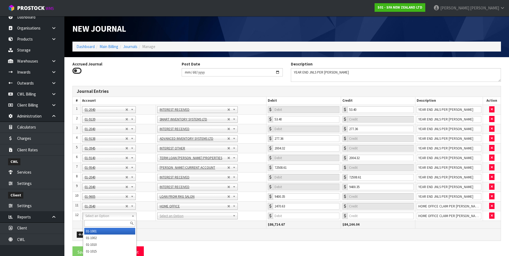
click at [97, 219] on div at bounding box center [109, 223] width 53 height 9
click at [97, 224] on input "text" at bounding box center [109, 223] width 51 height 7
type input "9525"
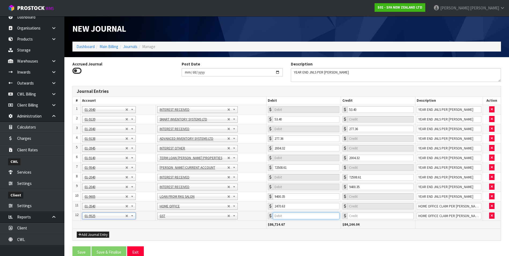
click at [302, 217] on input "number" at bounding box center [306, 216] width 66 height 7
type input "223.39"
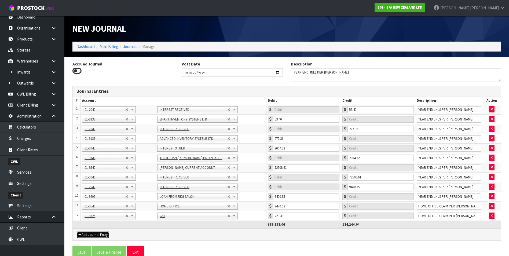
drag, startPoint x: 86, startPoint y: 234, endPoint x: 90, endPoint y: 231, distance: 4.4
click at [87, 233] on button "Add Journal Entry" at bounding box center [93, 235] width 32 height 6
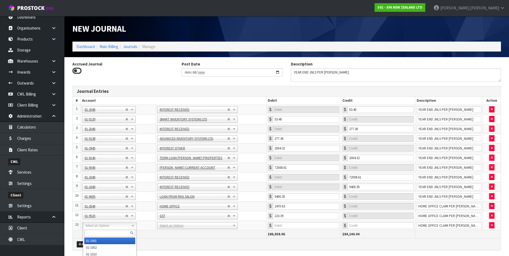
click at [91, 231] on input "text" at bounding box center [109, 233] width 51 height 7
type input "9540"
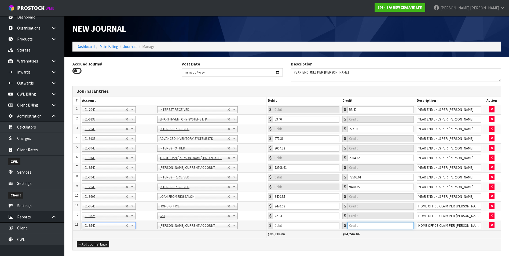
click at [371, 227] on input "number" at bounding box center [381, 225] width 66 height 7
type input "2694.02"
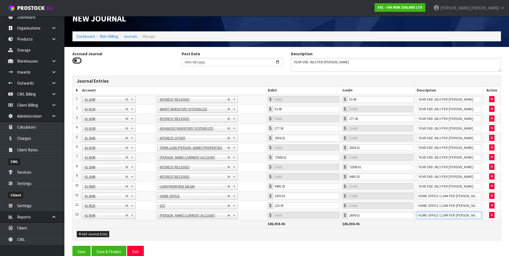
scroll to position [16, 0]
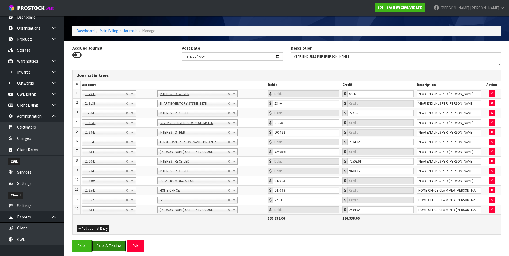
click at [114, 247] on button "Save & Finalise" at bounding box center [109, 246] width 35 height 12
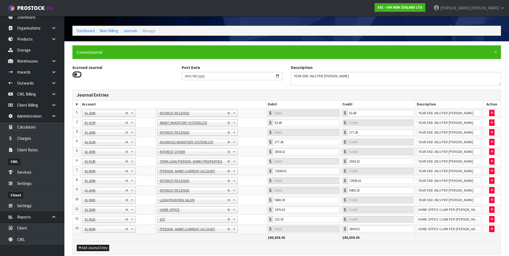
scroll to position [0, 0]
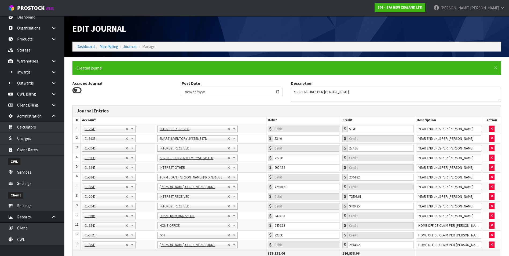
type input "0"
type input "53.4"
type input "0"
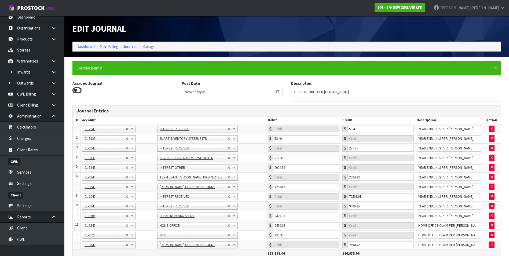
type input "0"
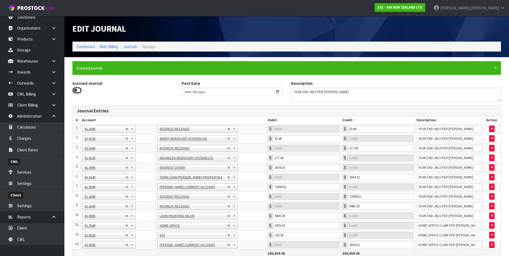
type input "0"
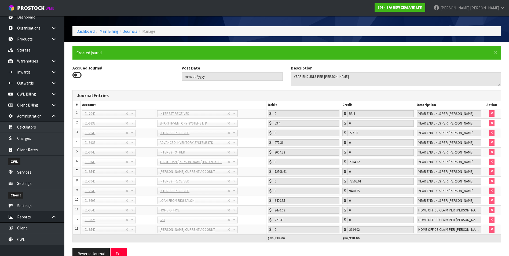
scroll to position [23, 0]
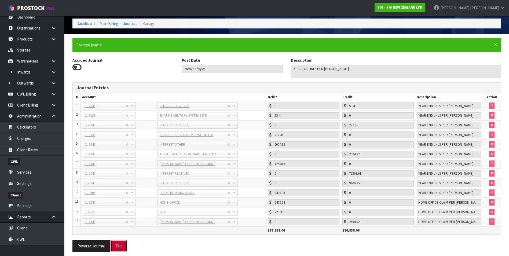
click at [116, 246] on button "Exit" at bounding box center [119, 246] width 17 height 12
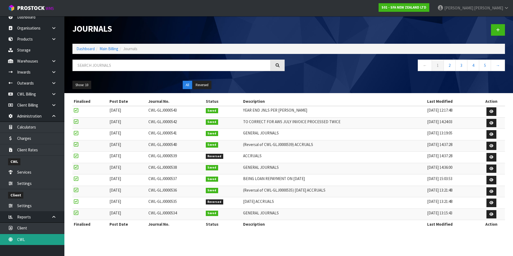
click at [41, 237] on link "CWL" at bounding box center [32, 239] width 64 height 11
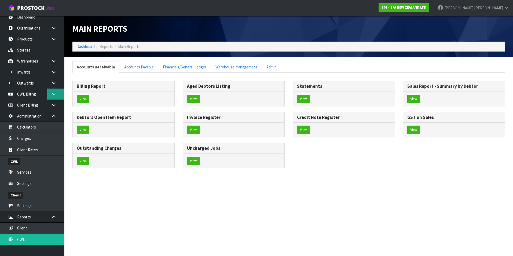
click at [53, 96] on icon at bounding box center [53, 94] width 5 height 4
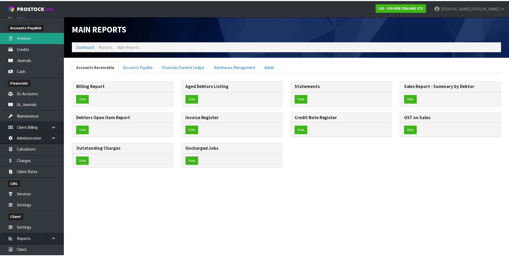
scroll to position [161, 0]
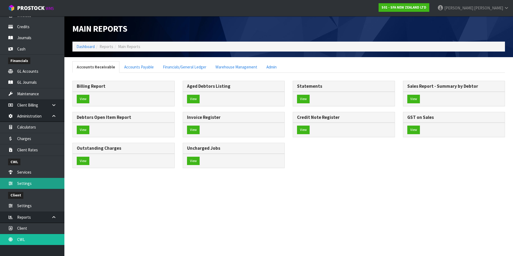
click at [40, 185] on link "Settings" at bounding box center [32, 183] width 64 height 11
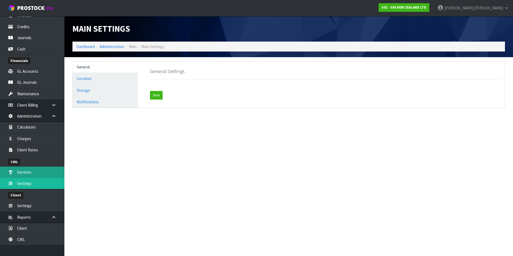
click at [36, 173] on link "Services" at bounding box center [32, 172] width 64 height 11
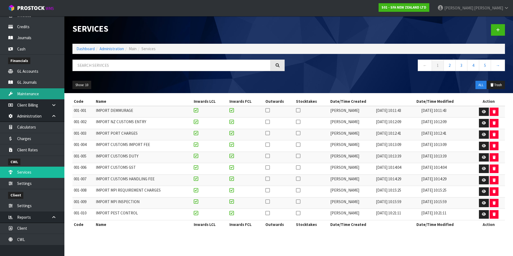
click at [42, 96] on link "Maintenance" at bounding box center [32, 93] width 64 height 11
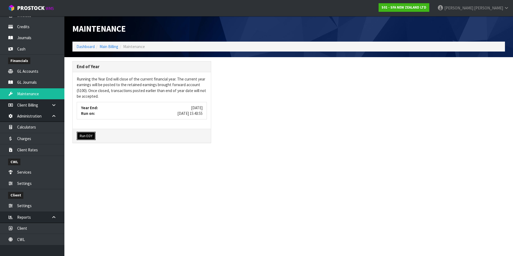
click at [90, 136] on button "Run EOY" at bounding box center [86, 136] width 19 height 9
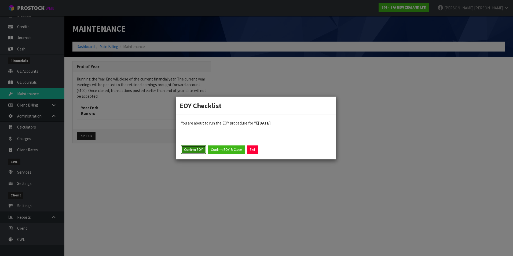
click at [189, 150] on button "Confirm EOY" at bounding box center [193, 149] width 25 height 9
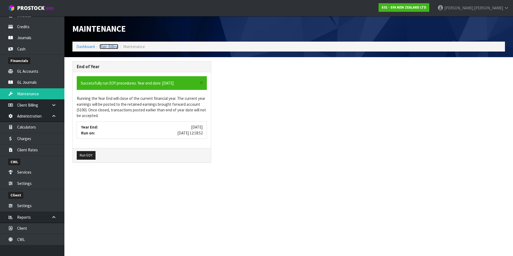
click at [113, 48] on link "Main Billing" at bounding box center [109, 46] width 19 height 5
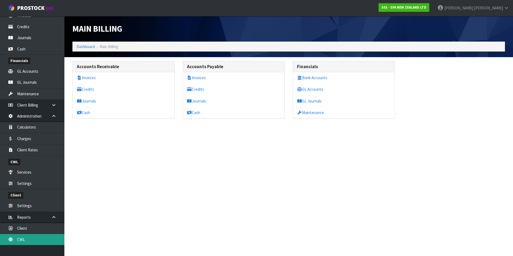
click at [37, 239] on link "CWL" at bounding box center [32, 239] width 64 height 11
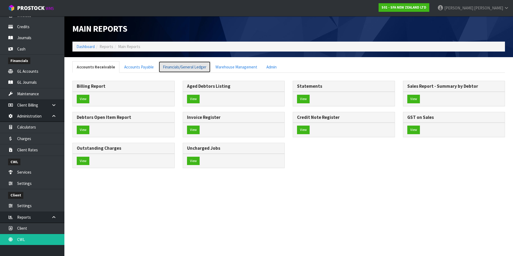
click at [169, 67] on link "Financials/General Ledger" at bounding box center [185, 67] width 52 height 12
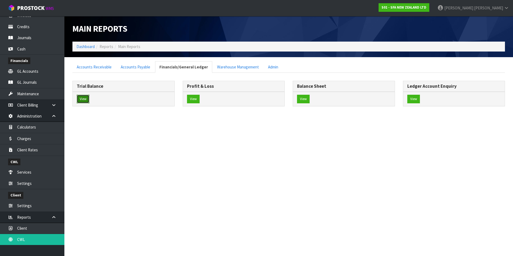
click at [85, 98] on button "View" at bounding box center [83, 99] width 13 height 9
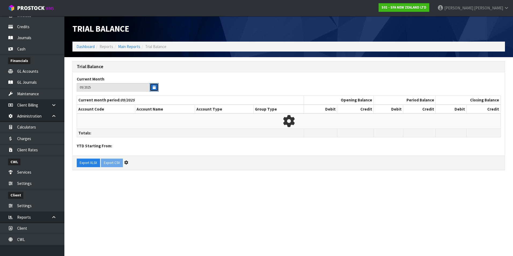
click at [154, 87] on icon "button" at bounding box center [154, 87] width 3 height 3
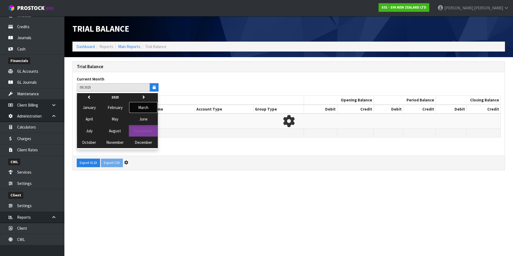
click at [139, 108] on span "March" at bounding box center [143, 107] width 10 height 5
type input "03/2025"
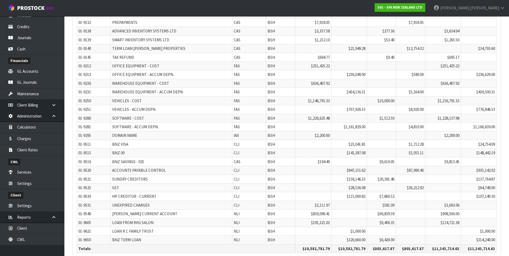
scroll to position [1536, 0]
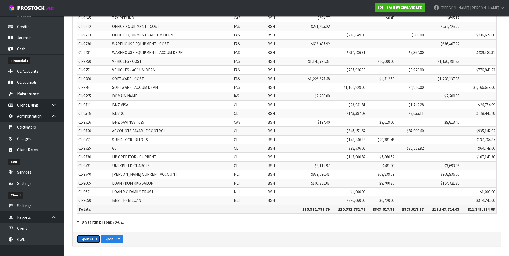
click at [87, 239] on button "Export XLSX" at bounding box center [88, 239] width 23 height 9
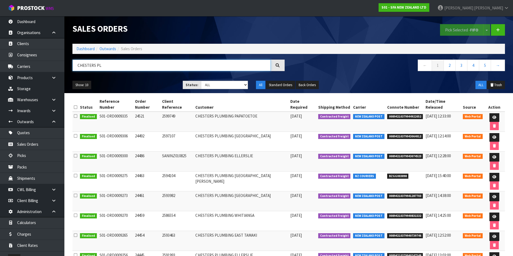
click at [106, 65] on input "CHESTERS PL" at bounding box center [171, 66] width 198 height 12
type input "C"
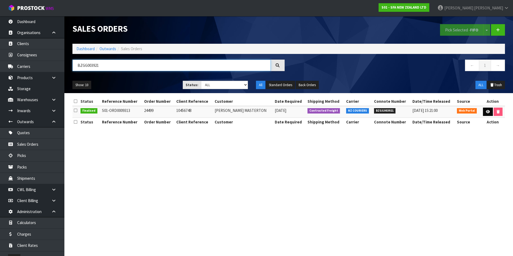
type input "BZGG003921"
click at [486, 113] on icon at bounding box center [488, 111] width 4 height 3
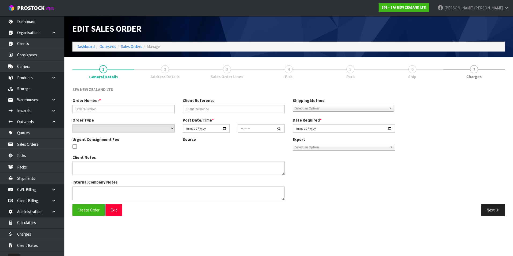
type input "24499"
type input "10456748"
select select "number:0"
type input "[DATE]"
type input "10:00:00.000"
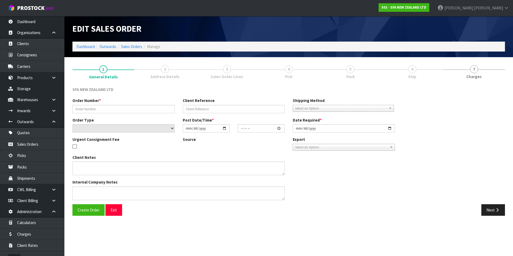
type input "[DATE]"
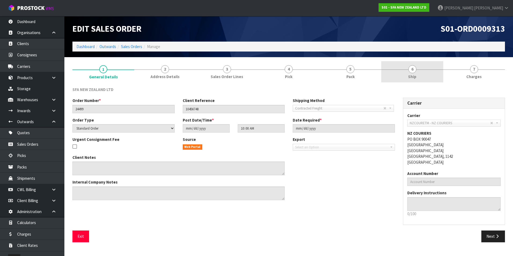
click at [412, 71] on span "6" at bounding box center [412, 69] width 8 height 8
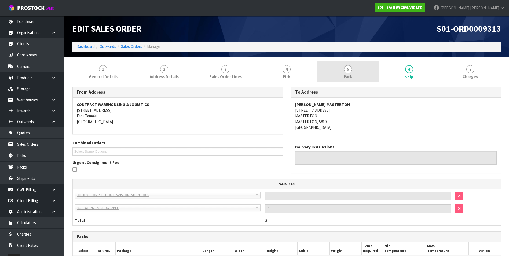
click at [349, 73] on span "5" at bounding box center [348, 69] width 8 height 8
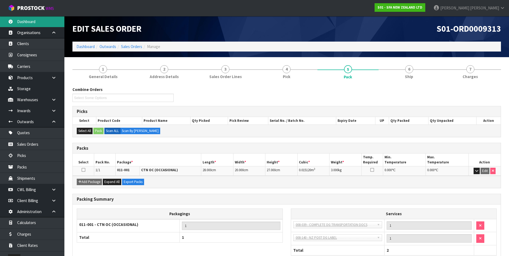
click at [29, 19] on link "Dashboard" at bounding box center [32, 21] width 64 height 11
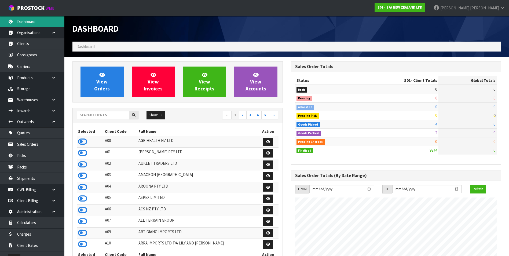
scroll to position [407, 218]
click at [93, 114] on input "text" at bounding box center [103, 115] width 53 height 8
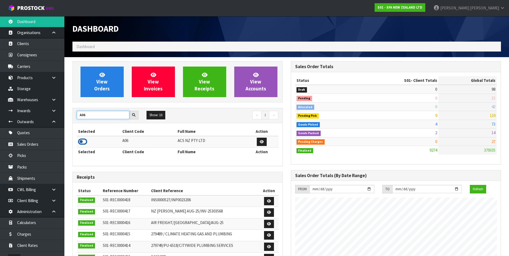
type input "A06"
click at [83, 142] on icon at bounding box center [82, 142] width 9 height 8
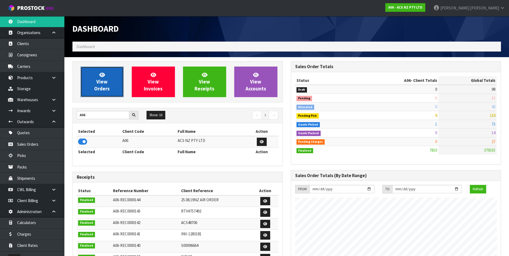
click at [100, 85] on span "View Orders" at bounding box center [102, 82] width 16 height 20
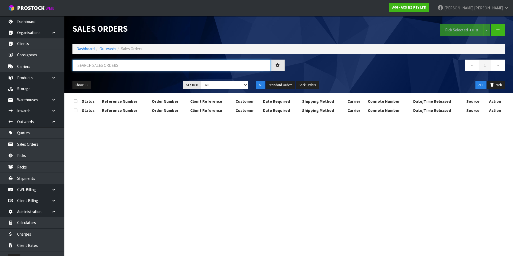
click at [94, 68] on input "text" at bounding box center [171, 66] width 198 height 12
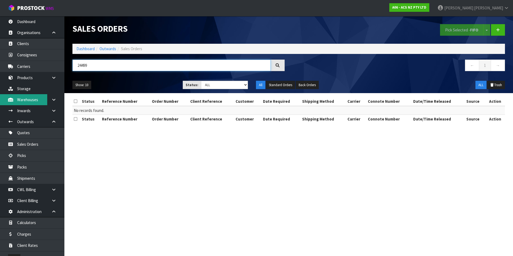
type input "24499"
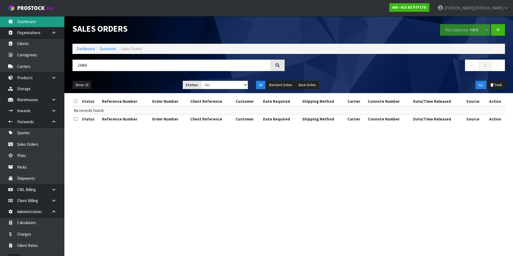
click at [41, 21] on link "Dashboard" at bounding box center [32, 21] width 64 height 11
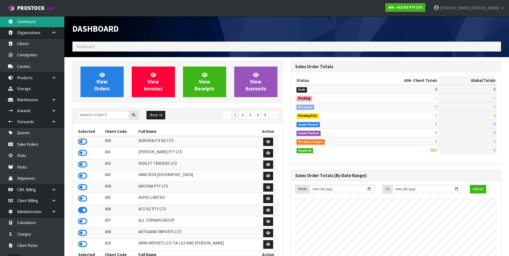
scroll to position [407, 218]
click at [94, 114] on input "text" at bounding box center [103, 115] width 53 height 8
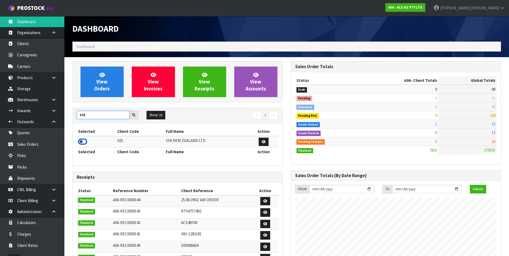
type input "SFA"
click at [81, 143] on icon at bounding box center [82, 142] width 9 height 8
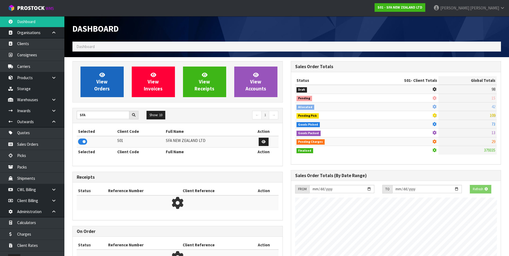
scroll to position [335, 218]
click at [94, 76] on link "View Orders" at bounding box center [102, 82] width 43 height 31
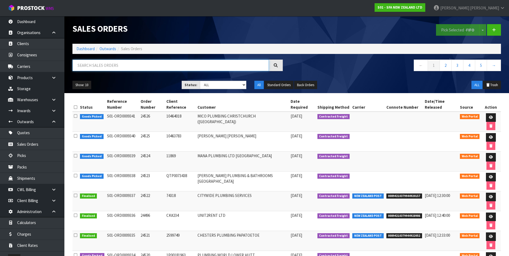
click at [104, 64] on input "text" at bounding box center [170, 66] width 196 height 12
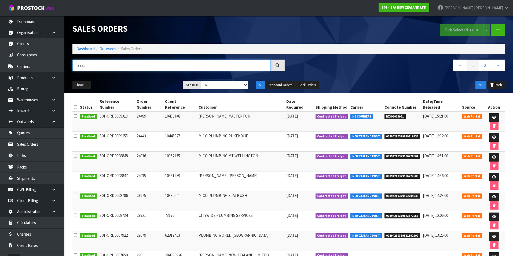
type input "3921"
click at [492, 116] on icon at bounding box center [494, 117] width 4 height 3
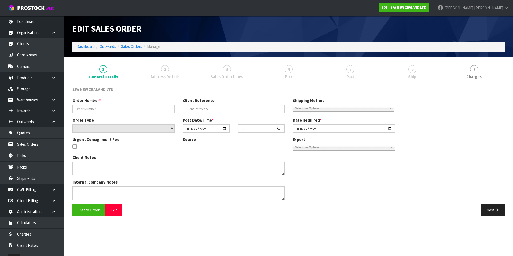
type input "24499"
type input "10456748"
select select "number:0"
type input "[DATE]"
type input "10:00:00.000"
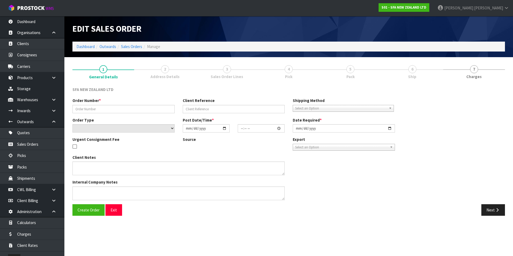
type input "[DATE]"
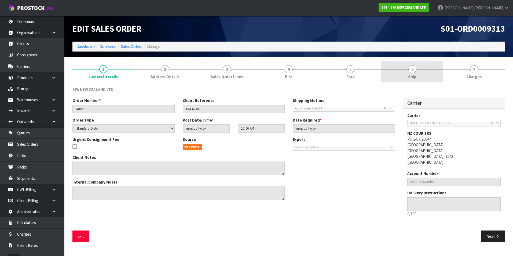
click at [416, 74] on span "Ship" at bounding box center [412, 77] width 8 height 6
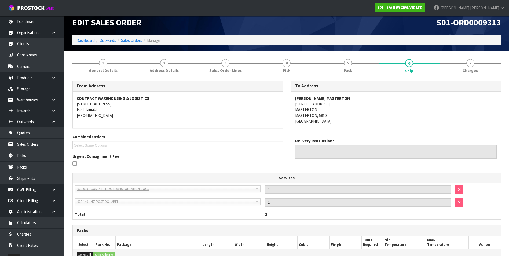
scroll to position [87, 0]
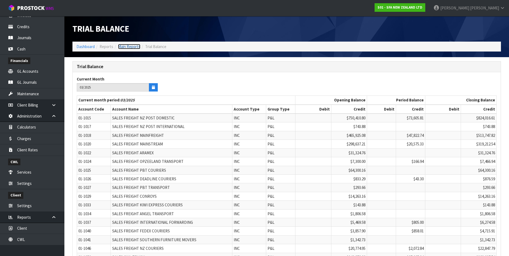
click at [129, 47] on link "Main Reports" at bounding box center [129, 46] width 22 height 5
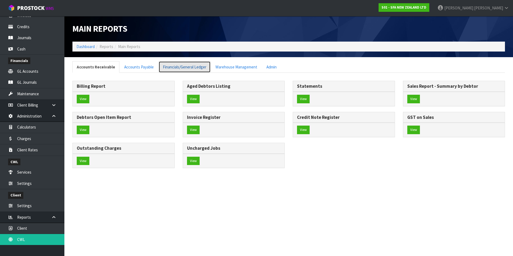
click at [165, 68] on link "Financials/General Ledger" at bounding box center [185, 67] width 52 height 12
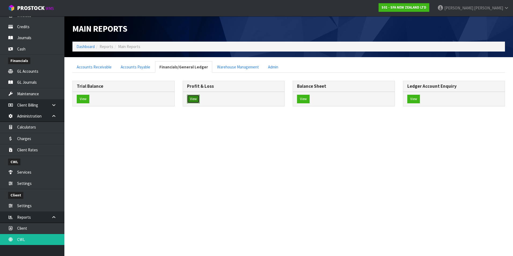
click at [197, 100] on button "View" at bounding box center [193, 99] width 13 height 9
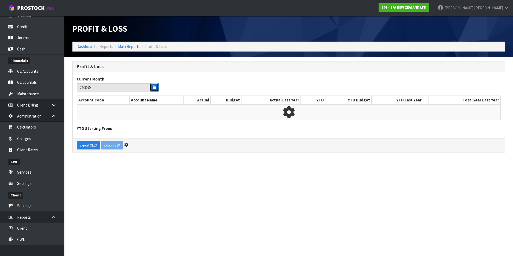
click at [154, 87] on icon "button" at bounding box center [154, 87] width 3 height 3
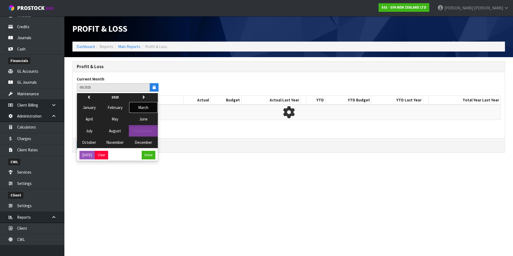
click at [146, 110] on span "March" at bounding box center [143, 107] width 10 height 5
type input "03/2025"
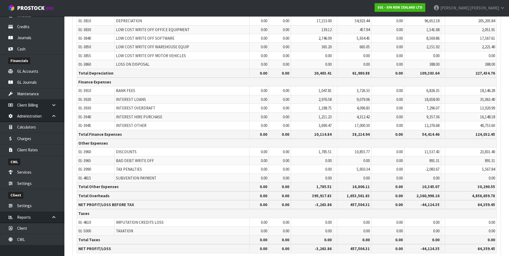
scroll to position [1853, 0]
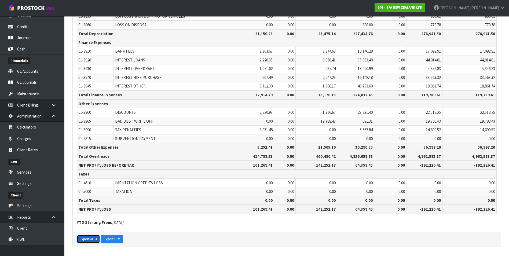
click at [92, 239] on button "Export XLSX" at bounding box center [88, 239] width 23 height 9
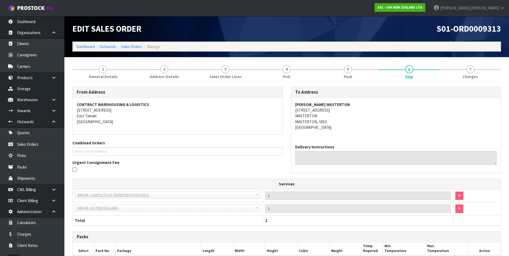
scroll to position [87, 0]
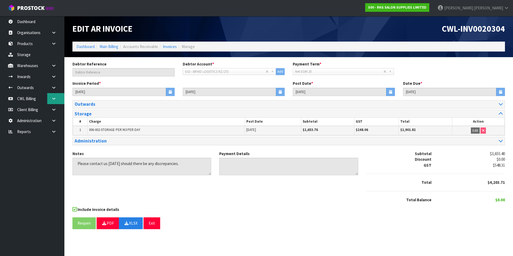
click at [57, 101] on link at bounding box center [55, 98] width 17 height 11
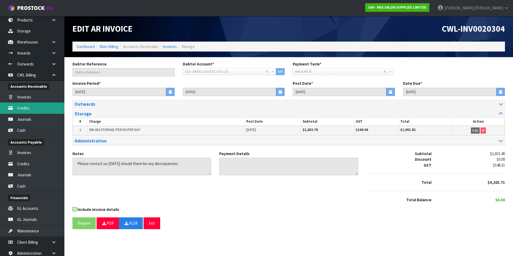
scroll to position [48, 0]
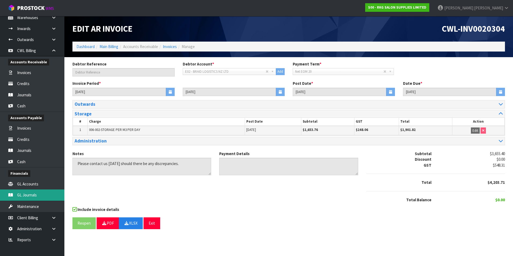
click at [42, 195] on link "GL Journals" at bounding box center [32, 194] width 64 height 11
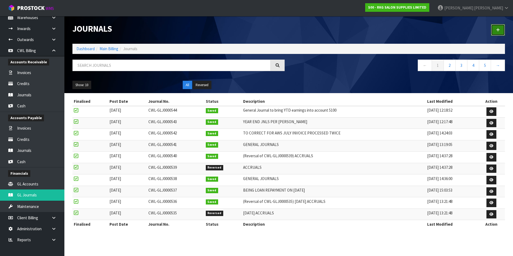
click at [502, 31] on link at bounding box center [498, 30] width 14 height 12
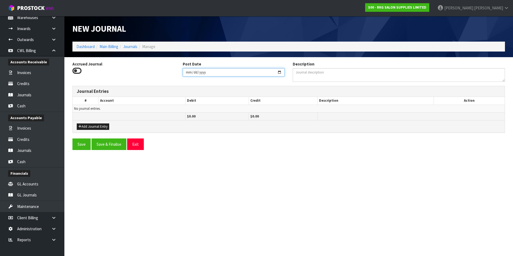
click at [280, 73] on input "[DATE]" at bounding box center [234, 72] width 102 height 8
type input "[DATE]"
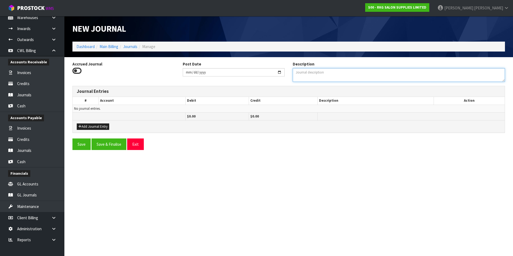
click at [310, 73] on textarea "Description" at bounding box center [399, 75] width 212 height 14
type textarea "YE ADJUSTMENTS PER [PERSON_NAME]"
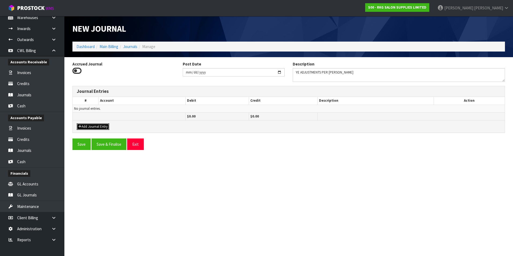
click at [103, 127] on button "Add Journal Entry" at bounding box center [93, 126] width 32 height 6
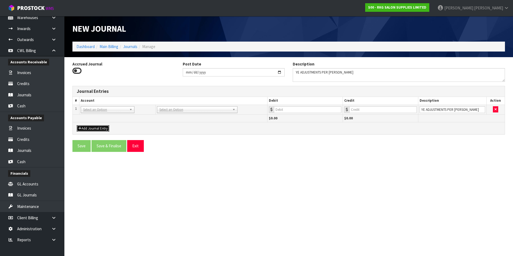
drag, startPoint x: 96, startPoint y: 110, endPoint x: 93, endPoint y: 115, distance: 6.0
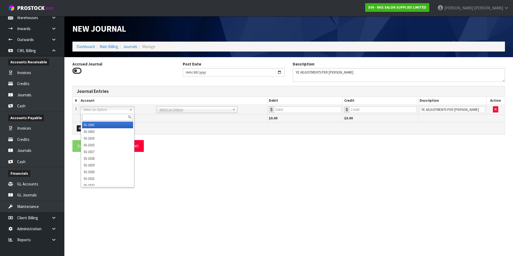
click at [92, 116] on input "text" at bounding box center [107, 117] width 51 height 7
type input "3910"
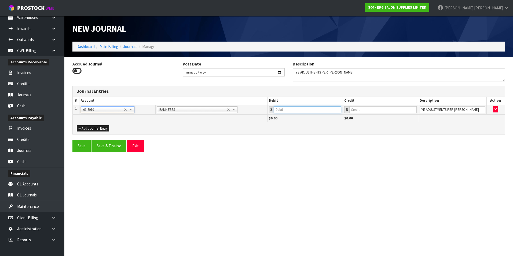
click at [293, 111] on input "number" at bounding box center [307, 109] width 67 height 7
type input "2.15"
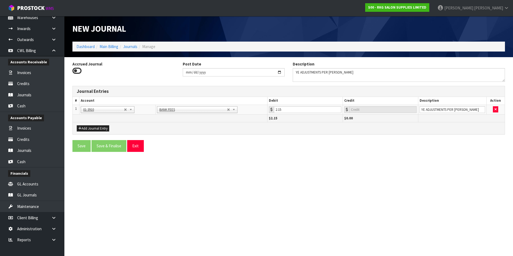
click at [98, 125] on div "Add Journal Entry" at bounding box center [289, 128] width 432 height 12
click at [98, 128] on button "Add Journal Entry" at bounding box center [93, 128] width 32 height 6
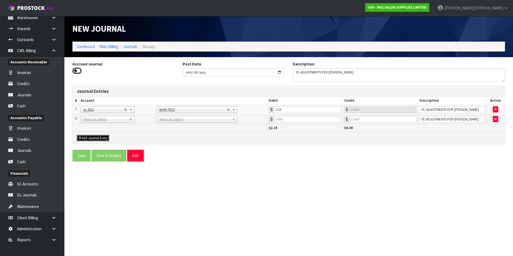
drag, startPoint x: 96, startPoint y: 121, endPoint x: 91, endPoint y: 127, distance: 7.7
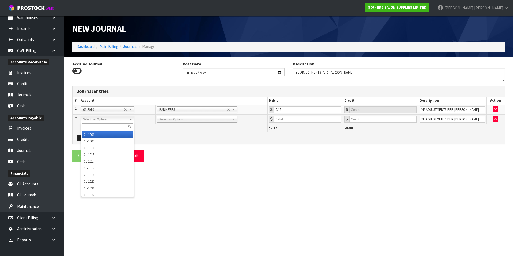
click at [90, 127] on input "text" at bounding box center [107, 126] width 51 height 7
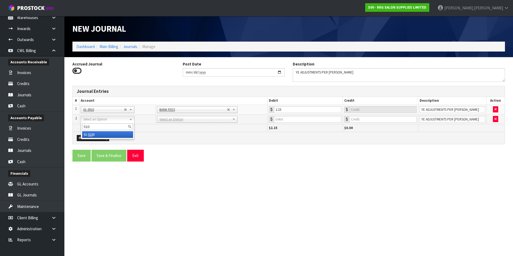
type input "5100"
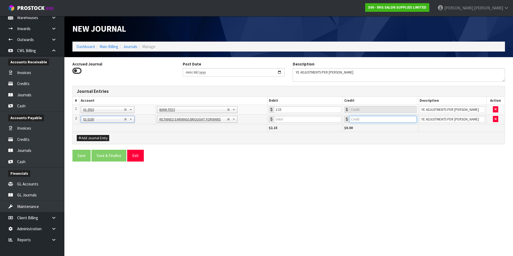
click at [370, 119] on input "number" at bounding box center [382, 119] width 67 height 7
type input "2.15"
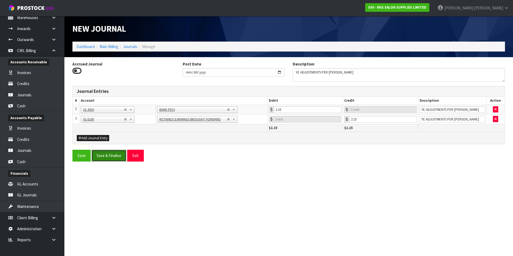
click at [121, 155] on button "Save & Finalise" at bounding box center [109, 156] width 35 height 12
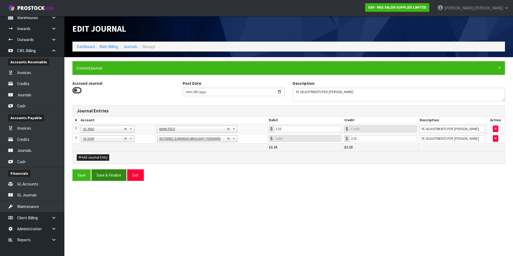
type input "0"
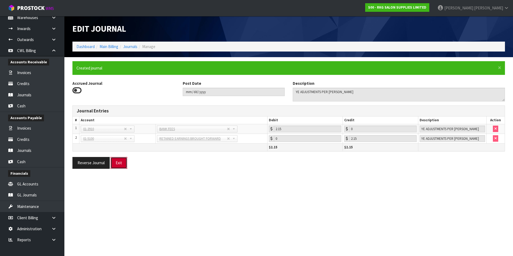
click at [116, 165] on button "Exit" at bounding box center [119, 163] width 17 height 12
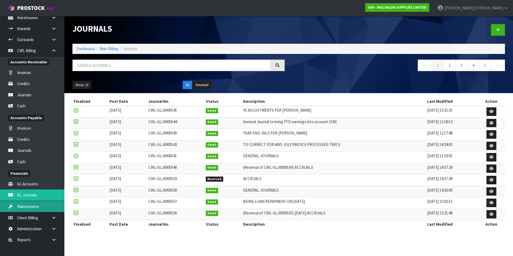
click at [28, 208] on link "Maintenance" at bounding box center [32, 206] width 64 height 11
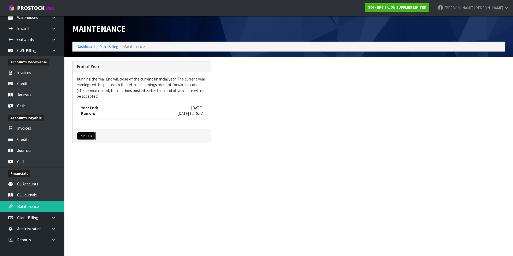
click at [86, 136] on button "Run EOY" at bounding box center [86, 136] width 19 height 9
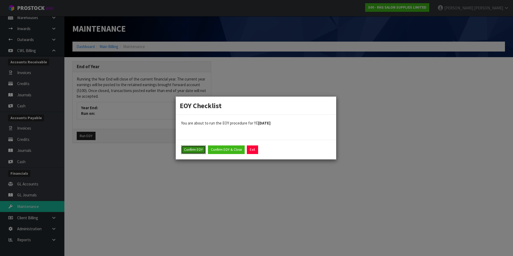
click at [190, 151] on button "Confirm EOY" at bounding box center [193, 149] width 25 height 9
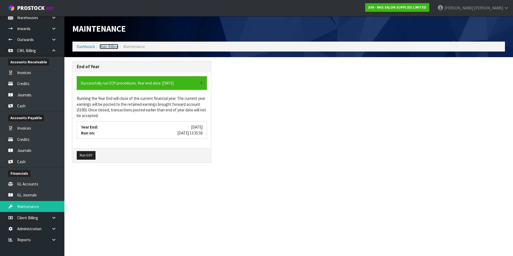
click at [114, 47] on link "Main Billing" at bounding box center [109, 46] width 19 height 5
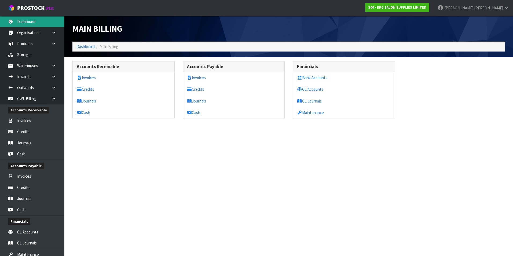
click at [33, 20] on link "Dashboard" at bounding box center [32, 21] width 64 height 11
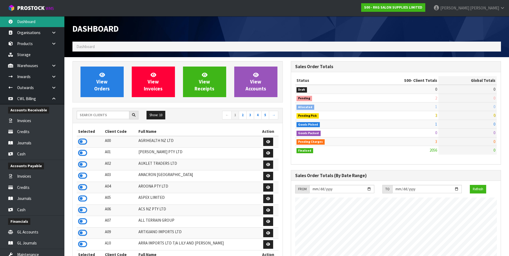
scroll to position [407, 218]
click at [94, 114] on input "text" at bounding box center [103, 115] width 53 height 8
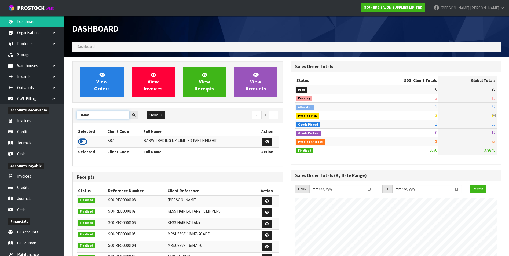
type input "BABW"
click at [83, 142] on icon at bounding box center [82, 142] width 9 height 8
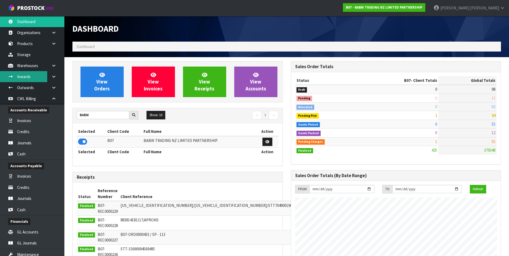
click at [30, 76] on link "Inwards" at bounding box center [32, 76] width 64 height 11
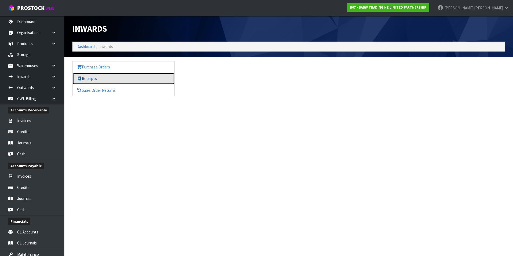
click at [80, 81] on icon at bounding box center [79, 78] width 5 height 4
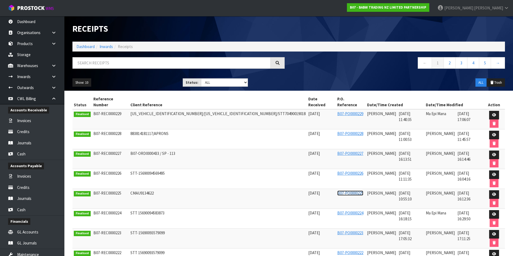
click at [337, 191] on link "B07-PO0000225" at bounding box center [350, 193] width 26 height 5
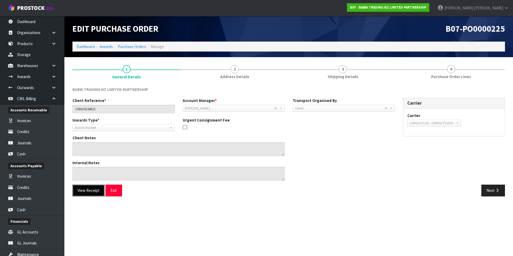
click at [95, 192] on button "View Receipt" at bounding box center [88, 191] width 32 height 12
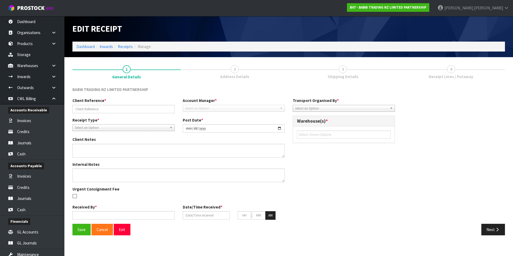
type input "CMAU9134622"
type input "[DATE]"
type input "[PERSON_NAME]"
type input "[DATE]"
type input "04"
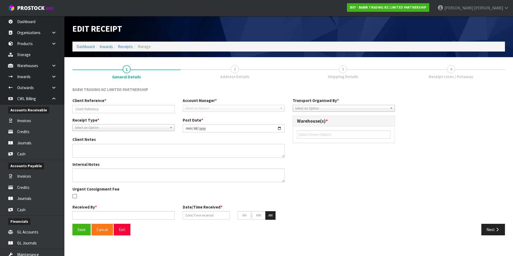
type input "00"
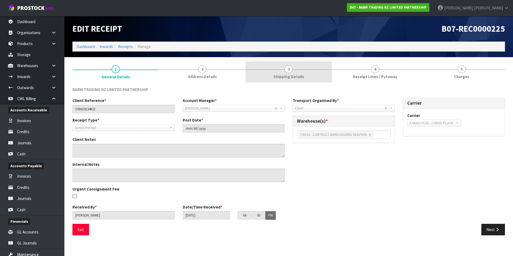
click at [289, 72] on span "3" at bounding box center [289, 69] width 8 height 8
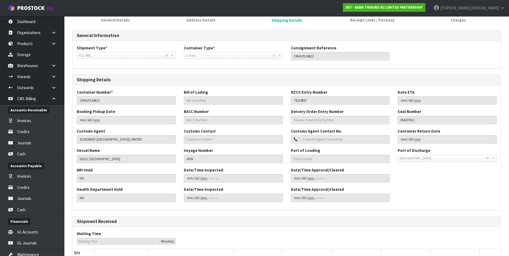
scroll to position [37, 0]
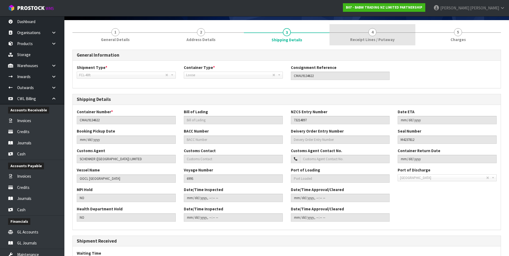
click at [374, 33] on span "4" at bounding box center [373, 32] width 8 height 8
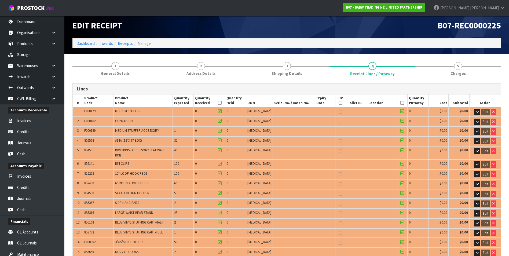
scroll to position [0, 0]
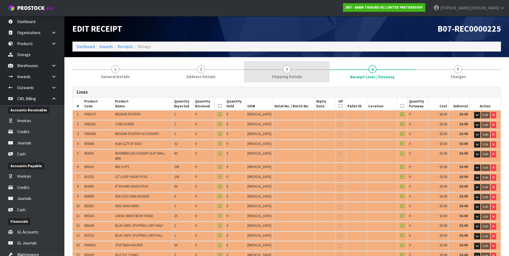
click at [289, 71] on span "3" at bounding box center [287, 69] width 8 height 8
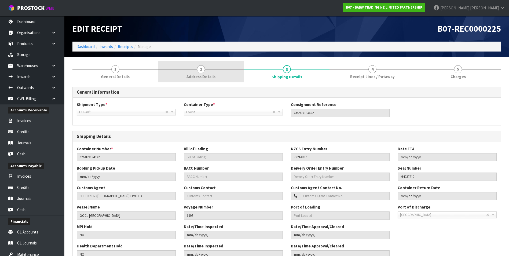
click at [195, 70] on link "2 Address Details" at bounding box center [201, 71] width 86 height 21
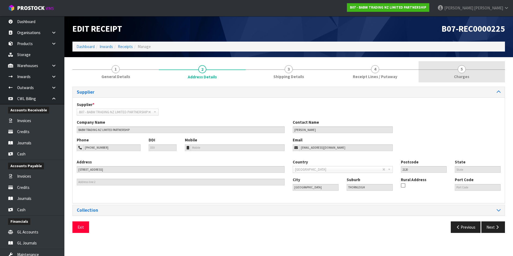
click at [459, 73] on link "5 [GEOGRAPHIC_DATA]" at bounding box center [462, 71] width 86 height 21
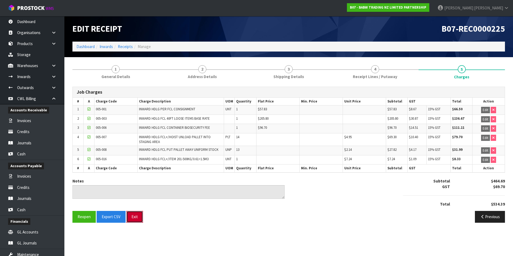
click at [132, 218] on button "Exit" at bounding box center [134, 217] width 17 height 12
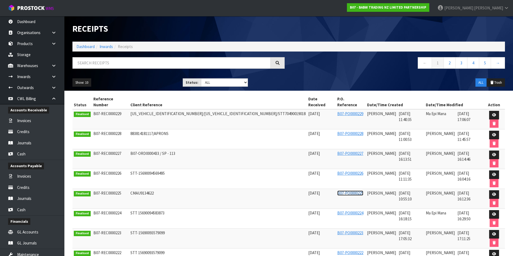
click at [337, 191] on link "B07-PO0000225" at bounding box center [350, 193] width 26 height 5
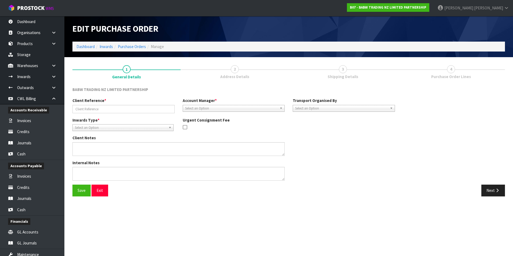
type input "CMAU9134622"
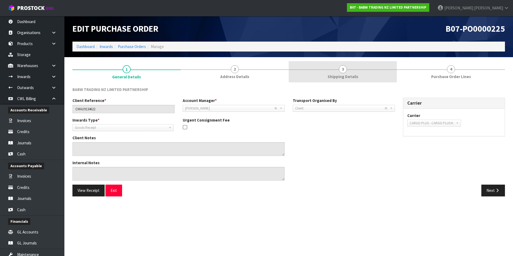
click at [341, 69] on span "3" at bounding box center [343, 69] width 8 height 8
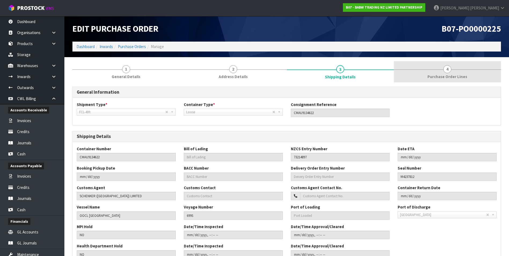
click at [448, 70] on span "4" at bounding box center [447, 69] width 8 height 8
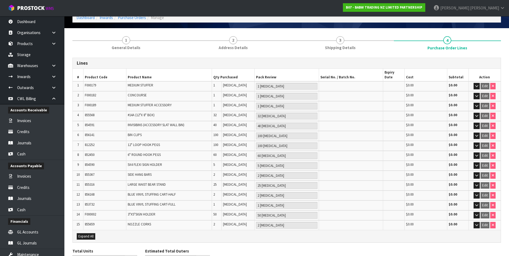
scroll to position [55, 0]
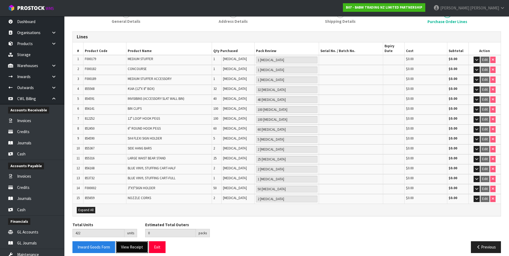
click at [134, 243] on button "View Receipt" at bounding box center [132, 247] width 32 height 12
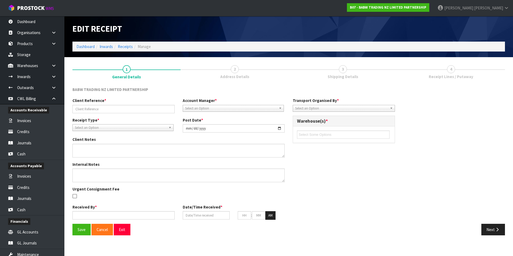
type input "CMAU9134622"
type input "[DATE]"
type input "[PERSON_NAME]"
type input "[DATE]"
type input "04"
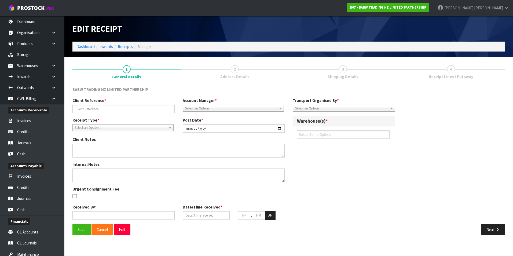
type input "00"
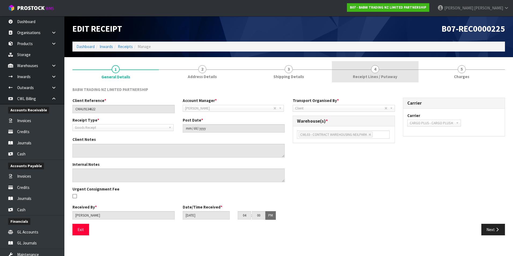
drag, startPoint x: 378, startPoint y: 67, endPoint x: 379, endPoint y: 73, distance: 6.2
click at [378, 67] on span "4" at bounding box center [375, 69] width 8 height 8
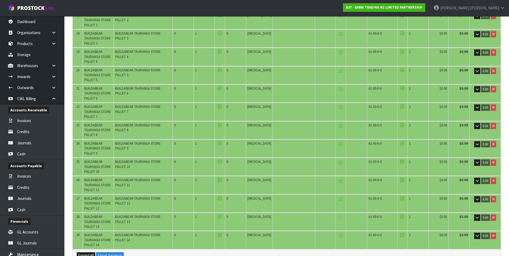
scroll to position [322, 0]
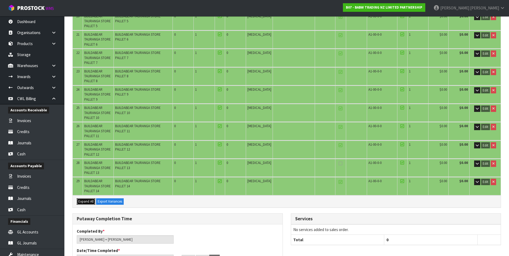
click at [89, 199] on span "Expand All" at bounding box center [85, 201] width 15 height 5
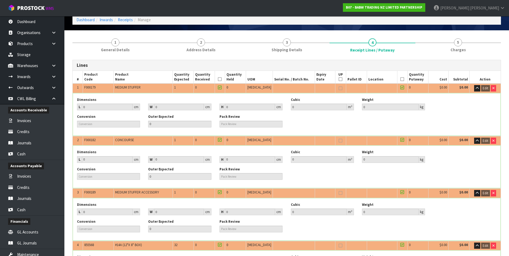
scroll to position [0, 0]
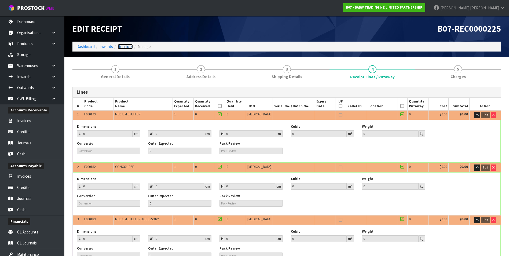
click at [126, 47] on link "Receipts" at bounding box center [125, 46] width 15 height 5
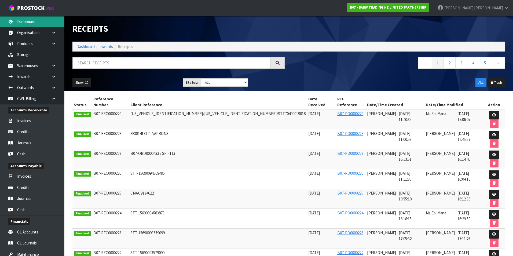
click at [36, 18] on link "Dashboard" at bounding box center [32, 21] width 64 height 11
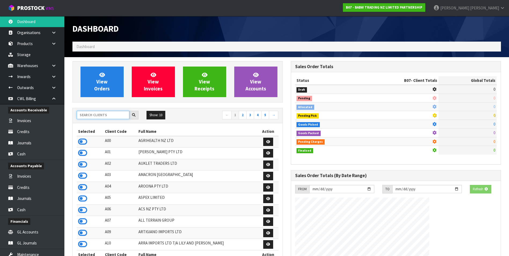
click at [92, 118] on input "text" at bounding box center [103, 115] width 53 height 8
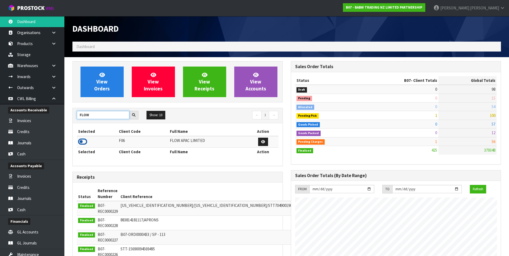
type input "FLOW"
drag, startPoint x: 81, startPoint y: 141, endPoint x: 101, endPoint y: 97, distance: 47.7
click at [82, 140] on icon at bounding box center [82, 142] width 9 height 8
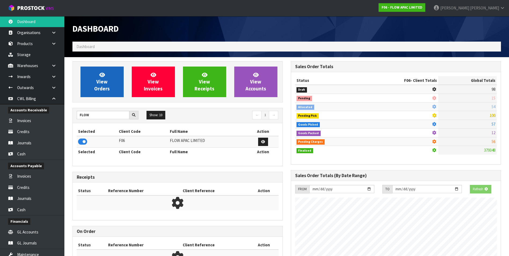
scroll to position [268059, 268176]
click at [102, 87] on span "View Orders" at bounding box center [102, 82] width 16 height 20
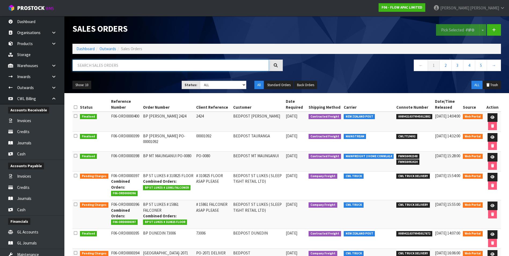
click at [114, 64] on input "text" at bounding box center [170, 66] width 196 height 12
paste input "FWM58461375"
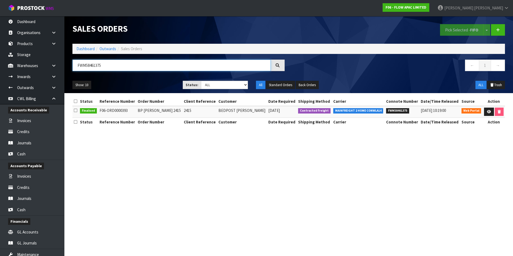
type input "FWM58461375"
click at [483, 112] on td at bounding box center [494, 112] width 22 height 12
click at [490, 111] on link at bounding box center [489, 112] width 10 height 9
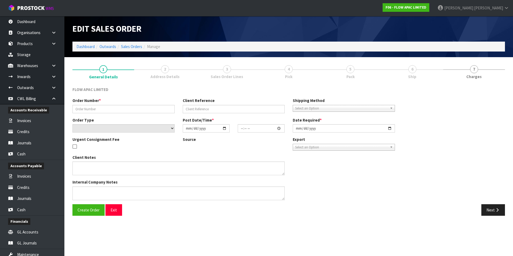
type input "BP [PERSON_NAME] 2415"
type input "2415"
select select "number:0"
type input "[DATE]"
type input "01:11:00.000"
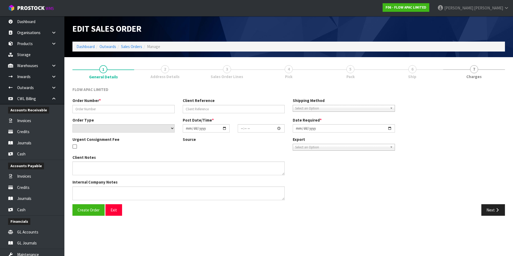
type input "[DATE]"
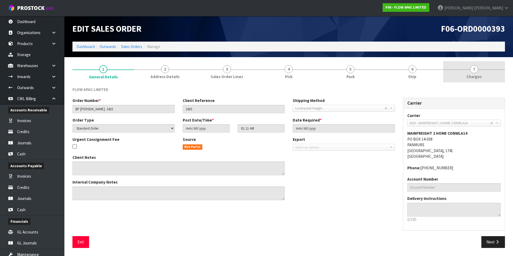
click at [471, 71] on span "7" at bounding box center [474, 69] width 8 height 8
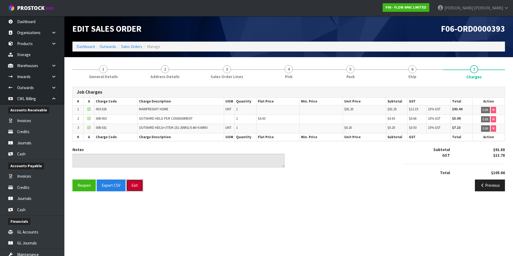
click at [141, 185] on button "Exit" at bounding box center [134, 186] width 17 height 12
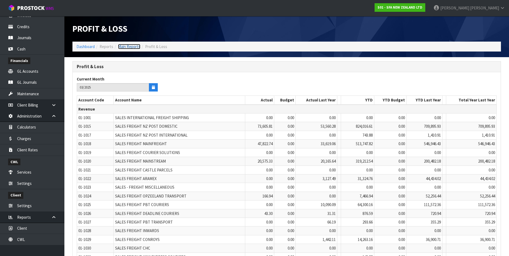
click at [132, 46] on link "Main Reports" at bounding box center [129, 46] width 22 height 5
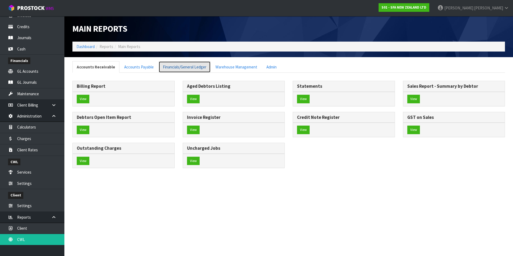
click at [184, 68] on link "Financials/General Ledger" at bounding box center [185, 67] width 52 height 12
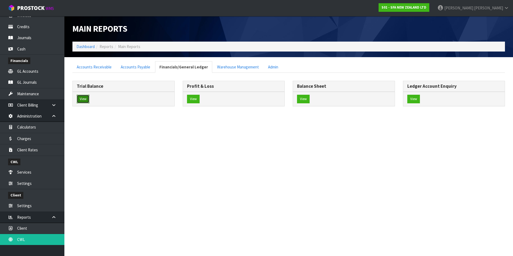
click at [80, 97] on button "View" at bounding box center [83, 99] width 13 height 9
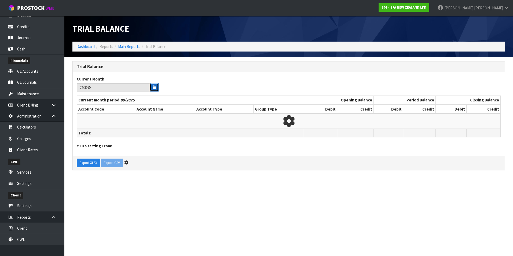
click at [157, 87] on button "button" at bounding box center [154, 87] width 9 height 8
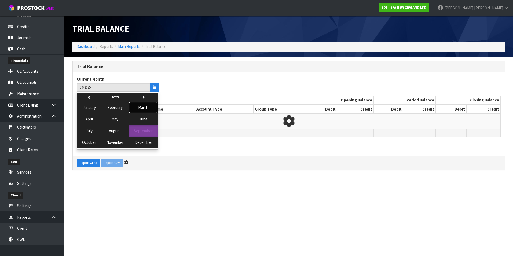
click at [145, 107] on span "March" at bounding box center [143, 107] width 10 height 5
type input "03/2025"
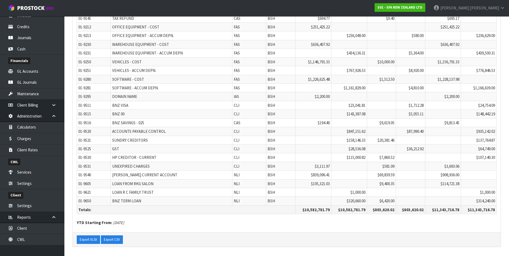
scroll to position [1536, 0]
click at [89, 239] on button "Export XLSX" at bounding box center [88, 239] width 23 height 9
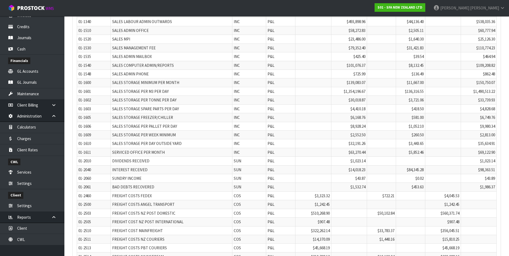
scroll to position [0, 0]
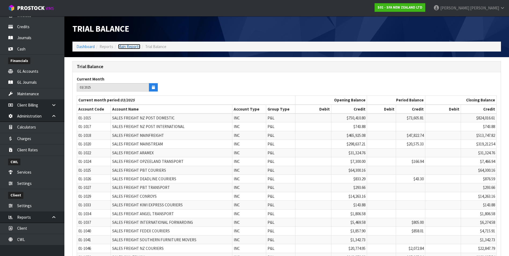
click at [132, 47] on link "Main Reports" at bounding box center [129, 46] width 22 height 5
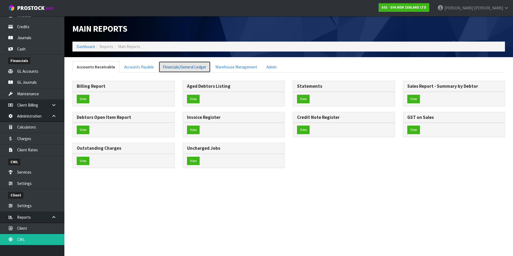
click at [186, 67] on link "Financials/General Ledger" at bounding box center [185, 67] width 52 height 12
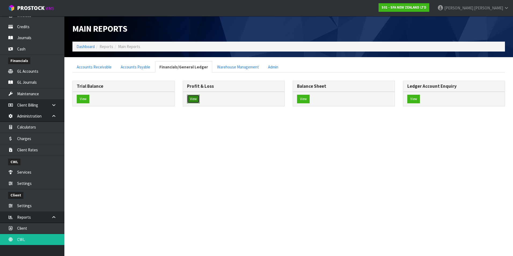
click at [194, 98] on button "View" at bounding box center [193, 99] width 13 height 9
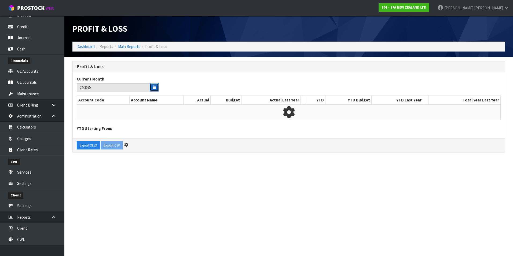
click at [154, 88] on icon "button" at bounding box center [154, 87] width 3 height 3
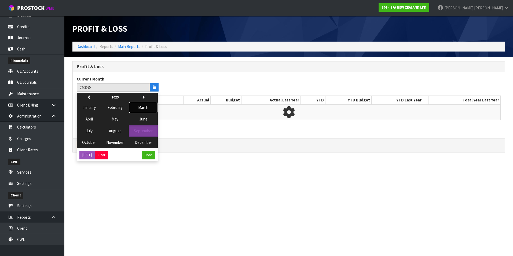
click at [143, 106] on span "March" at bounding box center [143, 107] width 10 height 5
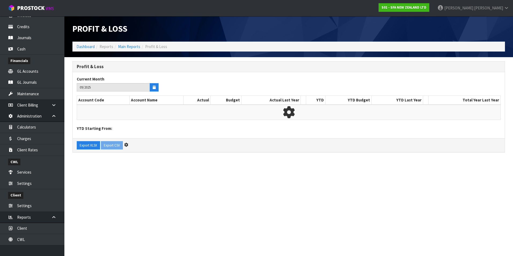
type input "03/2025"
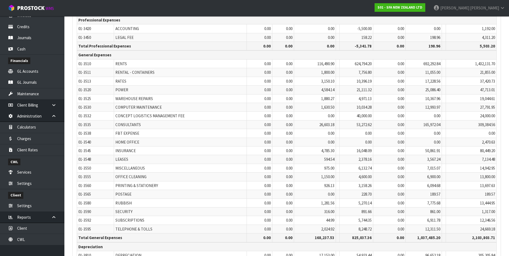
scroll to position [1853, 0]
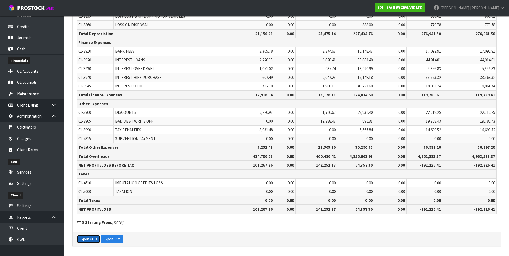
click at [90, 239] on button "Export XLSX" at bounding box center [88, 239] width 23 height 9
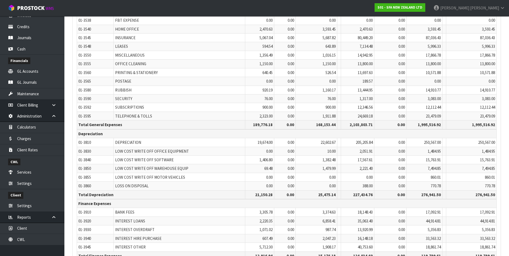
scroll to position [1799, 0]
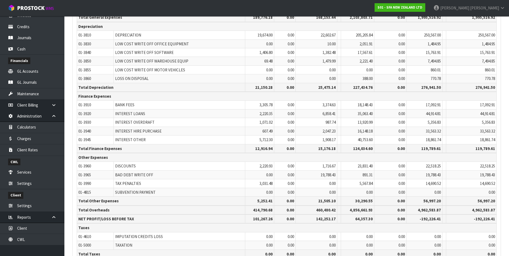
click at [363, 218] on span "64,357.30" at bounding box center [363, 218] width 17 height 5
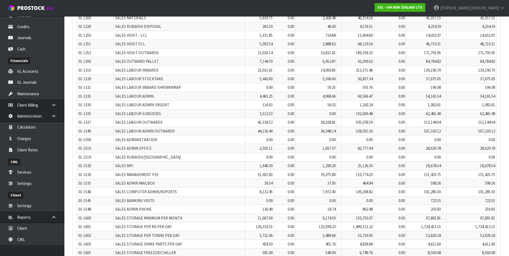
scroll to position [0, 0]
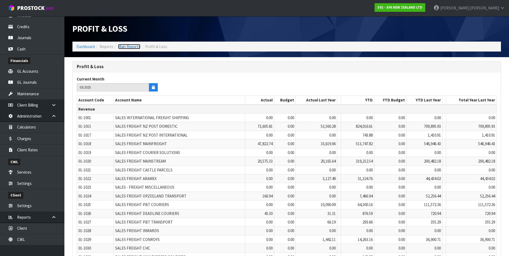
click at [126, 46] on link "Main Reports" at bounding box center [129, 46] width 22 height 5
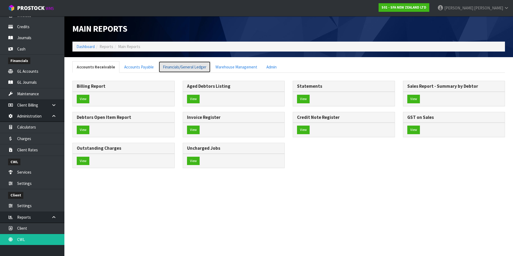
click at [192, 68] on link "Financials/General Ledger" at bounding box center [185, 67] width 52 height 12
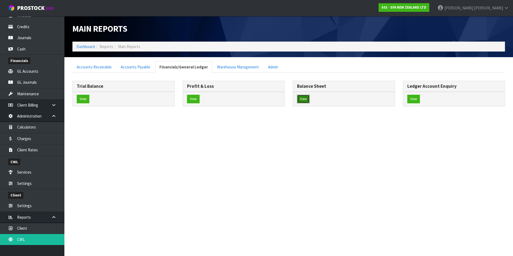
click at [305, 98] on button "View" at bounding box center [303, 99] width 13 height 9
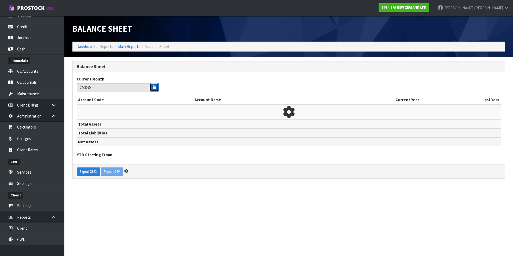
click at [154, 87] on icon "button" at bounding box center [154, 87] width 3 height 3
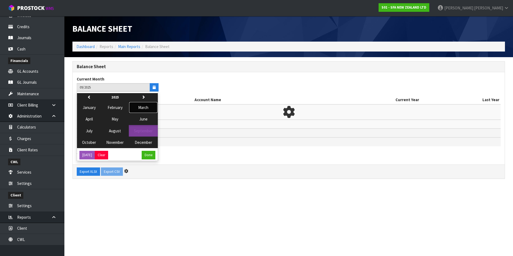
click at [147, 108] on span "March" at bounding box center [143, 107] width 10 height 5
type input "03/2025"
